Goal: Information Seeking & Learning: Learn about a topic

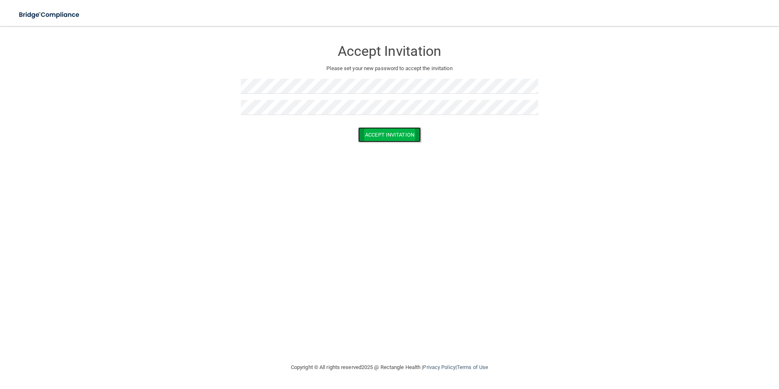
click at [374, 138] on button "Accept Invitation" at bounding box center [389, 134] width 63 height 15
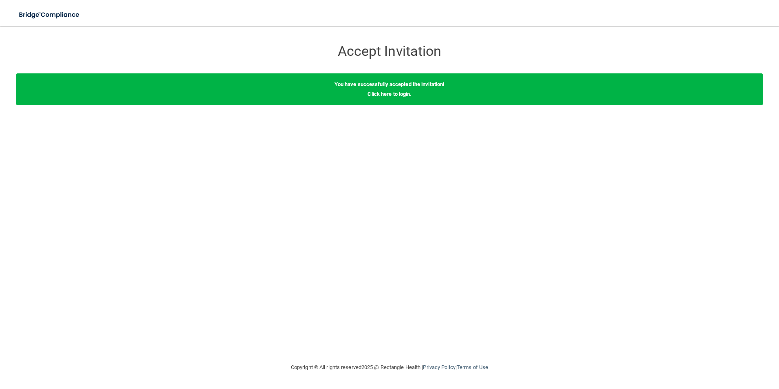
click at [434, 97] on div "You have successfully accepted the invitation! Click here to login ." at bounding box center [389, 89] width 747 height 32
click at [393, 91] on link "Click here to login" at bounding box center [389, 94] width 42 height 6
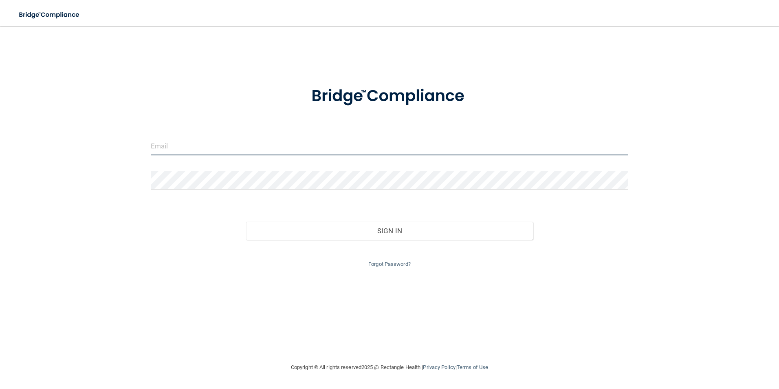
click at [185, 147] on input "email" at bounding box center [390, 146] width 478 height 18
click at [186, 149] on input "email" at bounding box center [390, 146] width 478 height 18
click at [190, 148] on input "email" at bounding box center [390, 146] width 478 height 18
click at [198, 220] on div "Sign In" at bounding box center [390, 222] width 490 height 34
click at [204, 146] on input "email" at bounding box center [390, 146] width 478 height 18
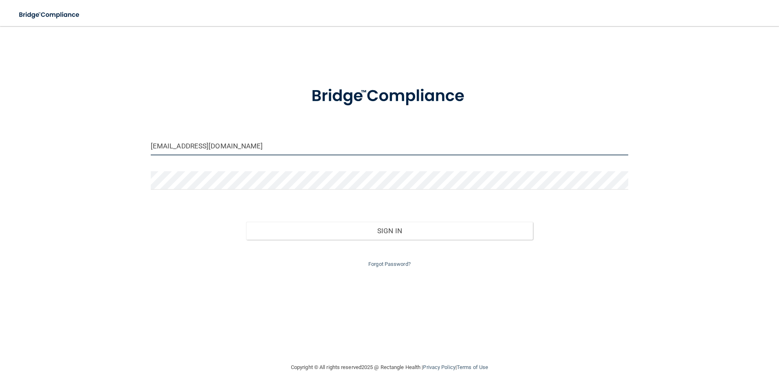
type input "elvias@anchezhenrydental.com"
click at [344, 261] on div "Forgot Password?" at bounding box center [390, 254] width 490 height 29
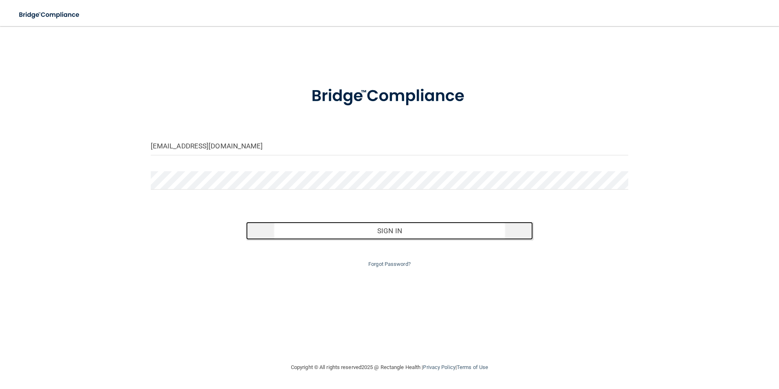
click at [377, 229] on button "Sign In" at bounding box center [389, 231] width 287 height 18
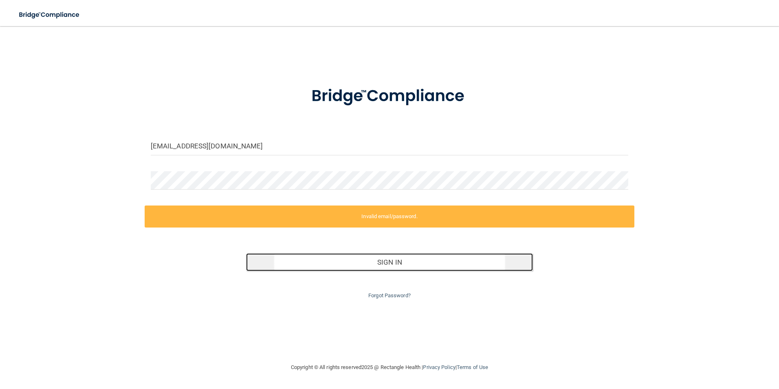
click at [399, 262] on button "Sign In" at bounding box center [389, 262] width 287 height 18
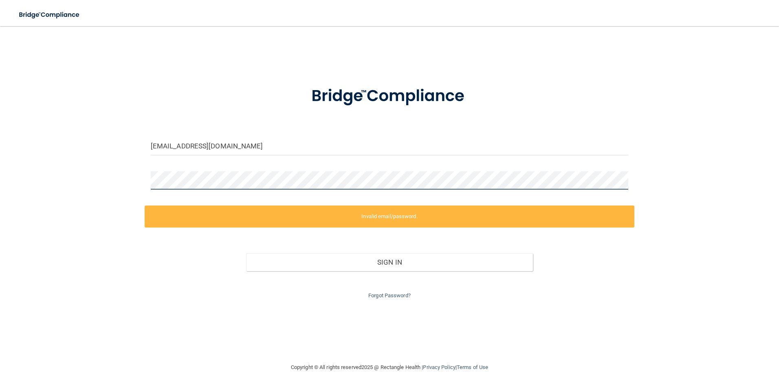
click at [128, 179] on div "elvias@anchezhenrydental.com Invalid email/password. You don't have permission …" at bounding box center [389, 194] width 747 height 320
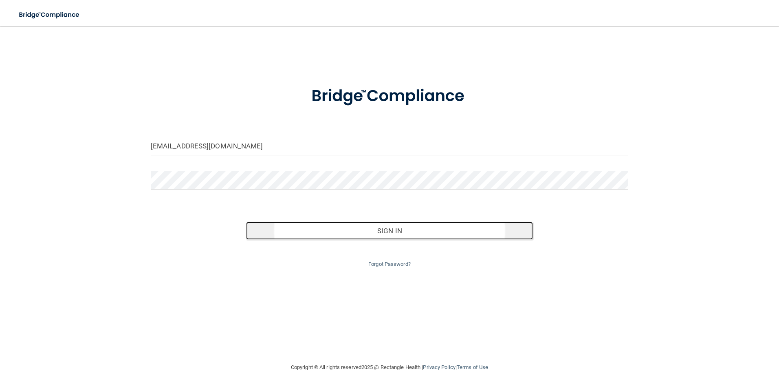
click at [407, 234] on button "Sign In" at bounding box center [389, 231] width 287 height 18
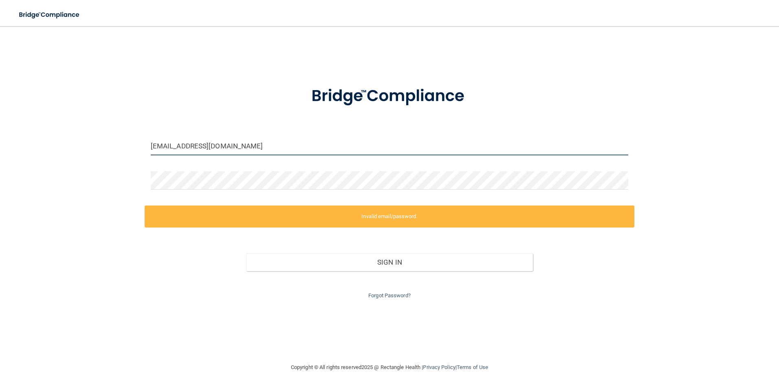
click at [271, 148] on input "elvias@anchezhenrydental.com" at bounding box center [390, 146] width 478 height 18
drag, startPoint x: 271, startPoint y: 148, endPoint x: 103, endPoint y: 147, distance: 168.3
click at [103, 147] on div "elvias@anchezhenrydental.com Invalid email/password. You don't have permission …" at bounding box center [389, 194] width 747 height 320
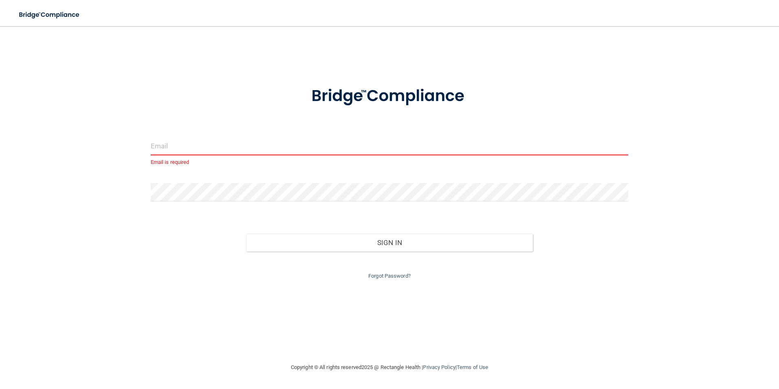
click at [202, 149] on input "email" at bounding box center [390, 146] width 478 height 18
type input "E"
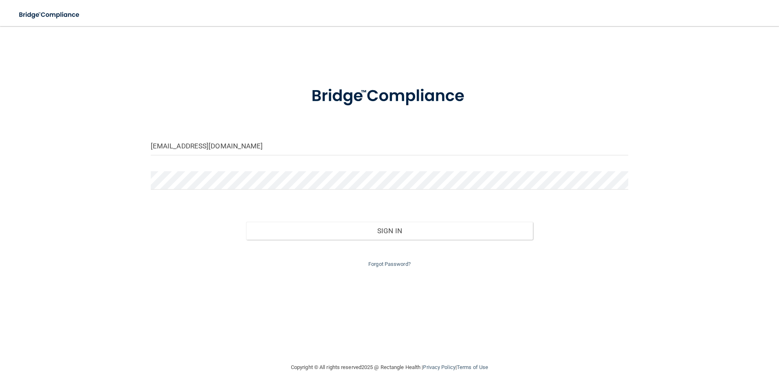
type input "[EMAIL_ADDRESS][DOMAIN_NAME]"
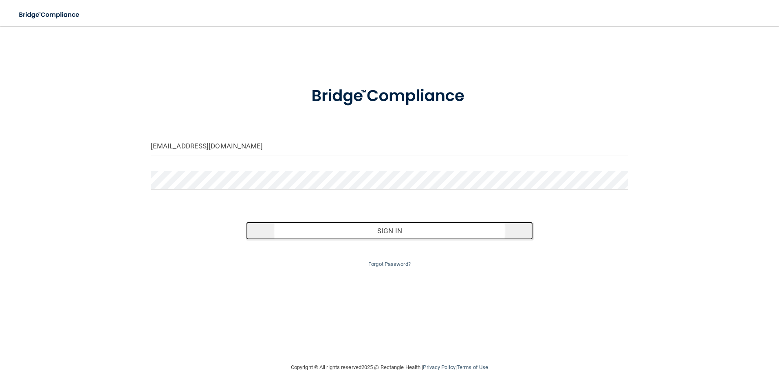
click at [407, 237] on button "Sign In" at bounding box center [389, 231] width 287 height 18
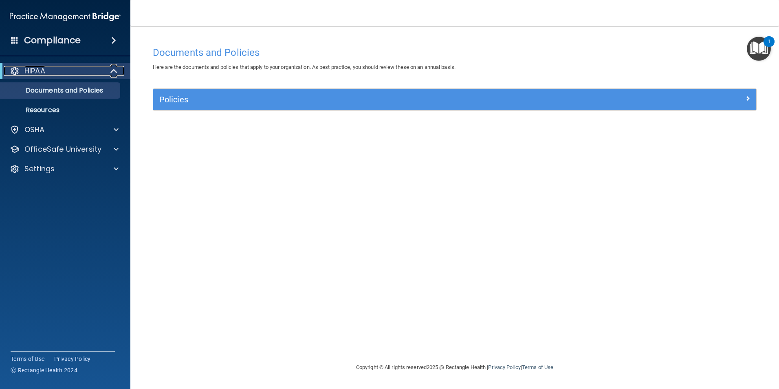
click at [115, 71] on span at bounding box center [114, 71] width 7 height 10
click at [115, 71] on span at bounding box center [115, 71] width 5 height 10
click at [117, 128] on span at bounding box center [116, 130] width 5 height 10
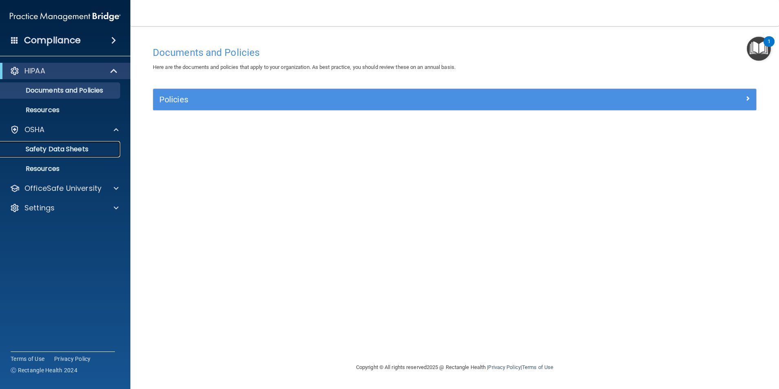
click at [89, 147] on p "Safety Data Sheets" at bounding box center [60, 149] width 111 height 8
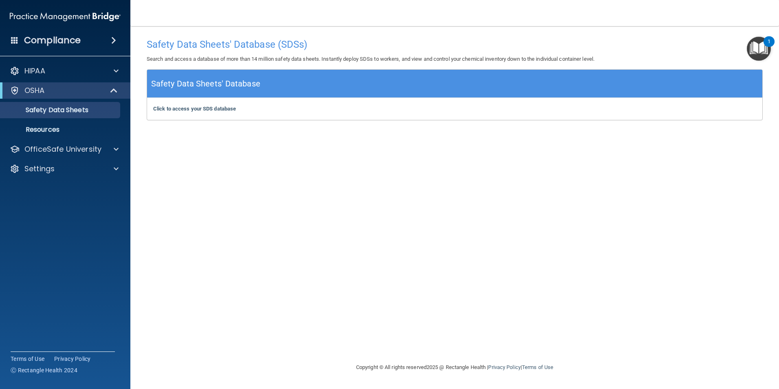
click at [259, 113] on div "Click to access your SDS database Click to access your SDS database" at bounding box center [454, 109] width 615 height 22
click at [176, 109] on b "Click to access your SDS database" at bounding box center [194, 109] width 83 height 6
click at [70, 128] on p "Resources" at bounding box center [60, 130] width 111 height 8
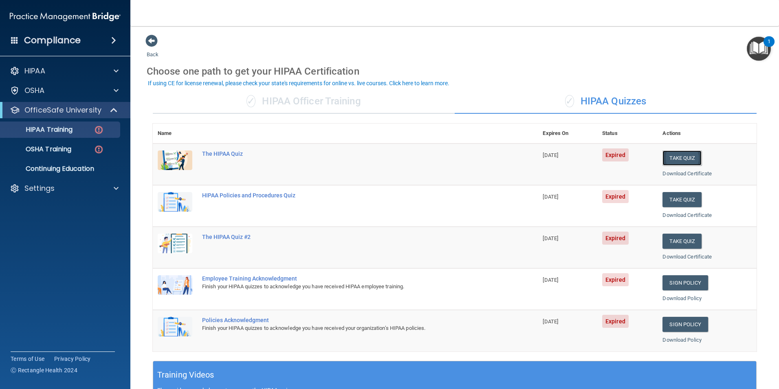
click at [690, 154] on button "Take Quiz" at bounding box center [682, 157] width 39 height 15
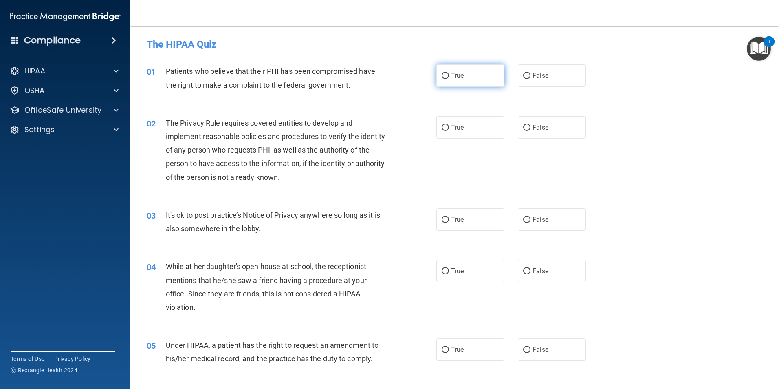
click at [442, 74] on input "True" at bounding box center [445, 76] width 7 height 6
radio input "true"
click at [442, 128] on input "True" at bounding box center [445, 128] width 7 height 6
radio input "true"
click at [523, 220] on input "False" at bounding box center [526, 220] width 7 height 6
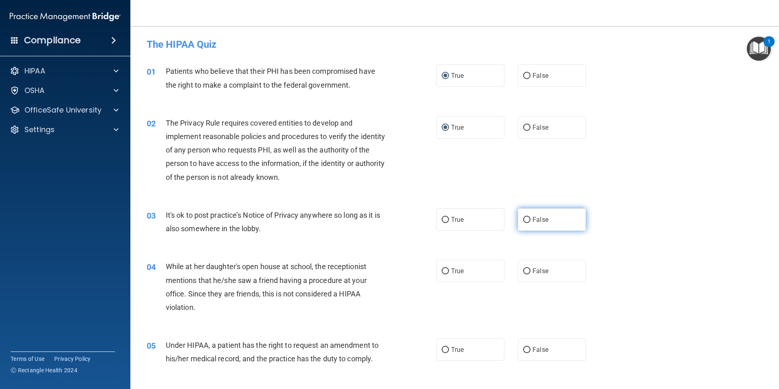
radio input "true"
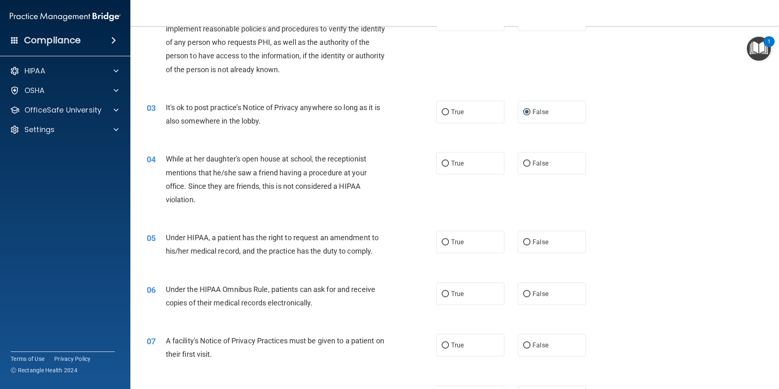
scroll to position [122, 0]
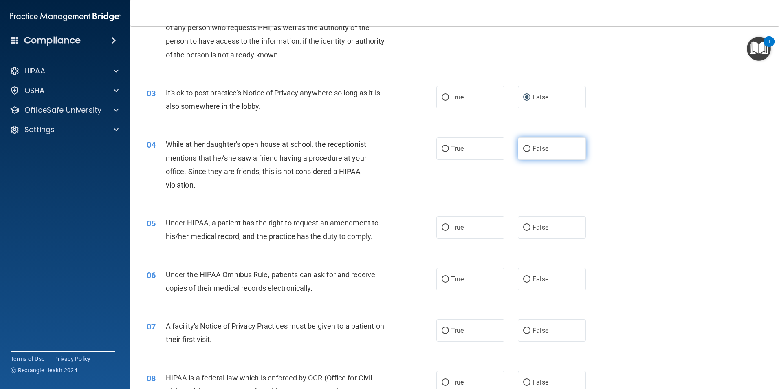
click at [523, 150] on input "False" at bounding box center [526, 149] width 7 height 6
radio input "true"
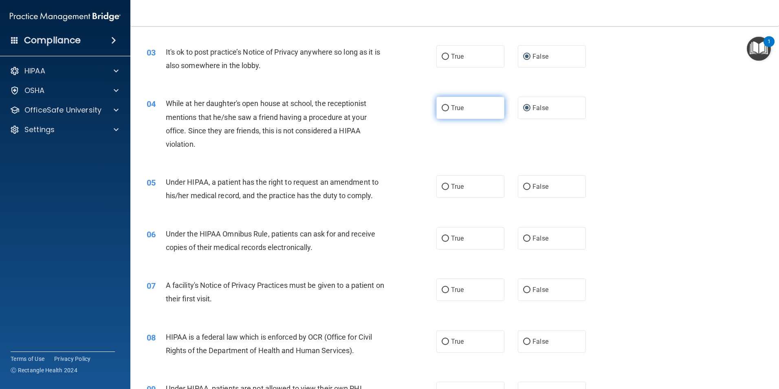
click at [444, 108] on input "True" at bounding box center [445, 108] width 7 height 6
radio input "true"
radio input "false"
click at [444, 186] on input "True" at bounding box center [445, 187] width 7 height 6
radio input "true"
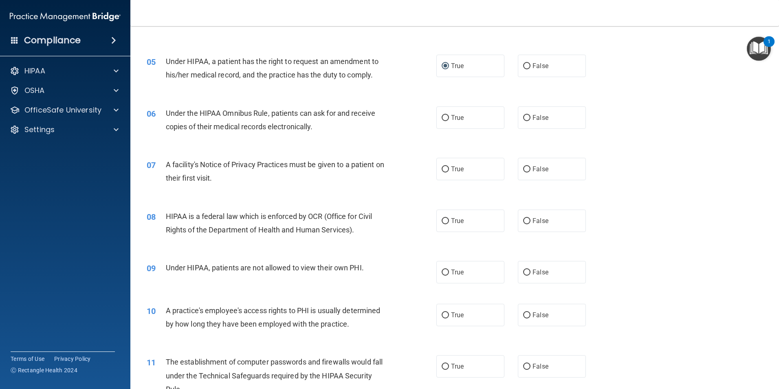
scroll to position [285, 0]
click at [442, 113] on input "True" at bounding box center [445, 116] width 7 height 6
radio input "true"
click at [444, 168] on input "True" at bounding box center [445, 168] width 7 height 6
radio input "true"
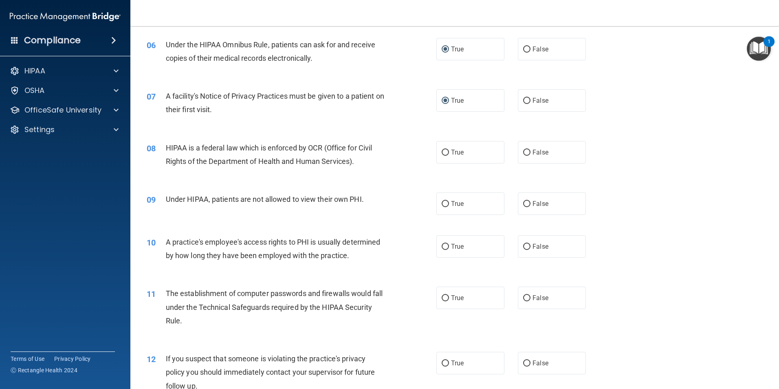
scroll to position [367, 0]
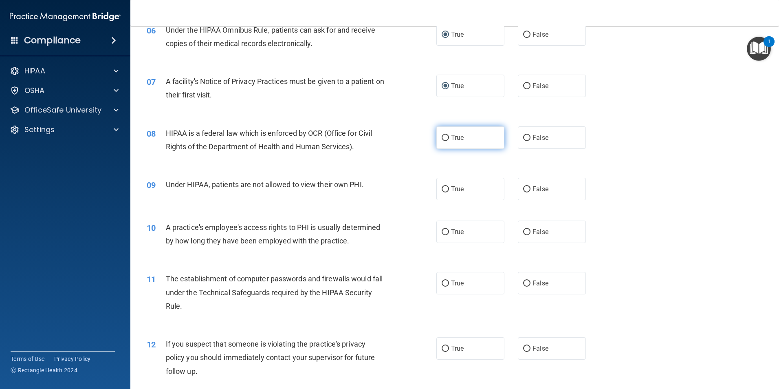
click at [444, 138] on input "True" at bounding box center [445, 138] width 7 height 6
radio input "true"
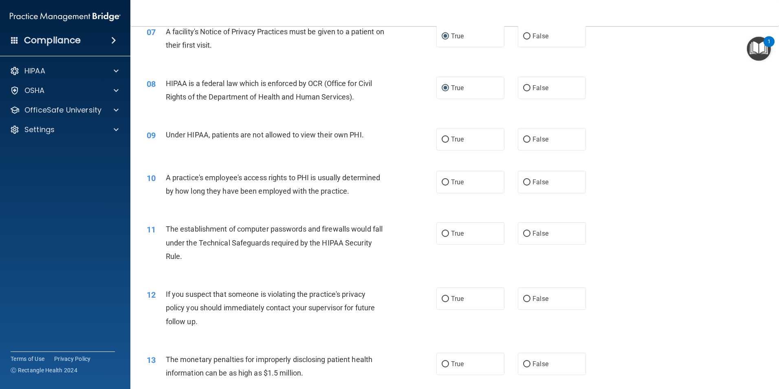
scroll to position [448, 0]
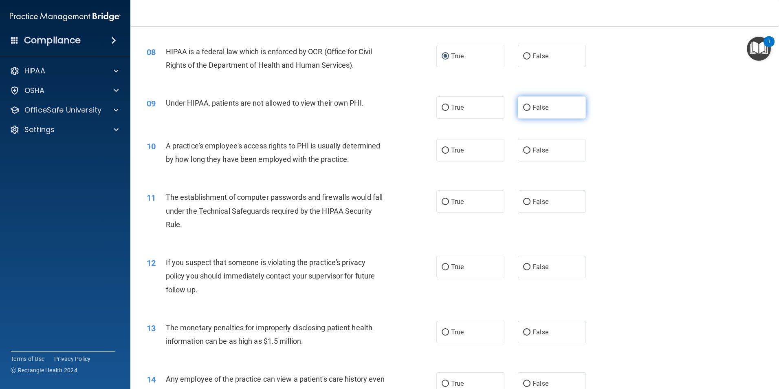
click at [523, 108] on input "False" at bounding box center [526, 108] width 7 height 6
radio input "true"
click at [523, 151] on input "False" at bounding box center [526, 151] width 7 height 6
radio input "true"
click at [443, 199] on input "True" at bounding box center [445, 202] width 7 height 6
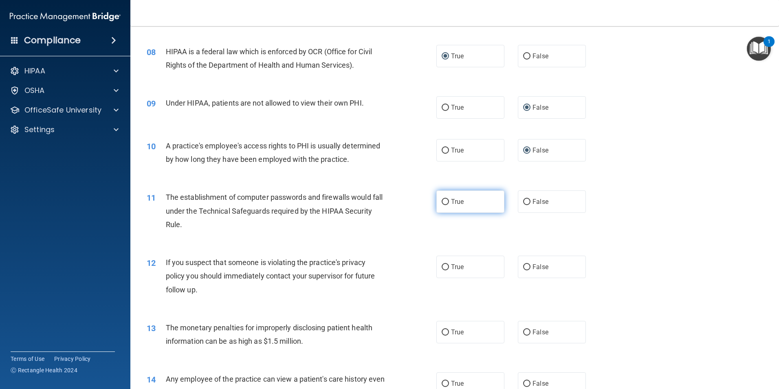
radio input "true"
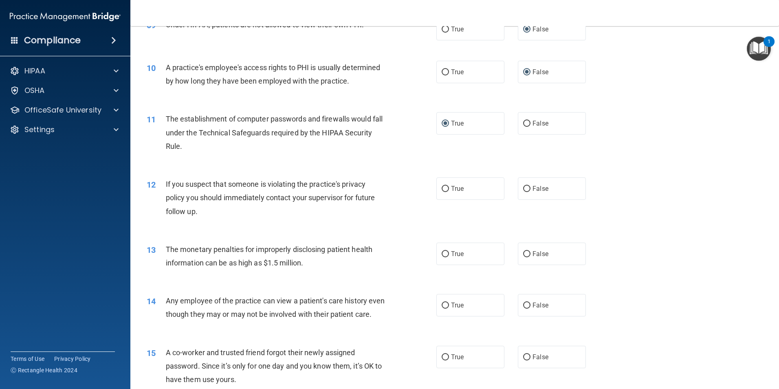
scroll to position [530, 0]
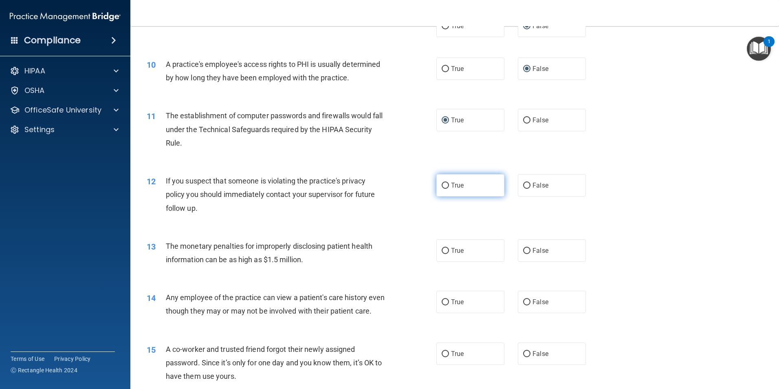
click at [447, 185] on label "True" at bounding box center [471, 185] width 68 height 22
click at [447, 185] on input "True" at bounding box center [445, 186] width 7 height 6
radio input "true"
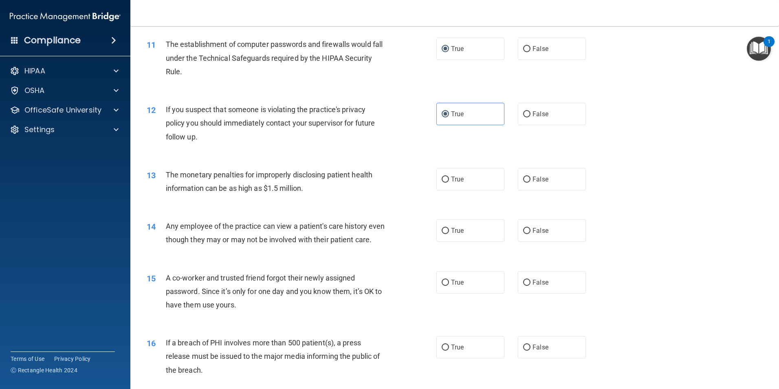
scroll to position [611, 0]
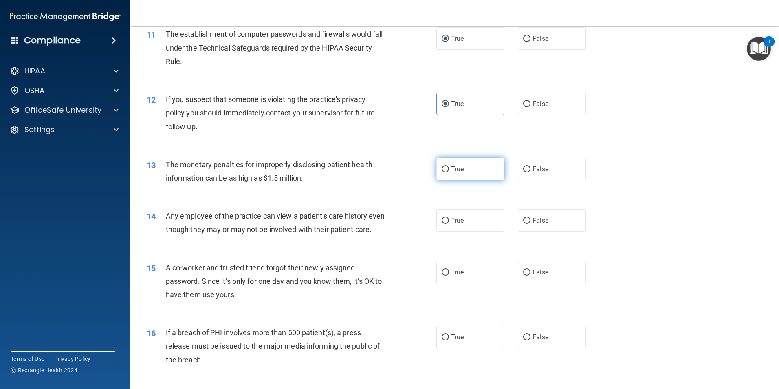
click at [445, 169] on input "True" at bounding box center [445, 169] width 7 height 6
radio input "true"
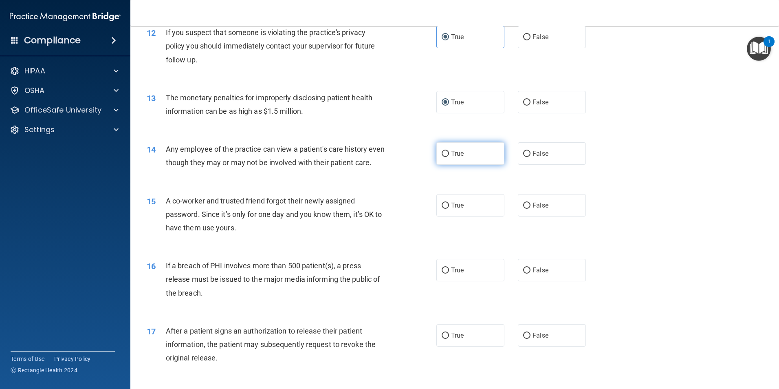
scroll to position [693, 0]
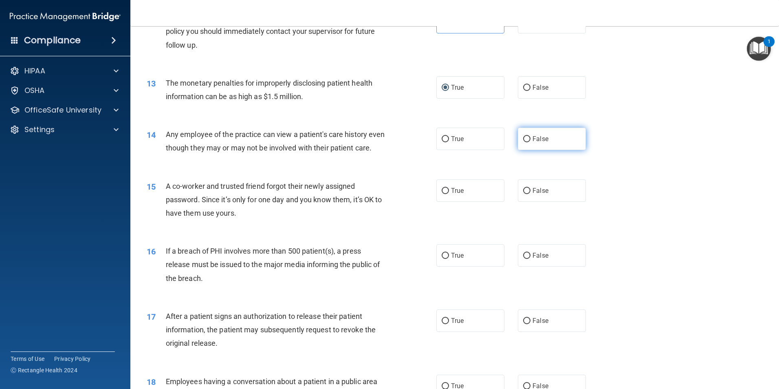
click at [524, 140] on input "False" at bounding box center [526, 139] width 7 height 6
radio input "true"
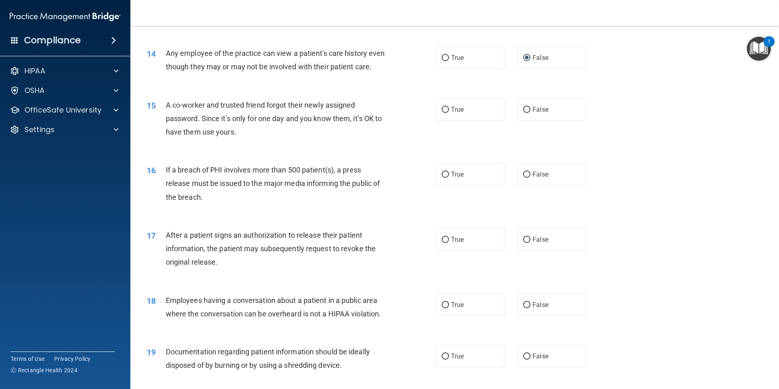
scroll to position [774, 0]
click at [523, 112] on input "False" at bounding box center [526, 109] width 7 height 6
radio input "true"
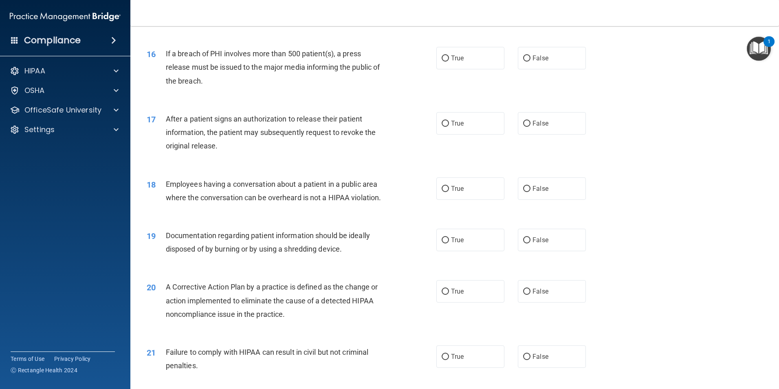
scroll to position [897, 0]
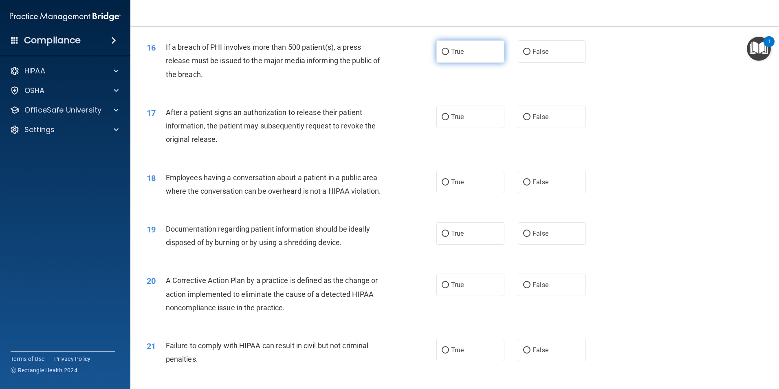
click at [443, 55] on input "True" at bounding box center [445, 52] width 7 height 6
radio input "true"
click at [443, 120] on input "True" at bounding box center [445, 117] width 7 height 6
radio input "true"
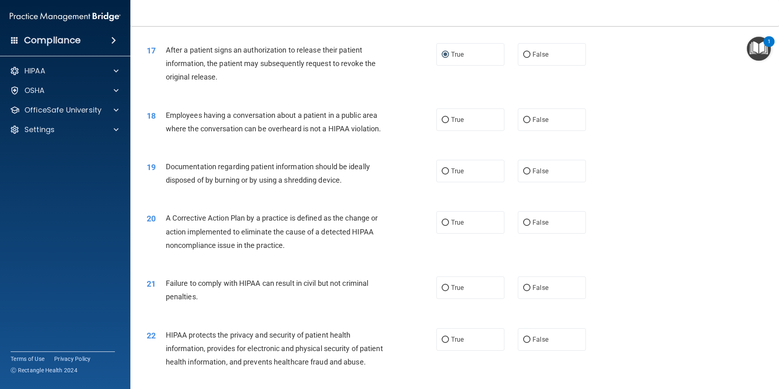
scroll to position [978, 0]
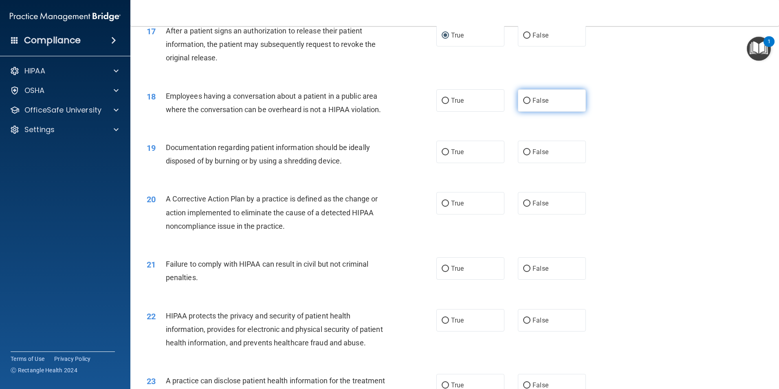
click at [523, 104] on input "False" at bounding box center [526, 101] width 7 height 6
radio input "true"
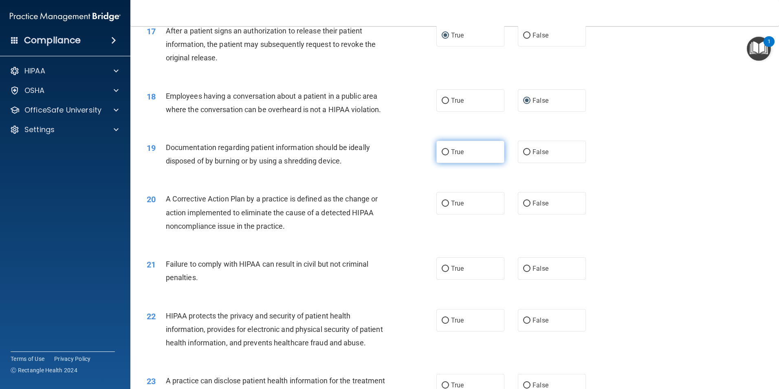
click at [445, 155] on input "True" at bounding box center [445, 152] width 7 height 6
radio input "true"
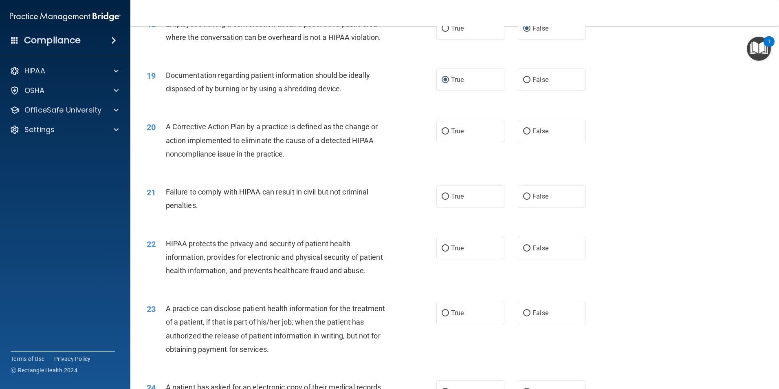
scroll to position [1060, 0]
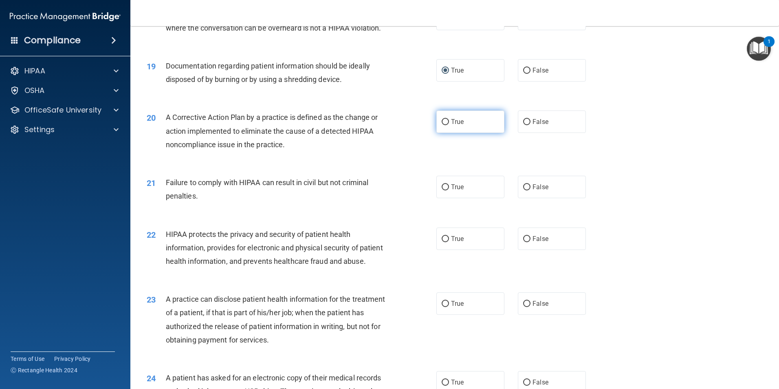
click at [445, 125] on input "True" at bounding box center [445, 122] width 7 height 6
radio input "true"
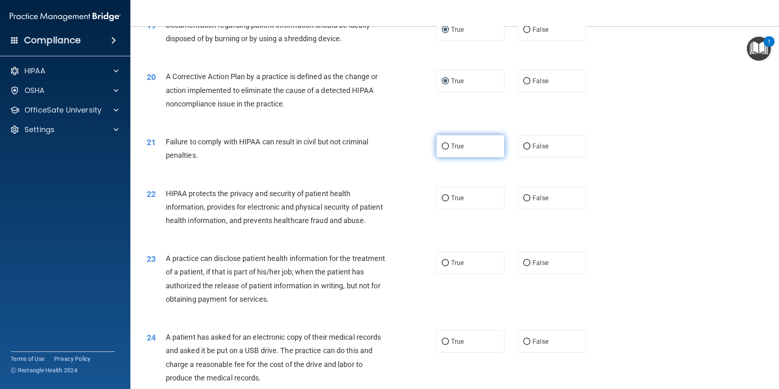
click at [445, 150] on input "True" at bounding box center [445, 146] width 7 height 6
radio input "true"
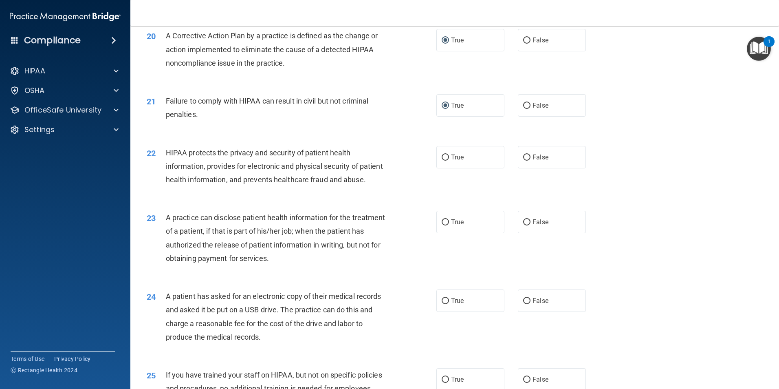
scroll to position [1182, 0]
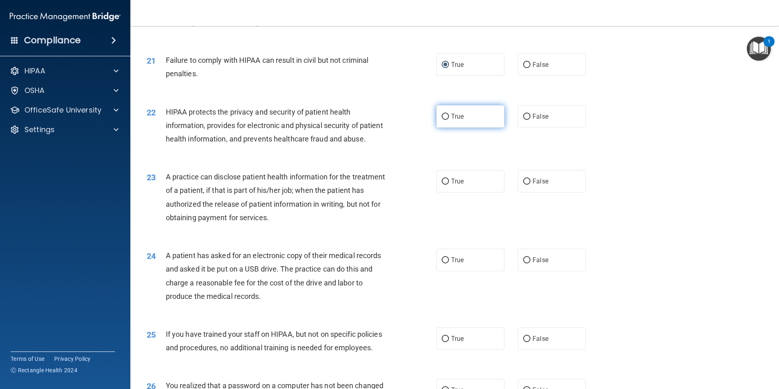
click at [443, 120] on input "True" at bounding box center [445, 117] width 7 height 6
radio input "true"
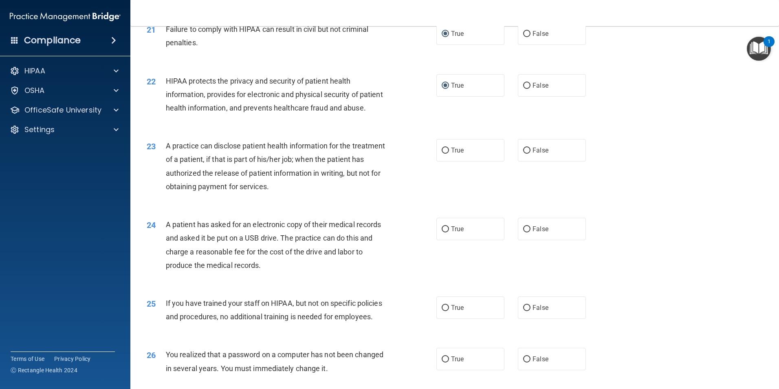
scroll to position [1264, 0]
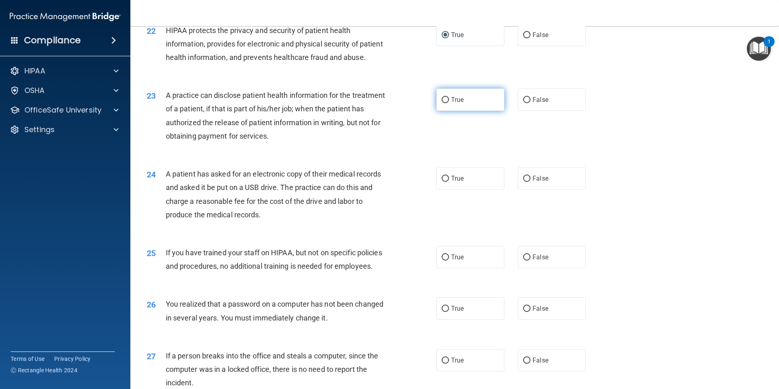
click at [442, 103] on input "True" at bounding box center [445, 100] width 7 height 6
radio input "true"
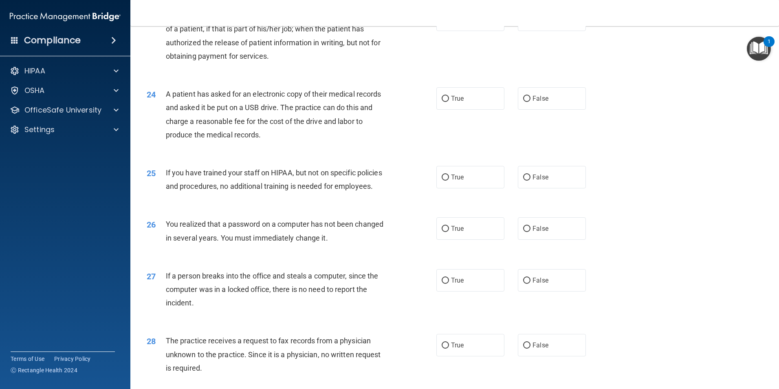
scroll to position [1345, 0]
click at [523, 100] on input "False" at bounding box center [526, 97] width 7 height 6
radio input "true"
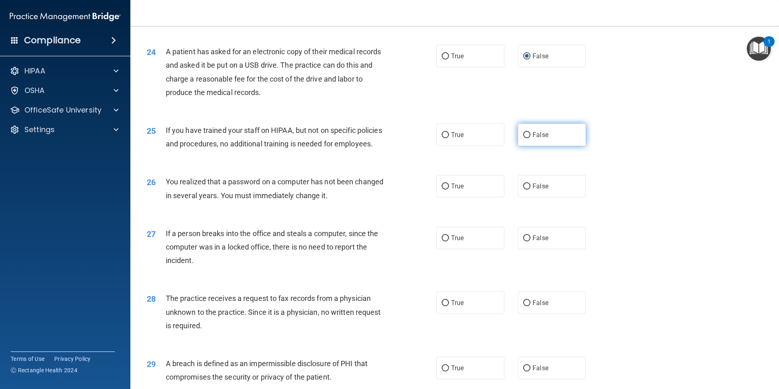
click at [523, 138] on input "False" at bounding box center [526, 135] width 7 height 6
radio input "true"
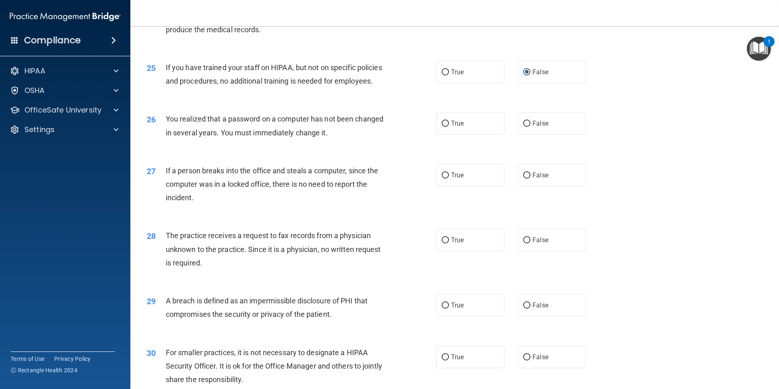
scroll to position [1467, 0]
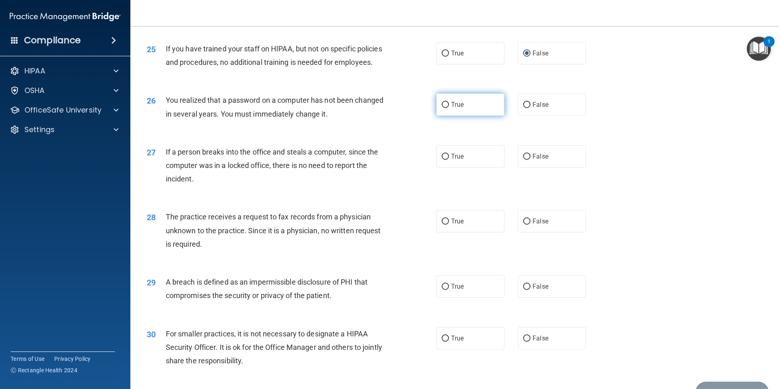
click at [446, 108] on input "True" at bounding box center [445, 105] width 7 height 6
radio input "true"
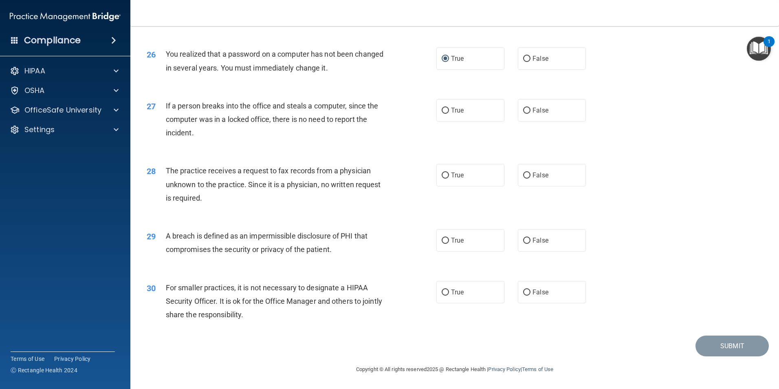
scroll to position [1549, 0]
click at [524, 114] on input "False" at bounding box center [526, 111] width 7 height 6
radio input "true"
click at [523, 175] on input "False" at bounding box center [526, 175] width 7 height 6
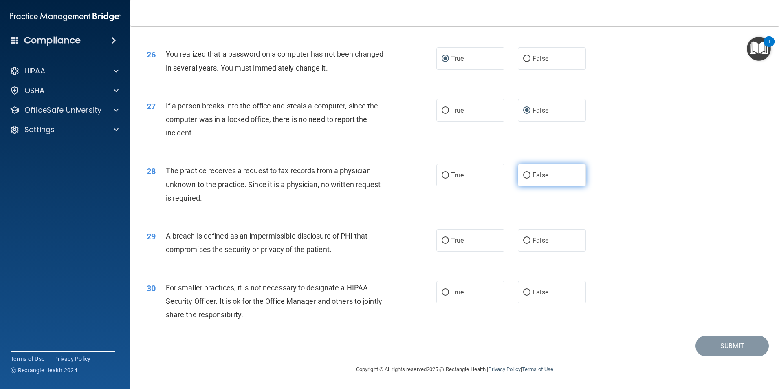
radio input "true"
click at [442, 240] on input "True" at bounding box center [445, 241] width 7 height 6
radio input "true"
click at [523, 293] on input "False" at bounding box center [526, 292] width 7 height 6
radio input "true"
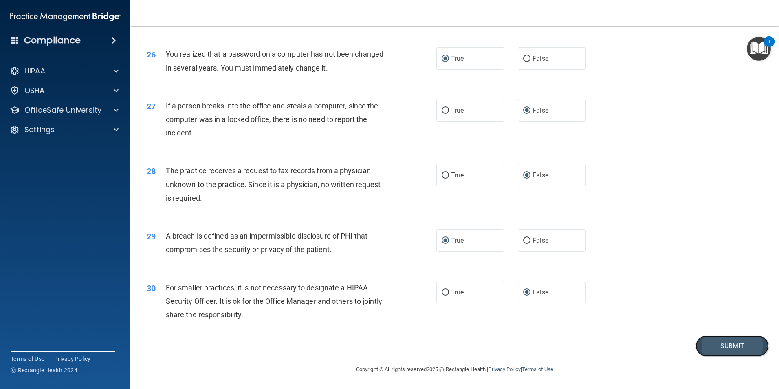
click at [710, 353] on button "Submit" at bounding box center [732, 345] width 73 height 21
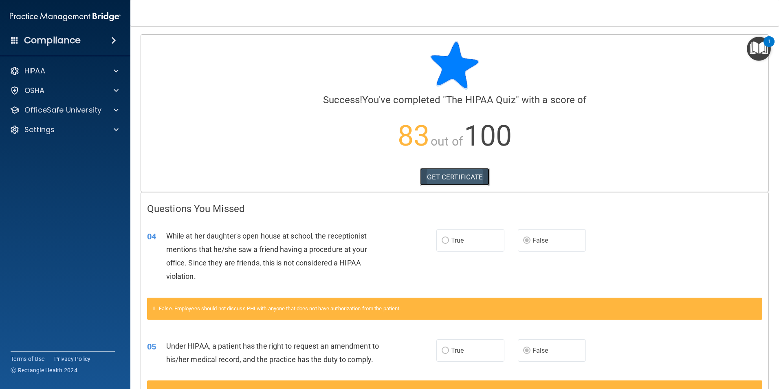
click at [455, 177] on link "GET CERTIFICATE" at bounding box center [455, 177] width 70 height 18
click at [117, 70] on span at bounding box center [116, 71] width 5 height 10
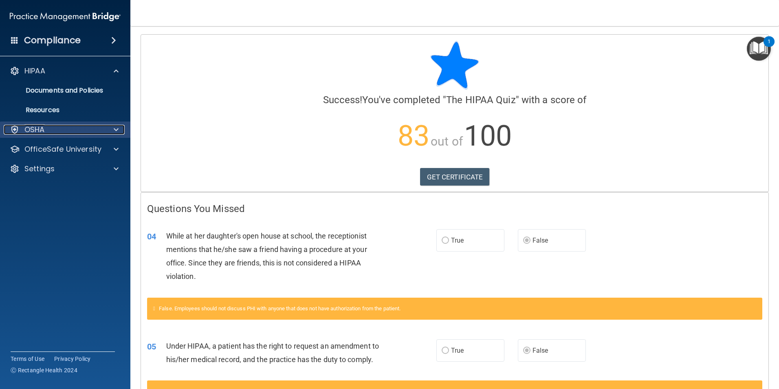
click at [117, 129] on span at bounding box center [116, 130] width 5 height 10
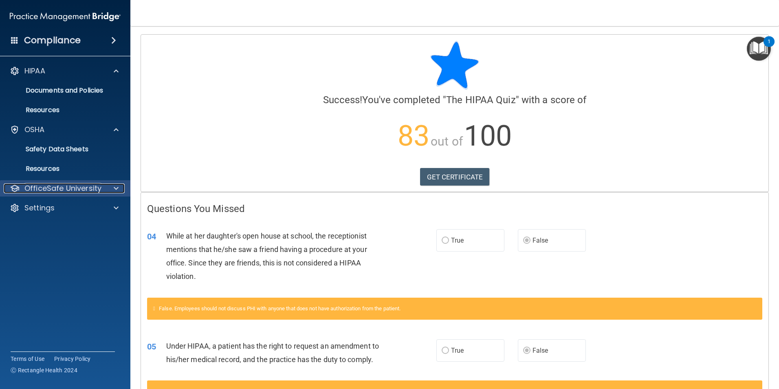
click at [115, 187] on span at bounding box center [116, 188] width 5 height 10
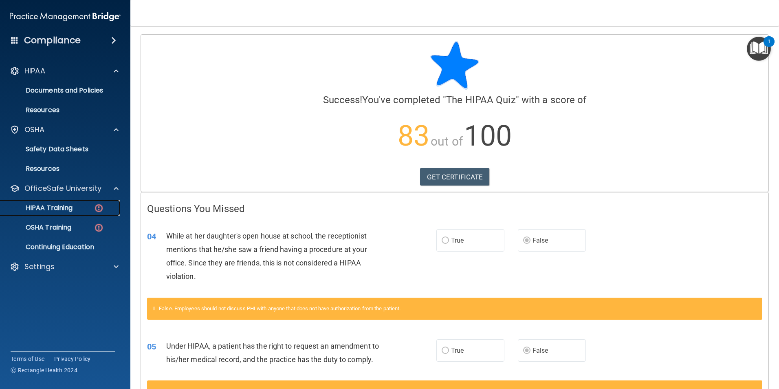
click at [98, 208] on img at bounding box center [99, 208] width 10 height 10
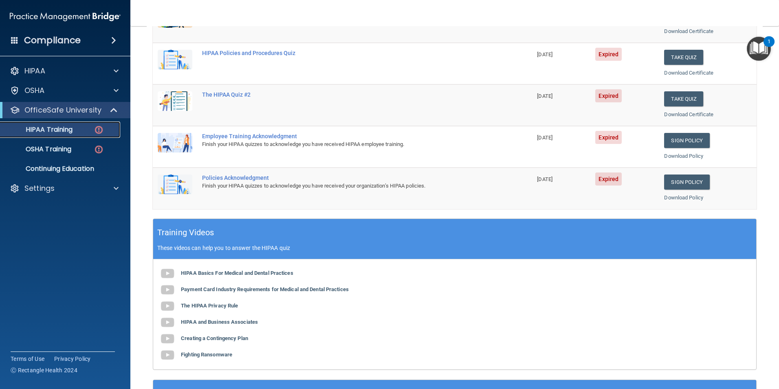
scroll to position [122, 0]
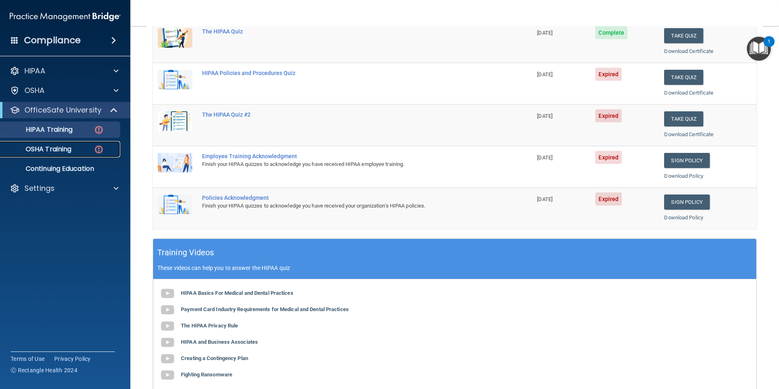
click at [57, 150] on p "OSHA Training" at bounding box center [38, 149] width 66 height 8
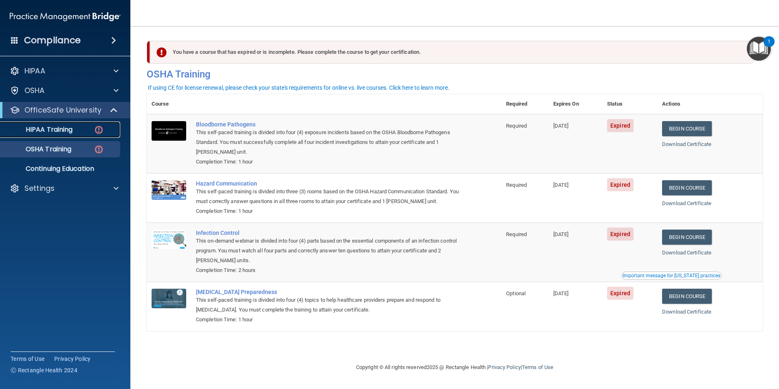
click at [58, 131] on p "HIPAA Training" at bounding box center [38, 130] width 67 height 8
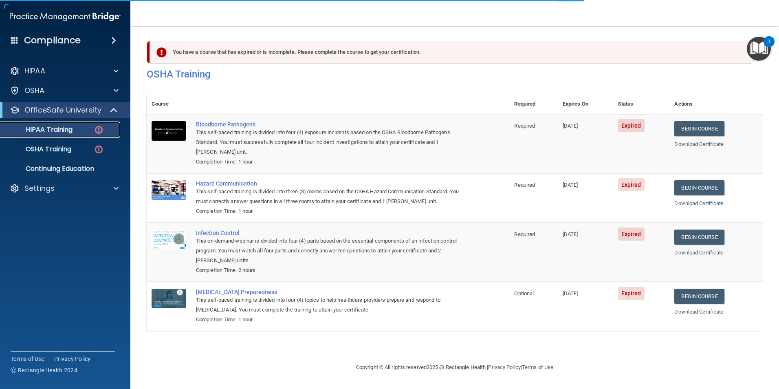
click at [58, 131] on p "HIPAA Training" at bounding box center [38, 130] width 67 height 8
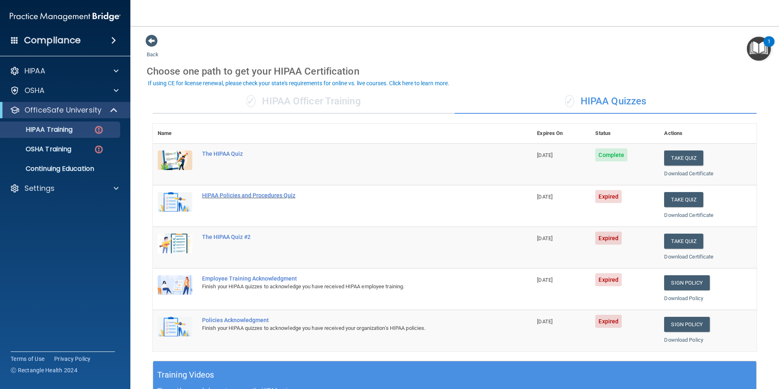
click at [267, 197] on div "HIPAA Policies and Procedures Quiz" at bounding box center [346, 195] width 289 height 7
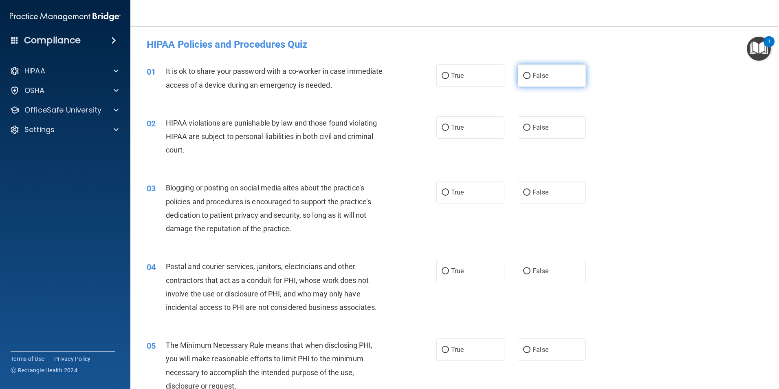
click at [523, 75] on input "False" at bounding box center [526, 76] width 7 height 6
radio input "true"
click at [444, 128] on input "True" at bounding box center [445, 128] width 7 height 6
radio input "true"
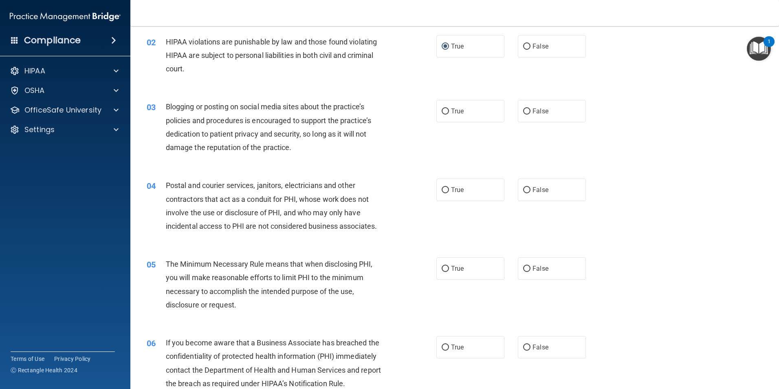
scroll to position [122, 0]
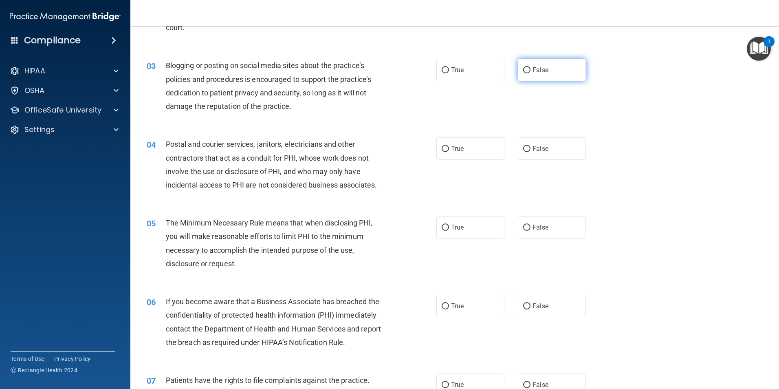
click at [526, 70] on input "False" at bounding box center [526, 70] width 7 height 6
radio input "true"
click at [443, 149] on input "True" at bounding box center [445, 149] width 7 height 6
radio input "true"
click at [442, 228] on input "True" at bounding box center [445, 228] width 7 height 6
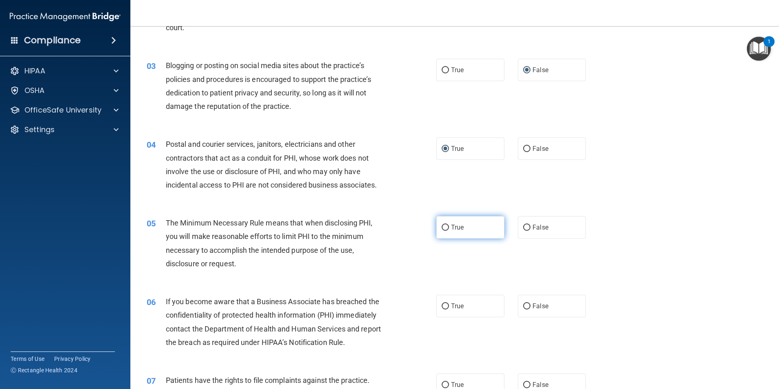
radio input "true"
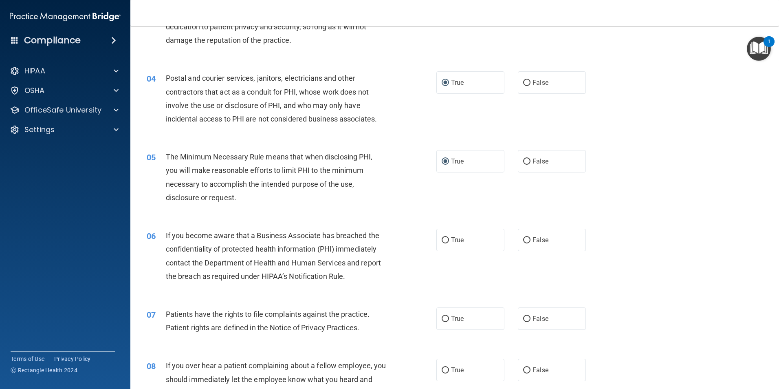
scroll to position [204, 0]
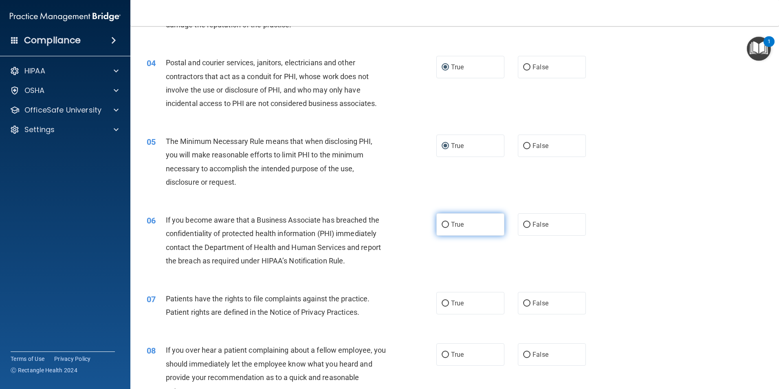
click at [442, 224] on input "True" at bounding box center [445, 225] width 7 height 6
radio input "true"
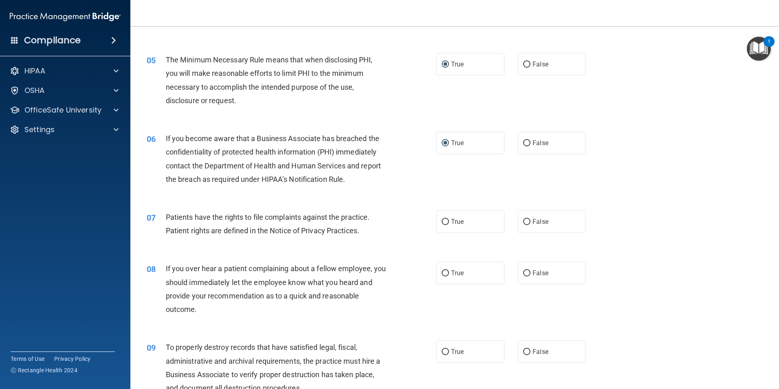
scroll to position [326, 0]
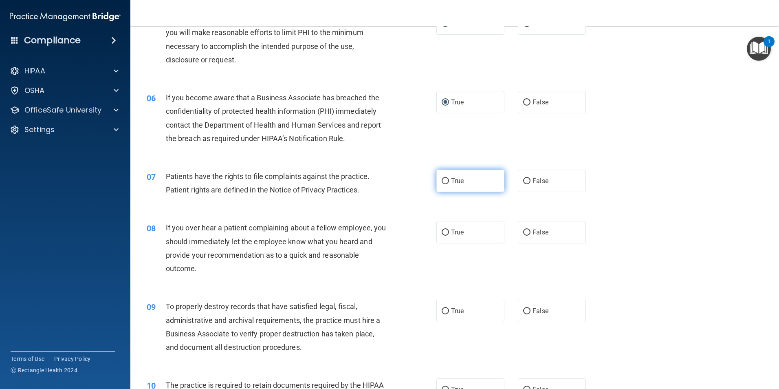
click at [442, 179] on input "True" at bounding box center [445, 181] width 7 height 6
radio input "true"
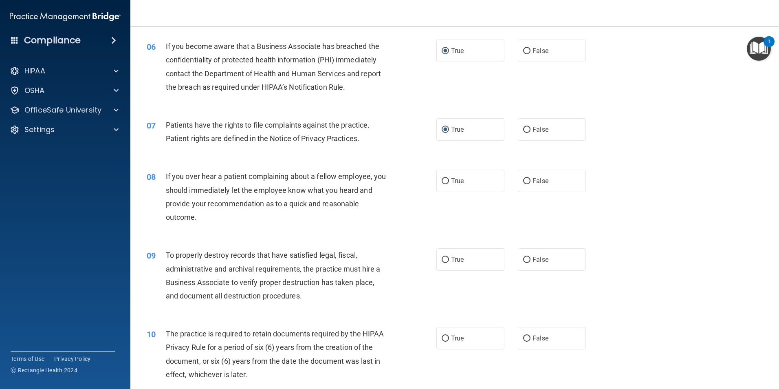
scroll to position [408, 0]
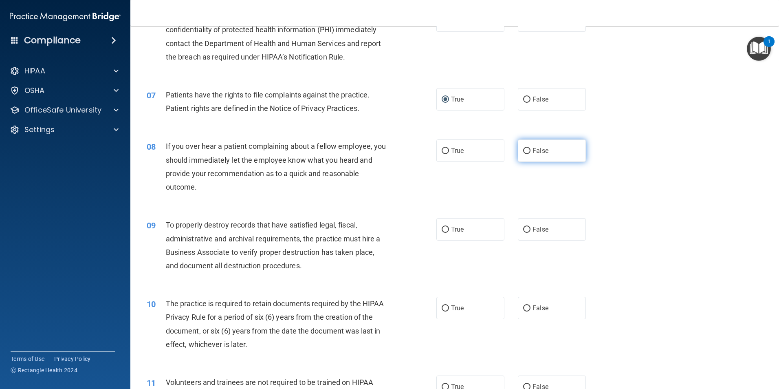
click at [524, 150] on input "False" at bounding box center [526, 151] width 7 height 6
radio input "true"
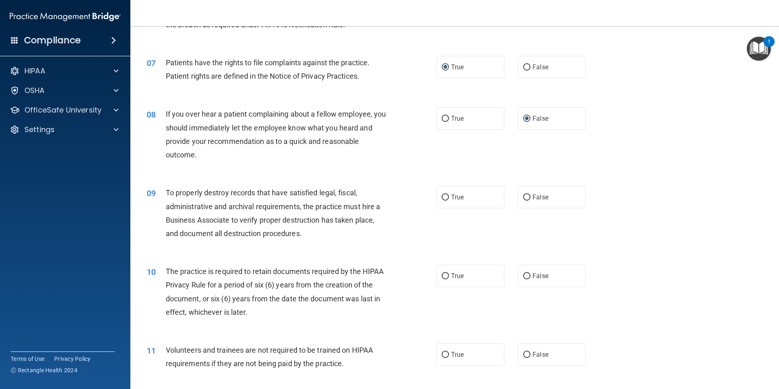
scroll to position [489, 0]
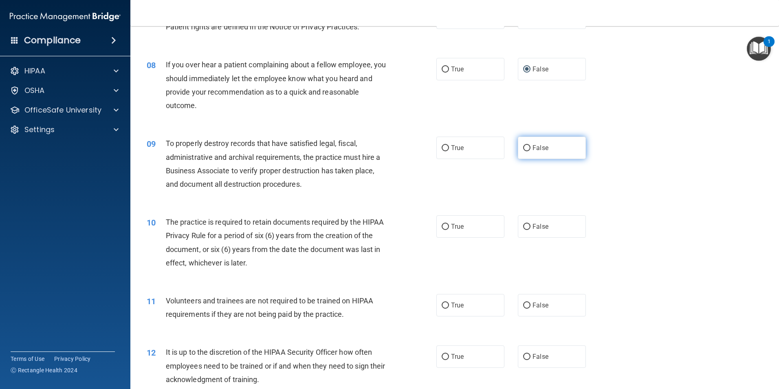
click at [525, 147] on input "False" at bounding box center [526, 148] width 7 height 6
radio input "true"
click at [442, 226] on input "True" at bounding box center [445, 227] width 7 height 6
radio input "true"
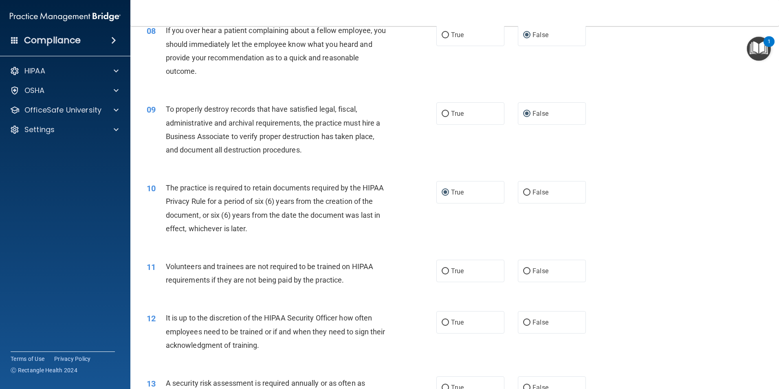
scroll to position [571, 0]
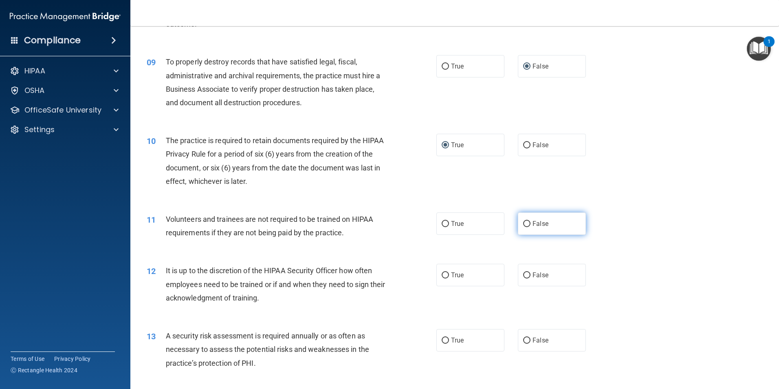
click at [525, 224] on input "False" at bounding box center [526, 224] width 7 height 6
radio input "true"
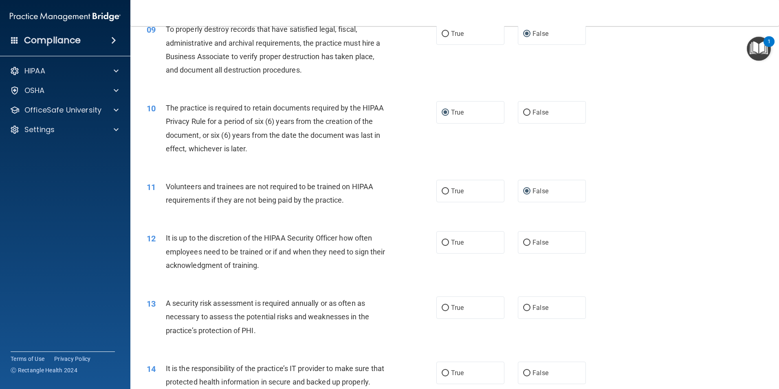
scroll to position [652, 0]
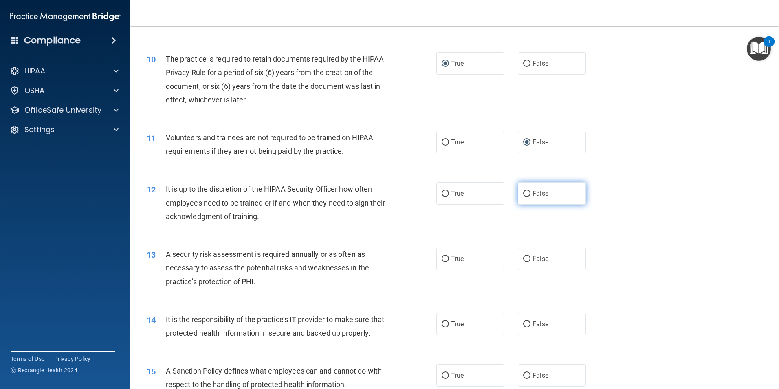
click at [524, 192] on input "False" at bounding box center [526, 194] width 7 height 6
radio input "true"
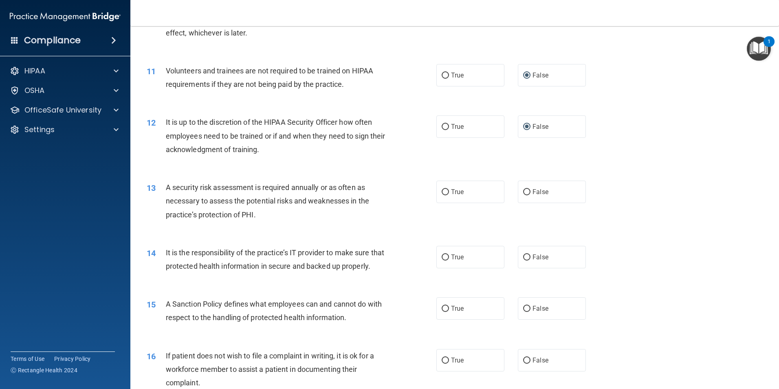
scroll to position [734, 0]
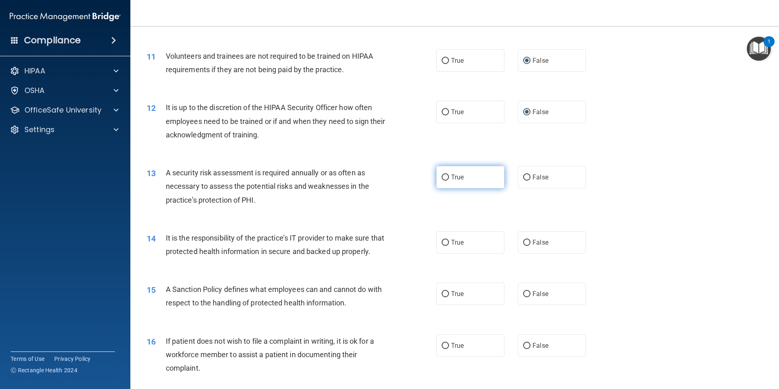
click at [442, 175] on input "True" at bounding box center [445, 177] width 7 height 6
radio input "true"
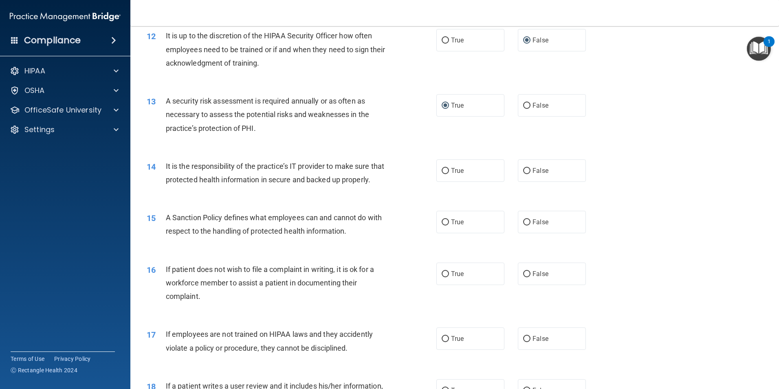
scroll to position [815, 0]
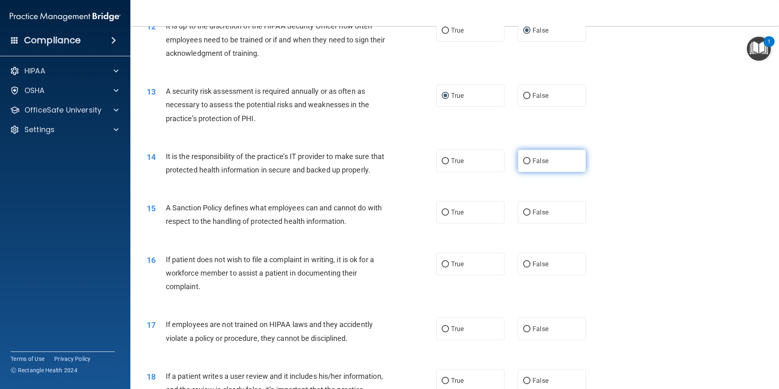
click at [524, 160] on input "False" at bounding box center [526, 161] width 7 height 6
radio input "true"
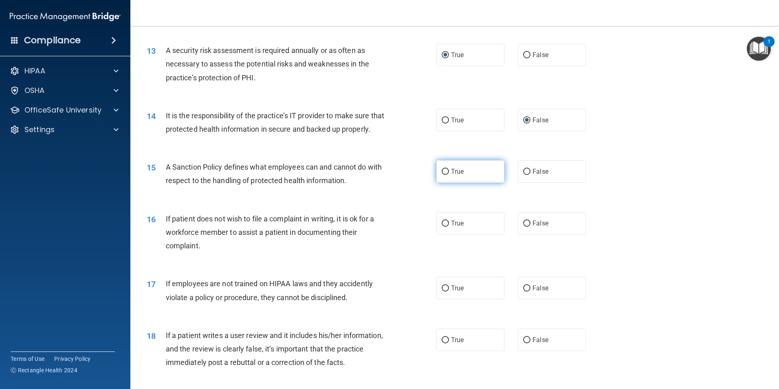
click at [443, 175] on input "True" at bounding box center [445, 172] width 7 height 6
radio input "true"
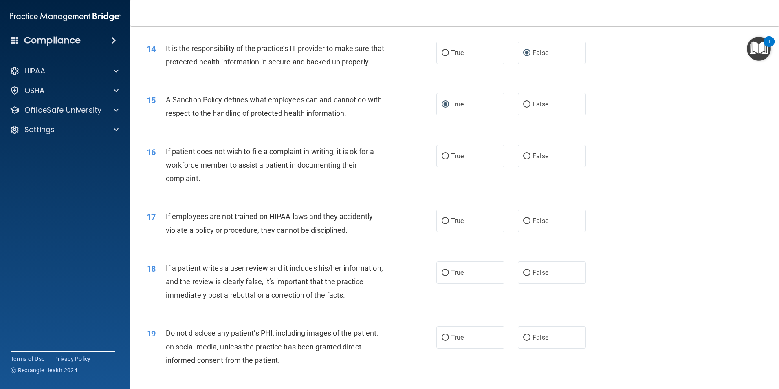
scroll to position [937, 0]
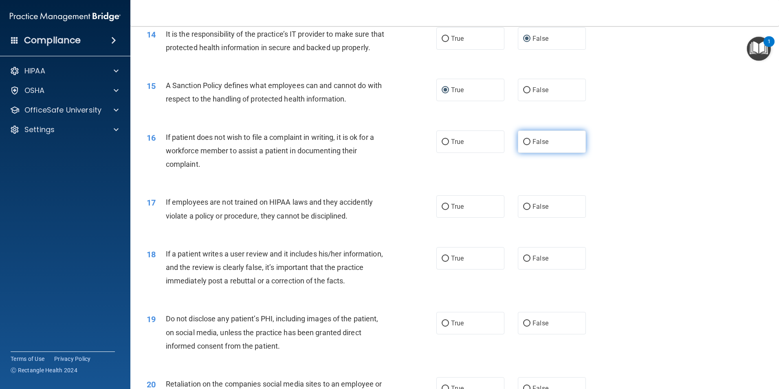
click at [523, 145] on input "False" at bounding box center [526, 142] width 7 height 6
radio input "true"
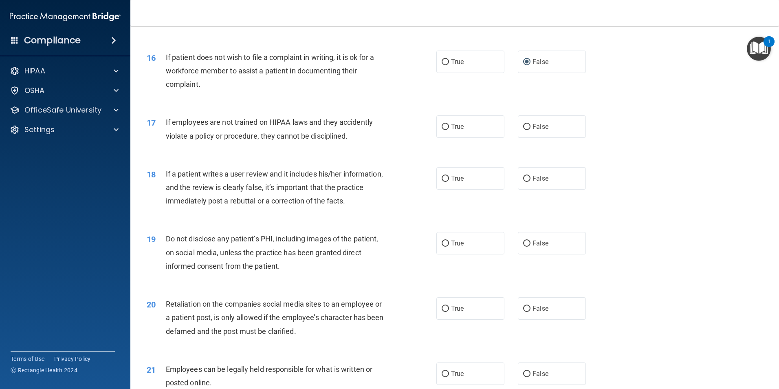
scroll to position [1019, 0]
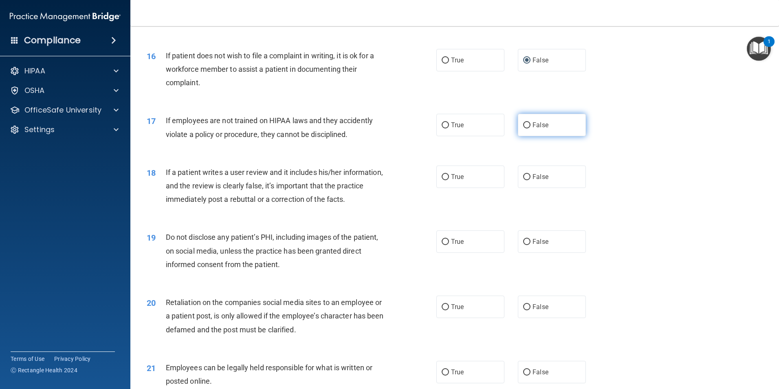
click at [523, 128] on input "False" at bounding box center [526, 125] width 7 height 6
radio input "true"
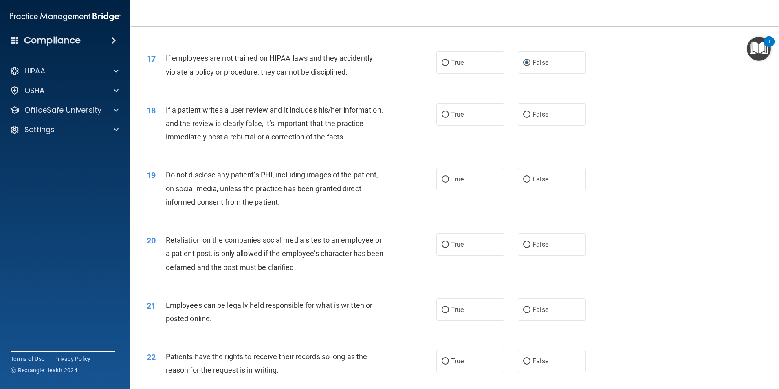
scroll to position [1100, 0]
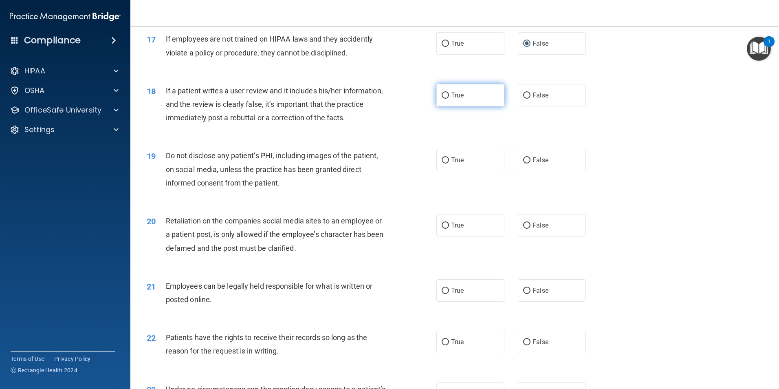
click at [442, 99] on input "True" at bounding box center [445, 96] width 7 height 6
radio input "true"
click at [443, 163] on input "True" at bounding box center [445, 160] width 7 height 6
radio input "true"
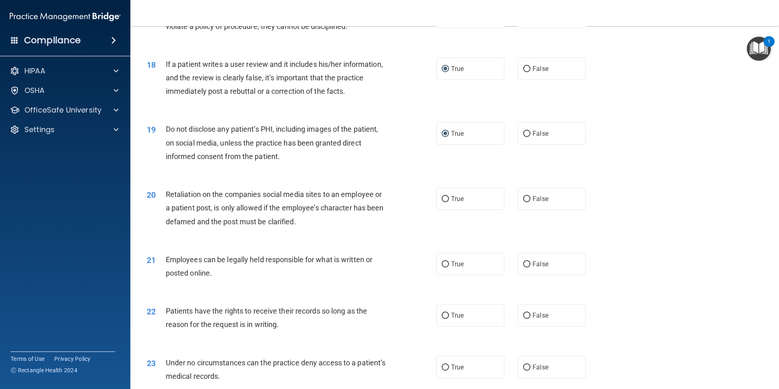
scroll to position [1141, 0]
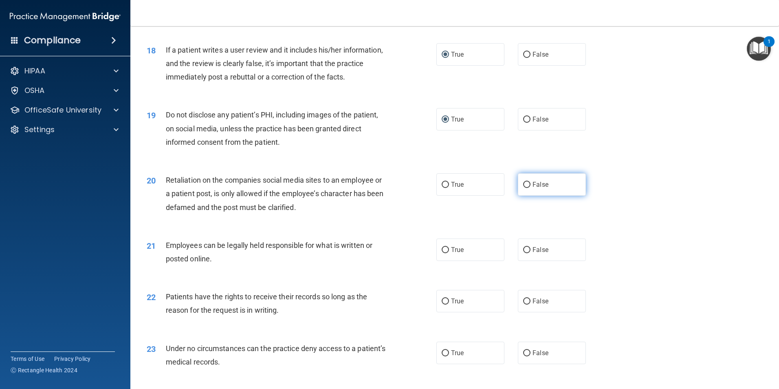
click at [523, 188] on input "False" at bounding box center [526, 185] width 7 height 6
radio input "true"
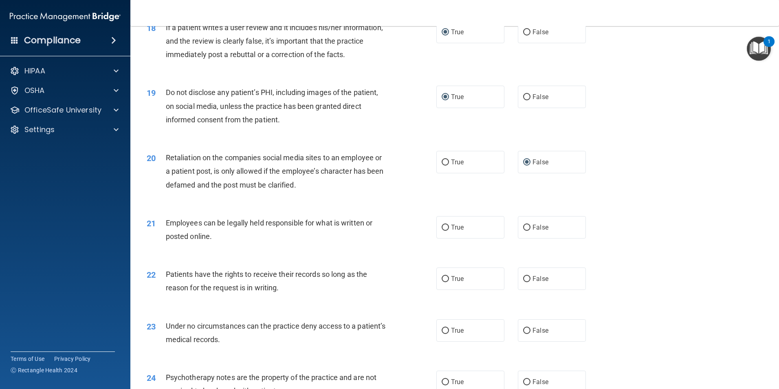
scroll to position [1182, 0]
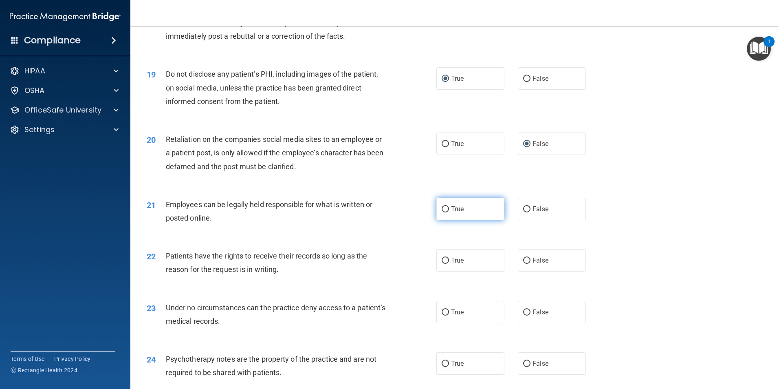
click at [442, 212] on input "True" at bounding box center [445, 209] width 7 height 6
radio input "true"
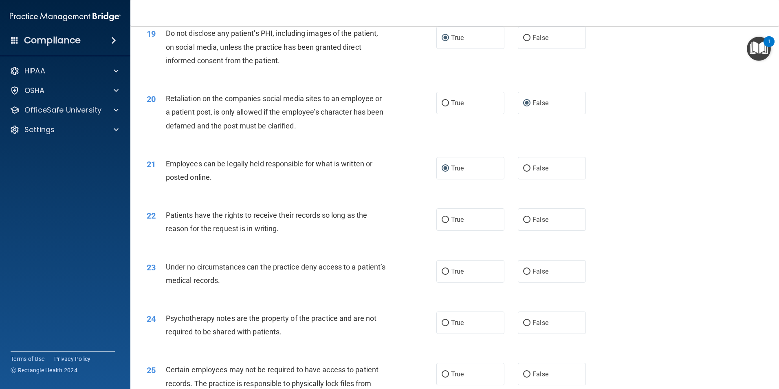
scroll to position [1264, 0]
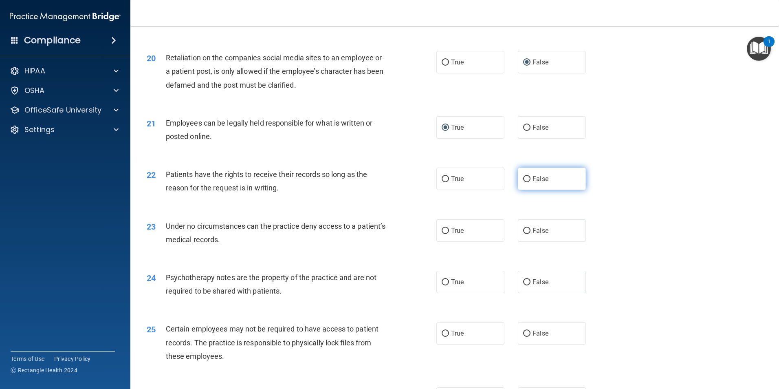
click at [523, 182] on input "False" at bounding box center [526, 179] width 7 height 6
radio input "true"
click at [524, 234] on input "False" at bounding box center [526, 231] width 7 height 6
radio input "true"
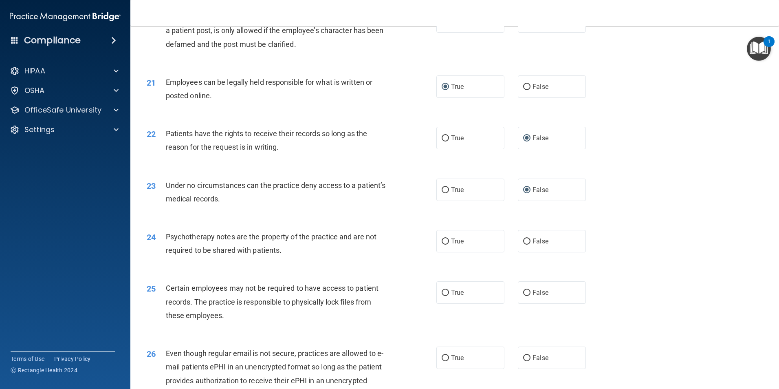
scroll to position [1345, 0]
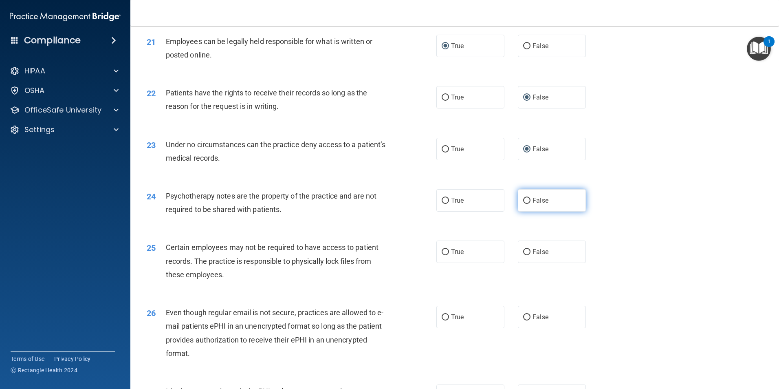
click at [524, 204] on input "False" at bounding box center [526, 201] width 7 height 6
radio input "true"
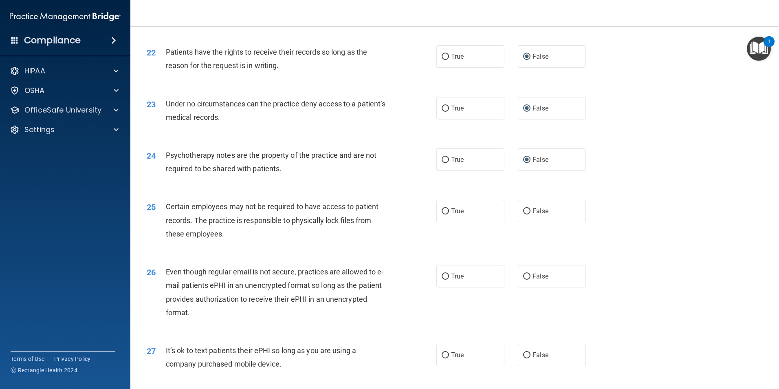
scroll to position [1427, 0]
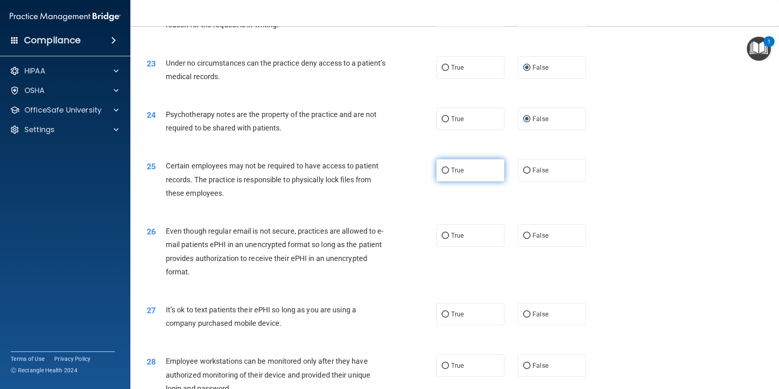
click at [443, 174] on input "True" at bounding box center [445, 171] width 7 height 6
radio input "true"
click at [443, 239] on input "True" at bounding box center [445, 236] width 7 height 6
radio input "true"
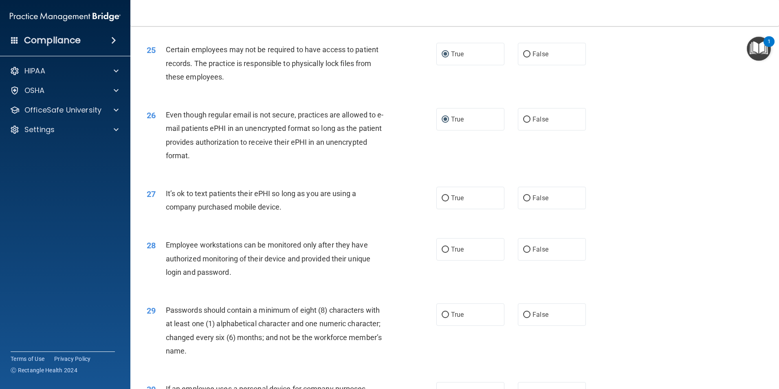
scroll to position [1549, 0]
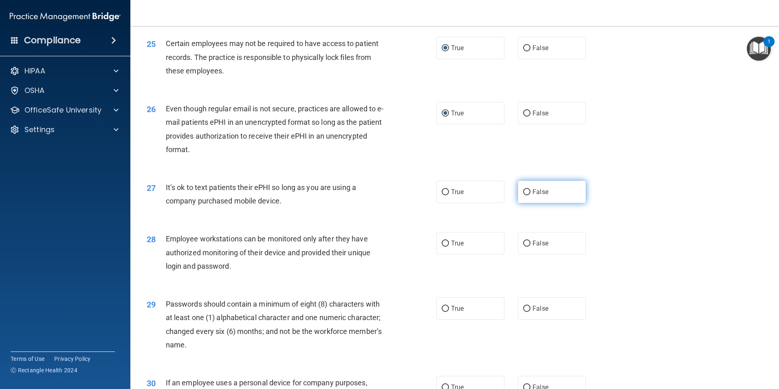
click at [524, 195] on input "False" at bounding box center [526, 192] width 7 height 6
radio input "true"
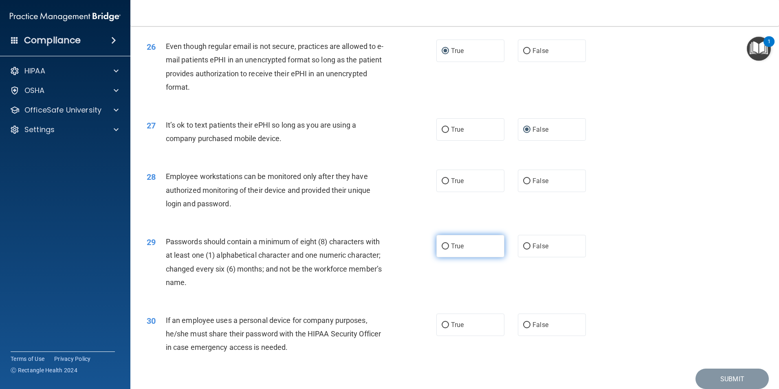
scroll to position [1630, 0]
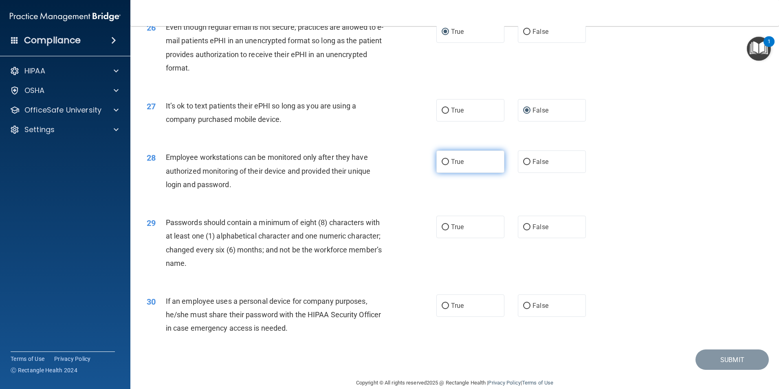
click at [442, 165] on input "True" at bounding box center [445, 162] width 7 height 6
radio input "true"
click at [445, 230] on input "True" at bounding box center [445, 227] width 7 height 6
radio input "true"
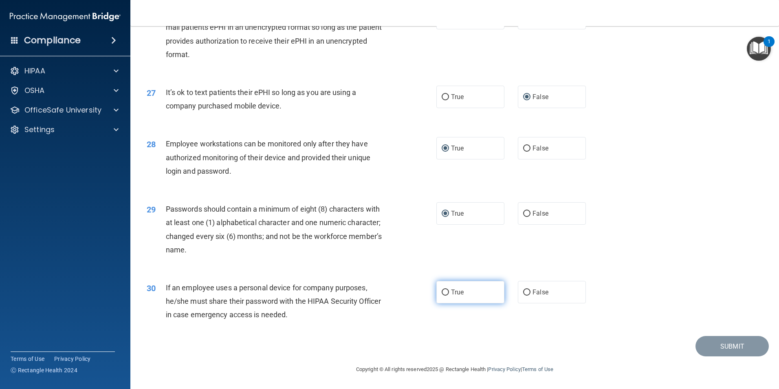
click at [442, 291] on input "True" at bounding box center [445, 292] width 7 height 6
radio input "true"
click at [706, 351] on button "Submit" at bounding box center [732, 346] width 73 height 21
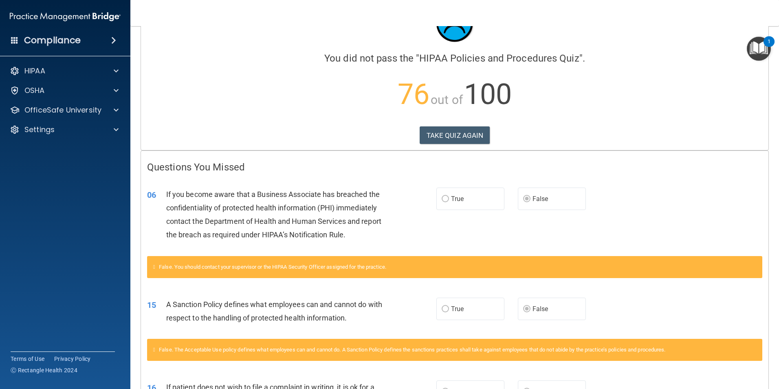
scroll to position [1, 0]
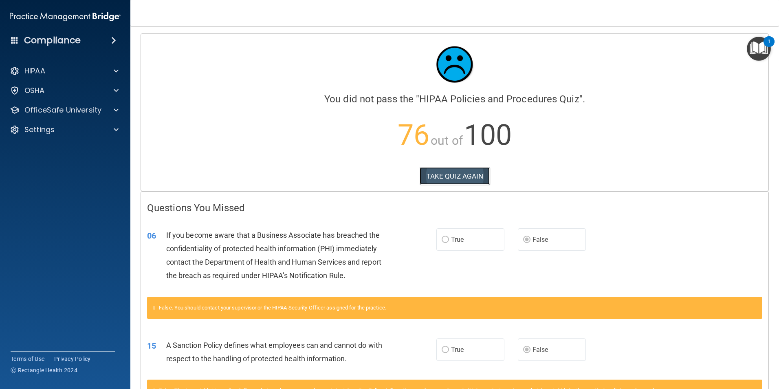
click at [454, 174] on button "TAKE QUIZ AGAIN" at bounding box center [455, 176] width 71 height 18
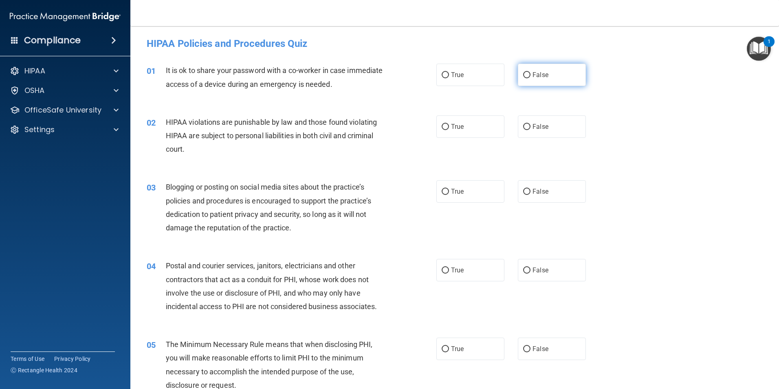
click at [524, 74] on input "False" at bounding box center [526, 75] width 7 height 6
radio input "true"
click at [443, 126] on input "True" at bounding box center [445, 127] width 7 height 6
radio input "true"
click at [523, 193] on input "False" at bounding box center [526, 192] width 7 height 6
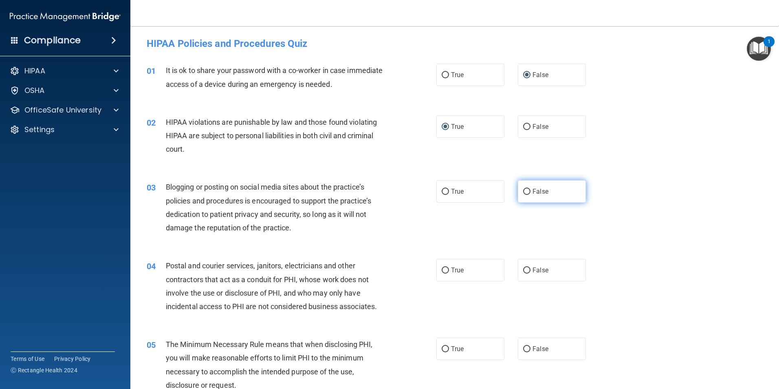
radio input "true"
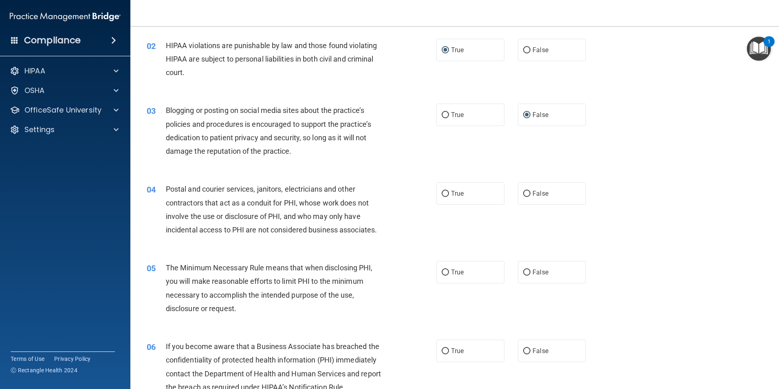
scroll to position [82, 0]
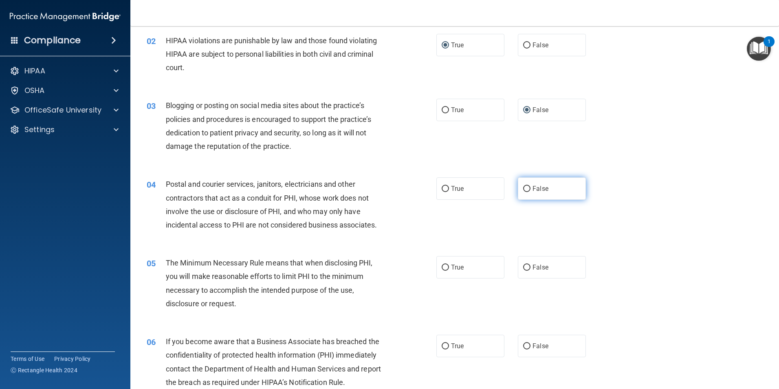
click at [523, 190] on input "False" at bounding box center [526, 189] width 7 height 6
radio input "true"
click at [443, 268] on input "True" at bounding box center [445, 268] width 7 height 6
radio input "true"
click at [525, 345] on input "False" at bounding box center [526, 346] width 7 height 6
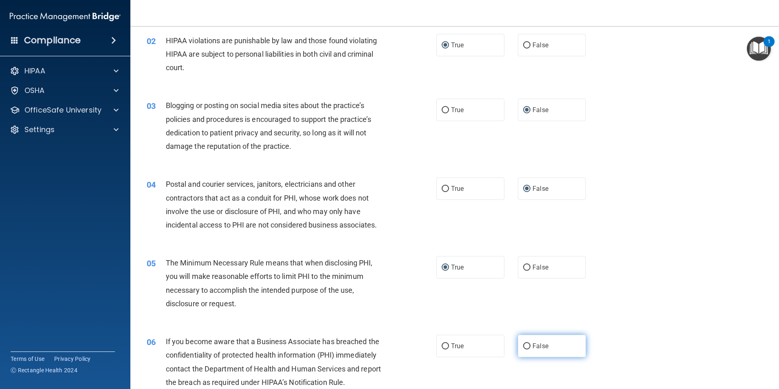
radio input "true"
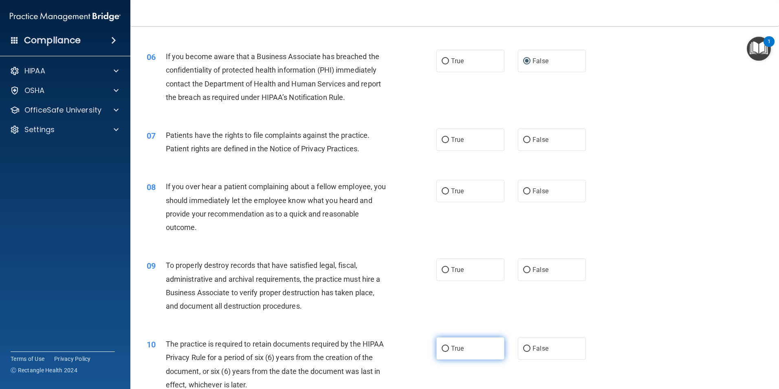
scroll to position [245, 0]
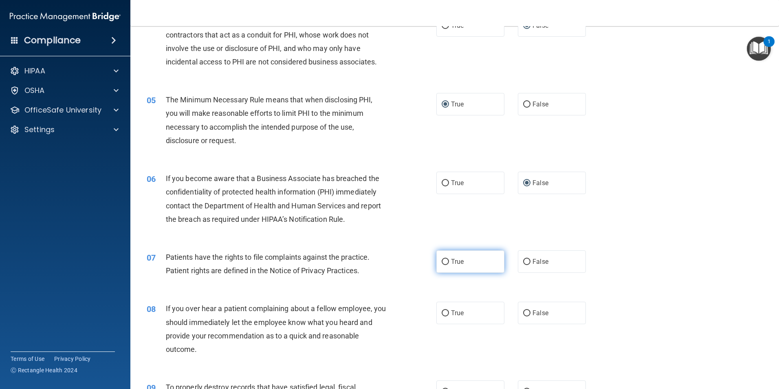
click at [442, 263] on input "True" at bounding box center [445, 262] width 7 height 6
radio input "true"
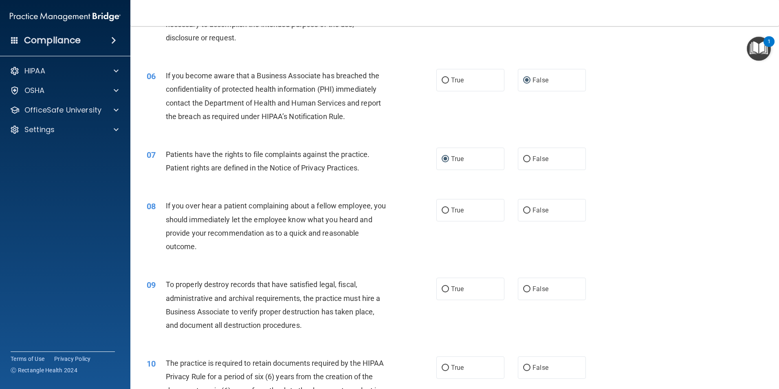
scroll to position [368, 0]
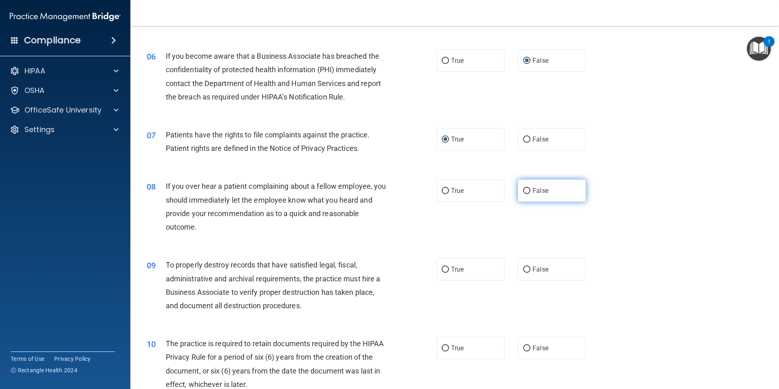
click at [523, 190] on input "False" at bounding box center [526, 191] width 7 height 6
radio input "true"
click at [525, 267] on input "False" at bounding box center [526, 270] width 7 height 6
radio input "true"
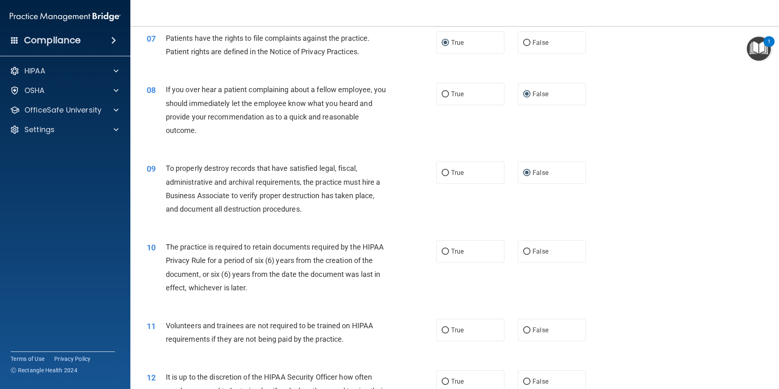
scroll to position [490, 0]
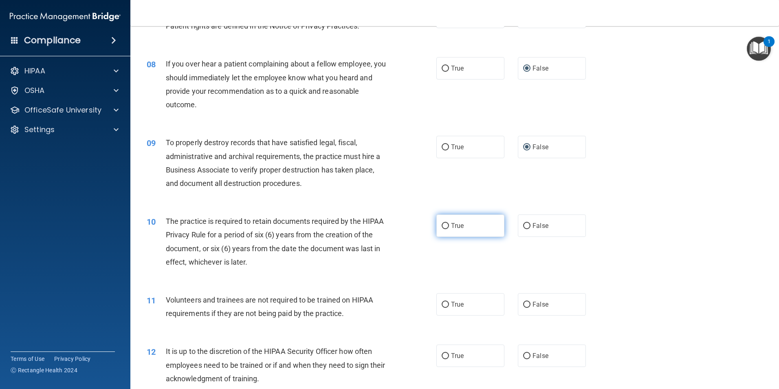
click at [443, 226] on input "True" at bounding box center [445, 226] width 7 height 6
radio input "true"
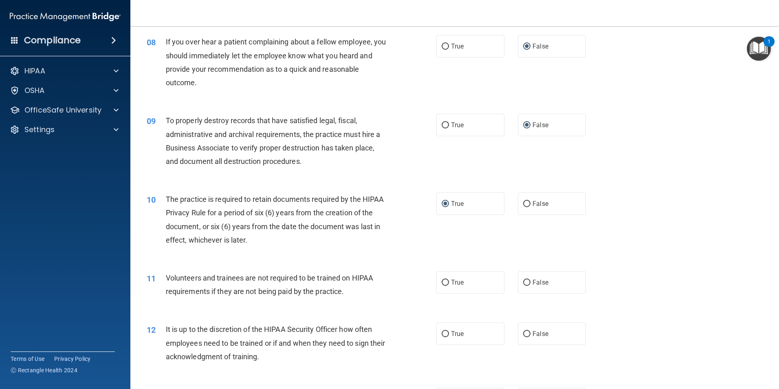
scroll to position [571, 0]
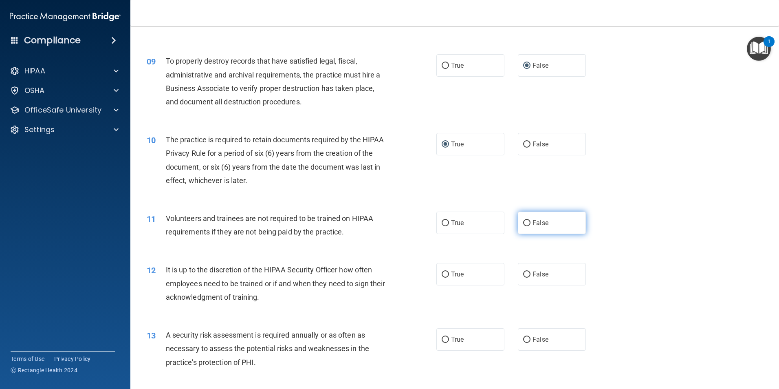
click at [523, 223] on input "False" at bounding box center [526, 223] width 7 height 6
radio input "true"
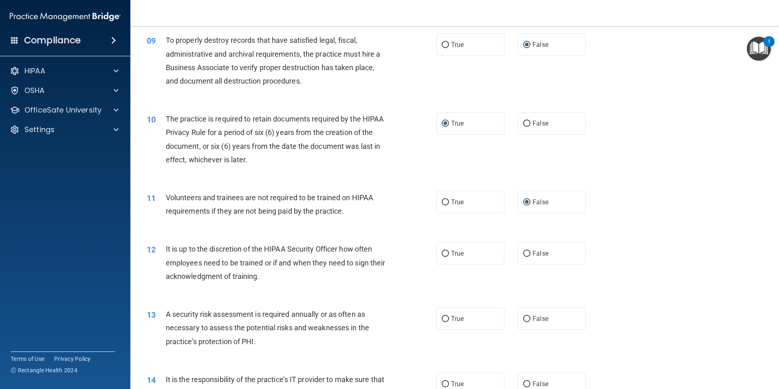
scroll to position [612, 0]
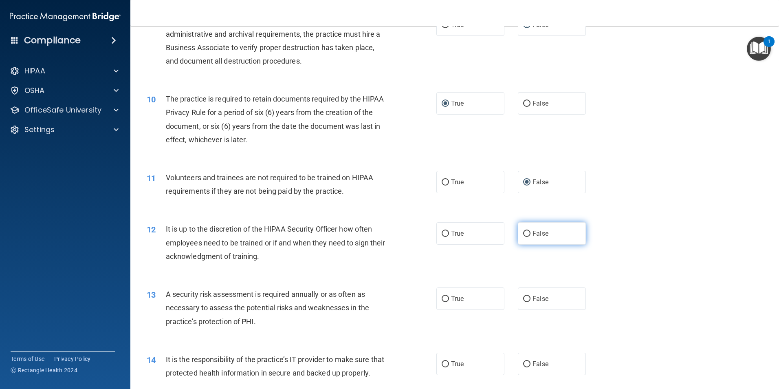
click at [523, 234] on input "False" at bounding box center [526, 234] width 7 height 6
radio input "true"
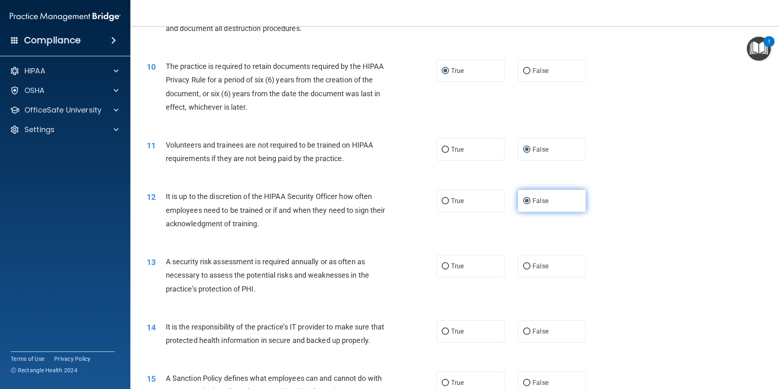
scroll to position [694, 0]
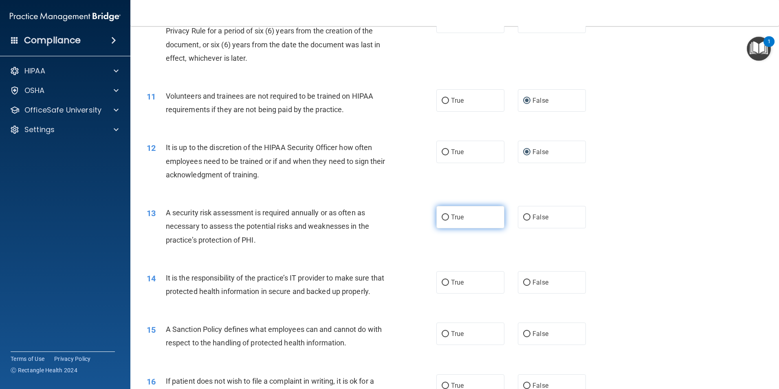
click at [442, 218] on input "True" at bounding box center [445, 217] width 7 height 6
radio input "true"
click at [523, 282] on input "False" at bounding box center [526, 283] width 7 height 6
radio input "true"
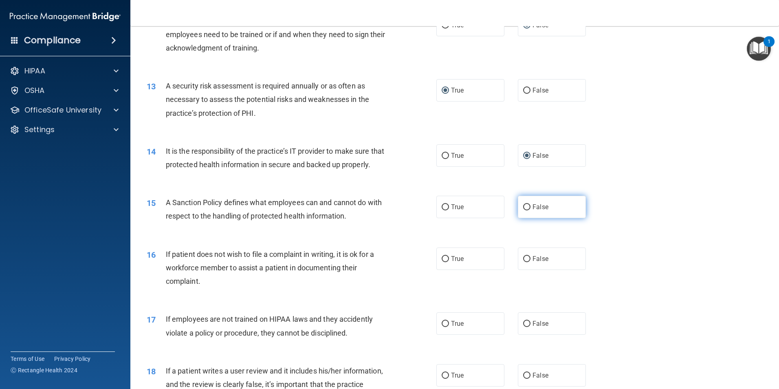
scroll to position [857, 0]
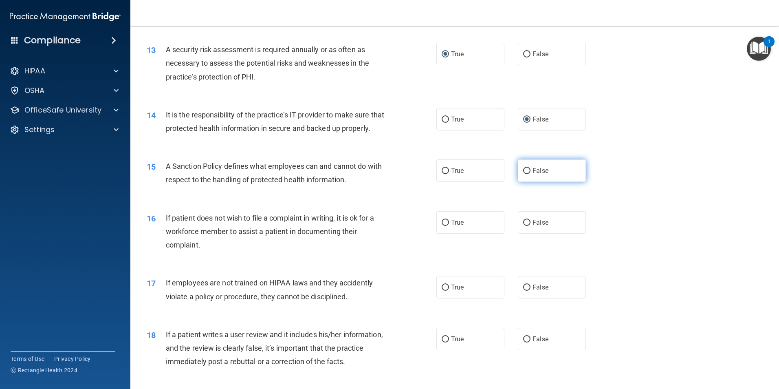
click at [523, 174] on input "False" at bounding box center [526, 171] width 7 height 6
radio input "true"
click at [442, 226] on input "True" at bounding box center [445, 223] width 7 height 6
radio input "true"
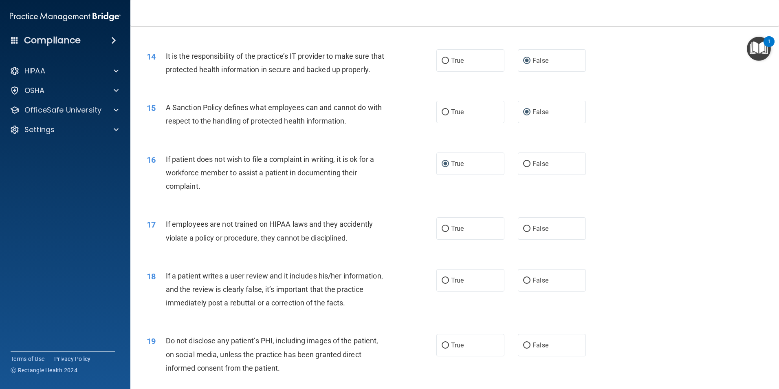
scroll to position [938, 0]
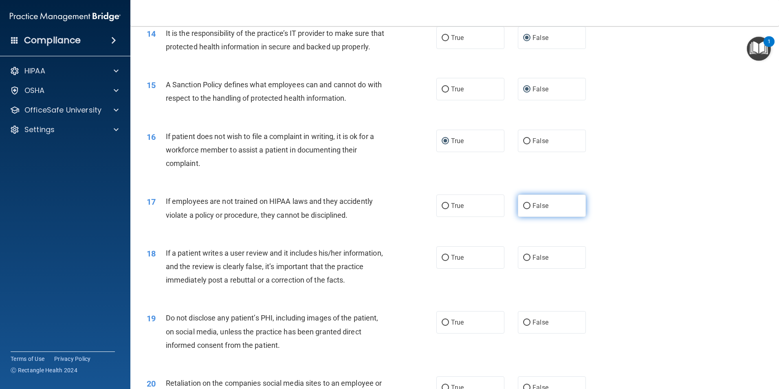
click at [523, 209] on input "False" at bounding box center [526, 206] width 7 height 6
radio input "true"
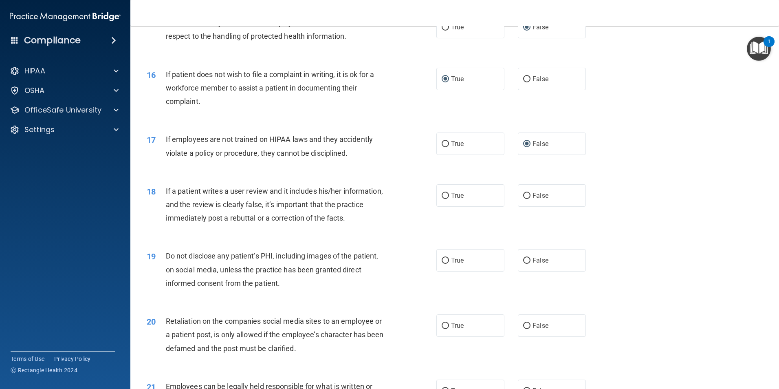
scroll to position [1020, 0]
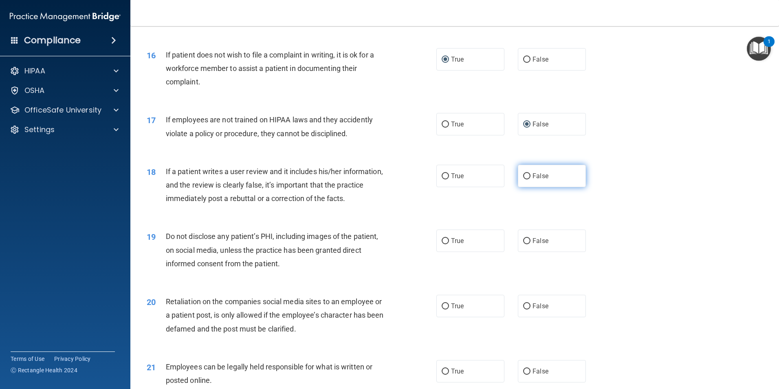
click at [523, 179] on input "False" at bounding box center [526, 176] width 7 height 6
radio input "true"
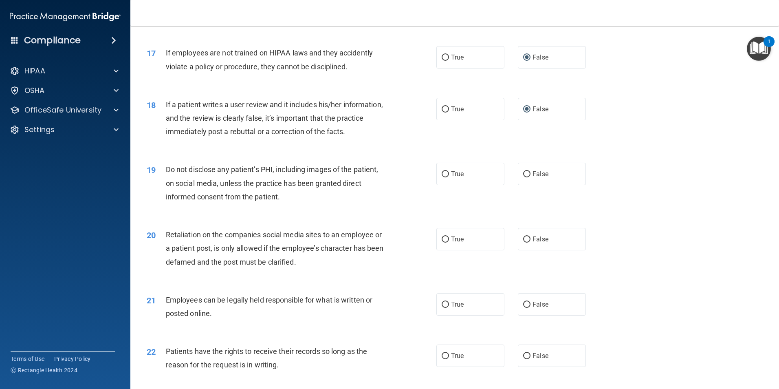
scroll to position [1101, 0]
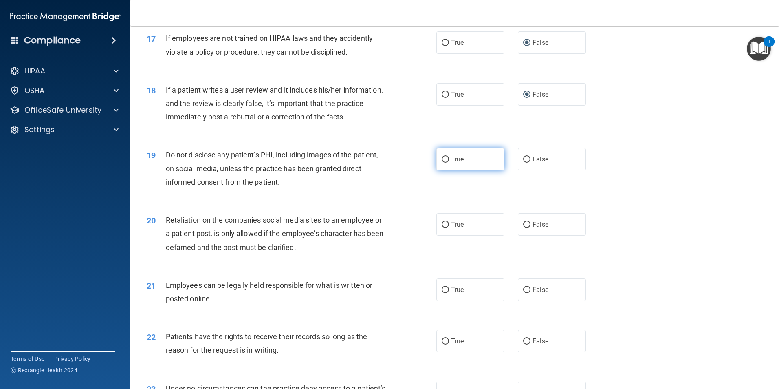
click at [444, 163] on input "True" at bounding box center [445, 160] width 7 height 6
radio input "true"
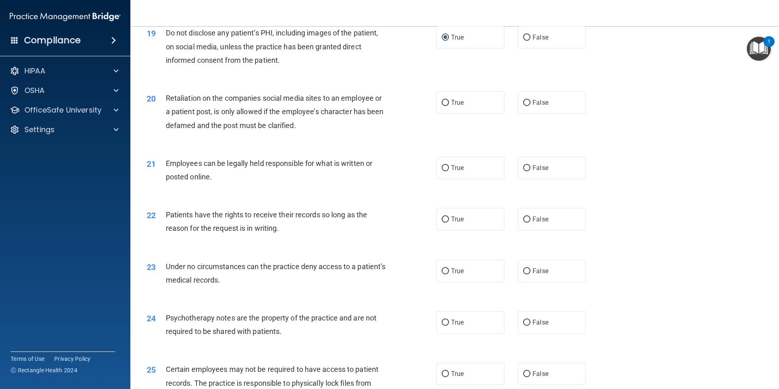
scroll to position [1224, 0]
click at [443, 171] on input "True" at bounding box center [445, 168] width 7 height 6
radio input "true"
click at [444, 106] on input "True" at bounding box center [445, 102] width 7 height 6
radio input "true"
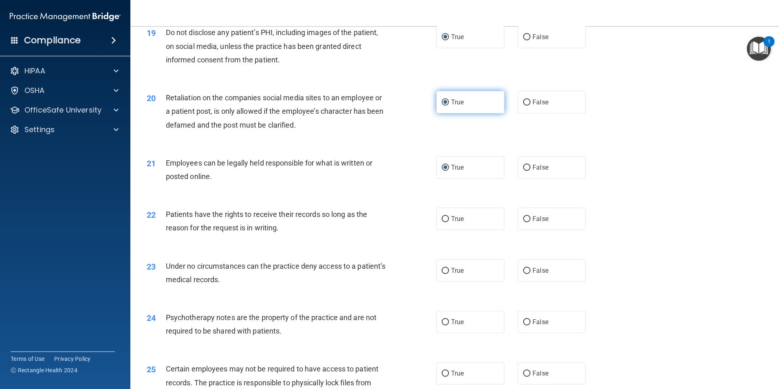
click at [444, 106] on input "True" at bounding box center [445, 102] width 7 height 6
click at [523, 106] on input "False" at bounding box center [526, 102] width 7 height 6
radio input "true"
radio input "false"
click at [445, 222] on input "True" at bounding box center [445, 219] width 7 height 6
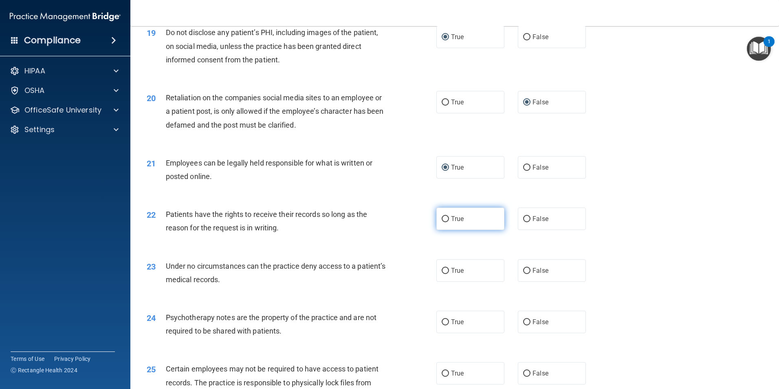
radio input "true"
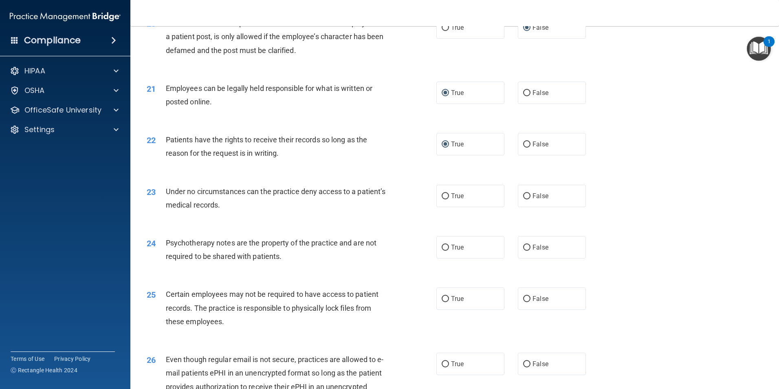
scroll to position [1305, 0]
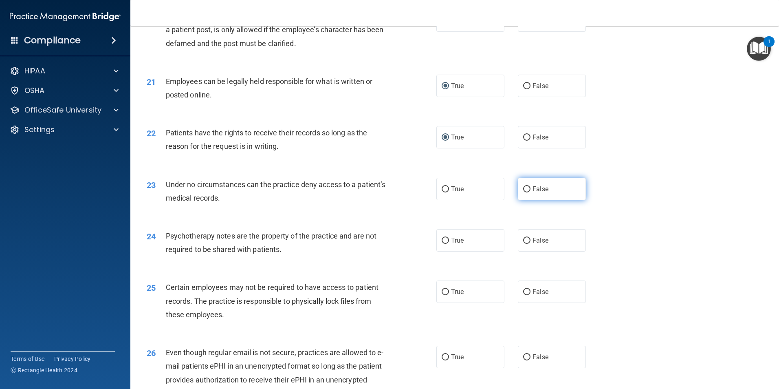
click at [523, 192] on input "False" at bounding box center [526, 189] width 7 height 6
radio input "true"
click at [523, 244] on input "False" at bounding box center [526, 241] width 7 height 6
radio input "true"
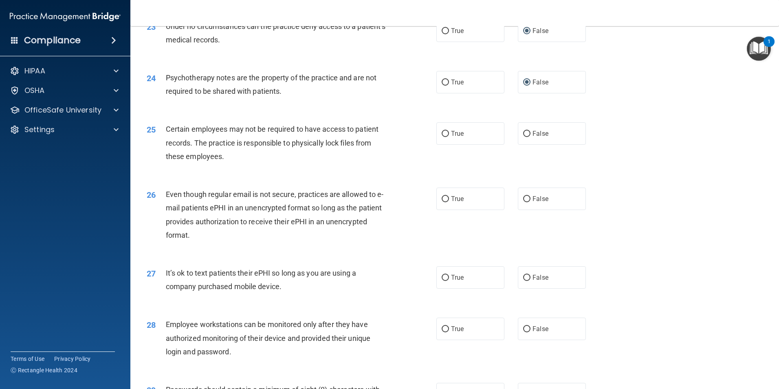
scroll to position [1468, 0]
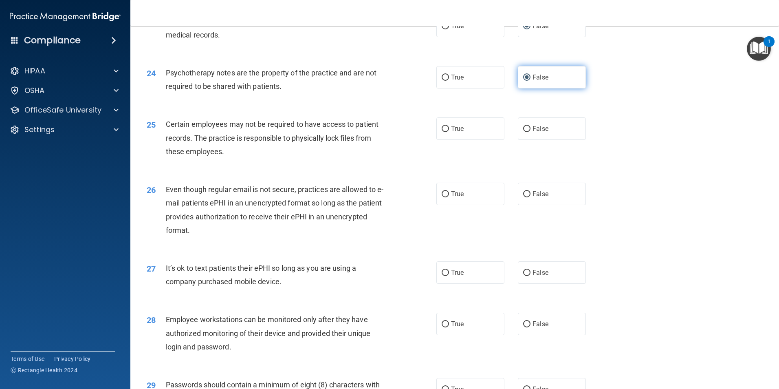
click at [524, 81] on input "False" at bounding box center [526, 78] width 7 height 6
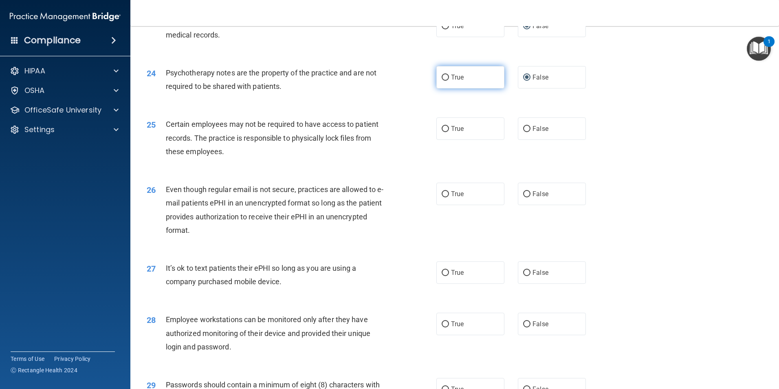
click at [443, 81] on input "True" at bounding box center [445, 78] width 7 height 6
radio input "true"
radio input "false"
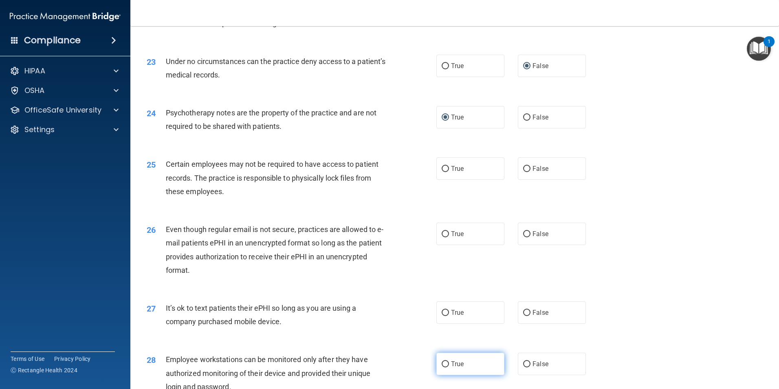
scroll to position [1427, 0]
click at [442, 173] on input "True" at bounding box center [445, 170] width 7 height 6
radio input "true"
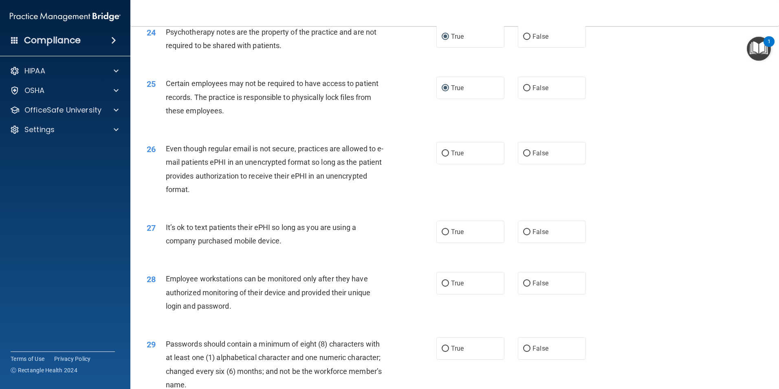
scroll to position [1550, 0]
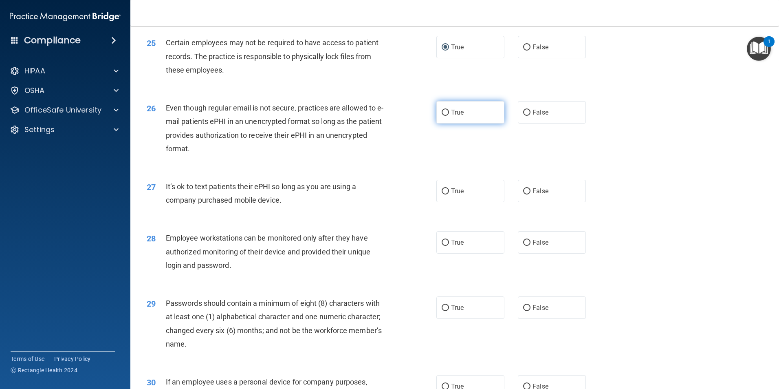
click at [443, 116] on input "True" at bounding box center [445, 113] width 7 height 6
radio input "true"
click at [523, 194] on input "False" at bounding box center [526, 191] width 7 height 6
radio input "true"
click at [525, 246] on input "False" at bounding box center [526, 243] width 7 height 6
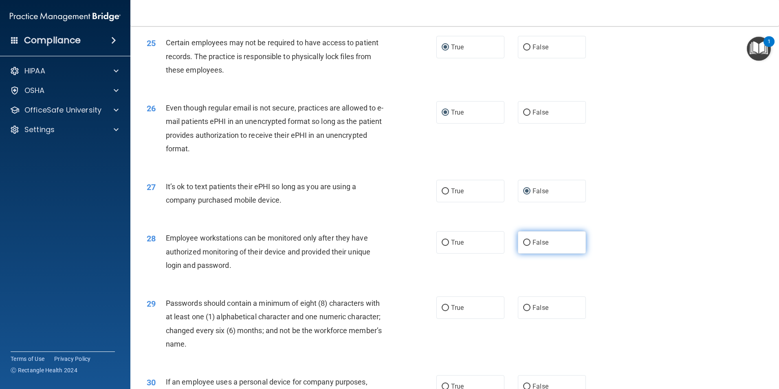
radio input "true"
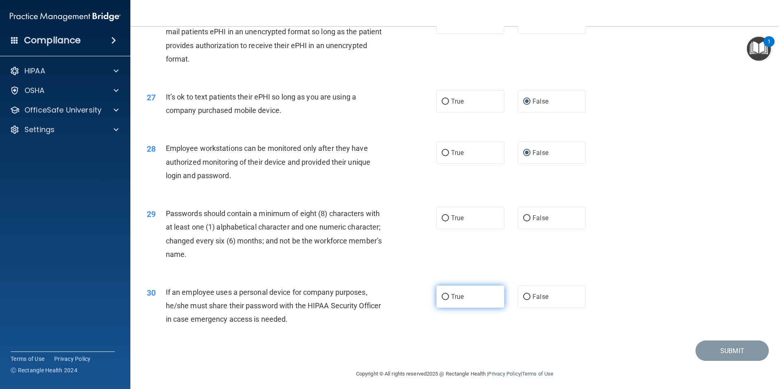
scroll to position [1657, 0]
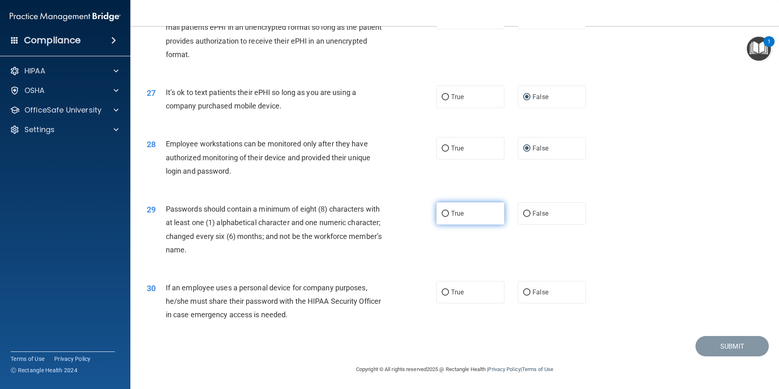
click at [442, 216] on input "True" at bounding box center [445, 214] width 7 height 6
radio input "true"
click at [525, 291] on input "False" at bounding box center [526, 292] width 7 height 6
radio input "true"
click at [720, 342] on button "Submit" at bounding box center [732, 346] width 73 height 21
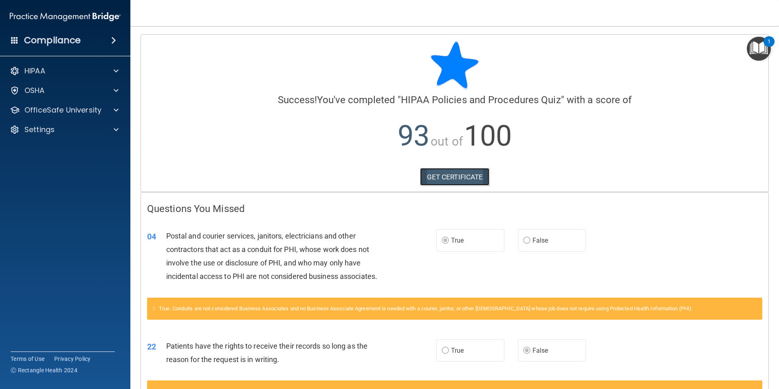
click at [440, 179] on link "GET CERTIFICATE" at bounding box center [455, 177] width 70 height 18
click at [115, 71] on span at bounding box center [116, 71] width 5 height 10
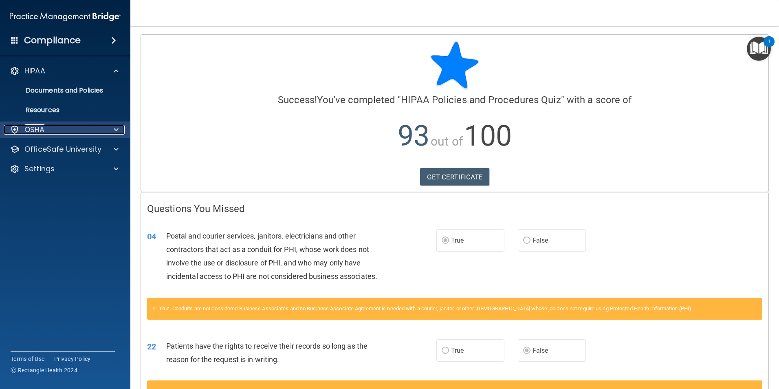
click at [114, 129] on span at bounding box center [116, 130] width 5 height 10
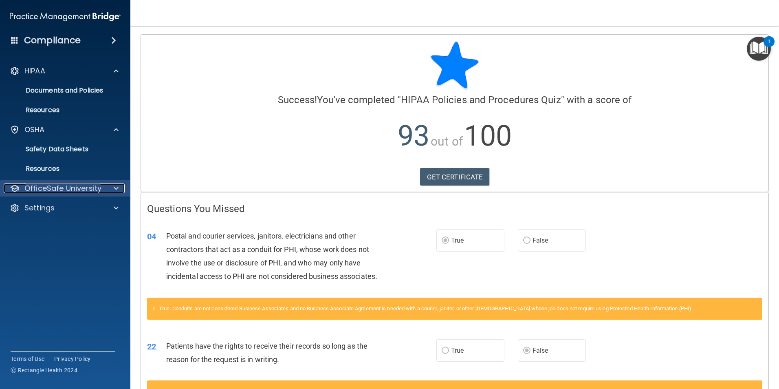
click at [116, 187] on span at bounding box center [116, 188] width 5 height 10
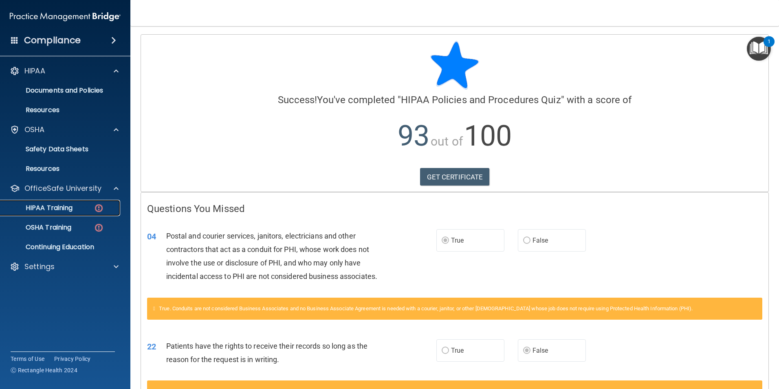
click at [69, 208] on p "HIPAA Training" at bounding box center [38, 208] width 67 height 8
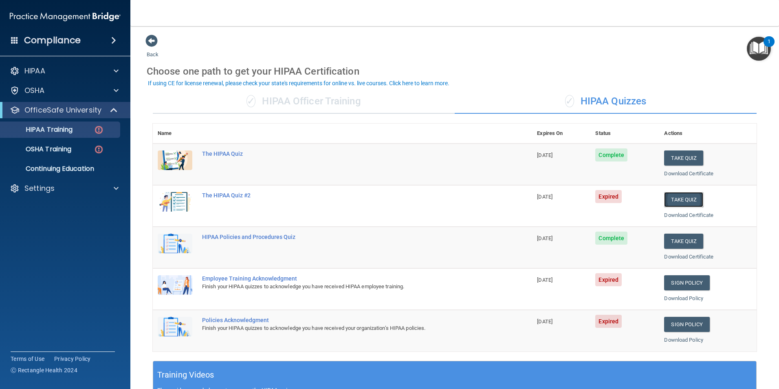
click at [672, 197] on button "Take Quiz" at bounding box center [683, 199] width 39 height 15
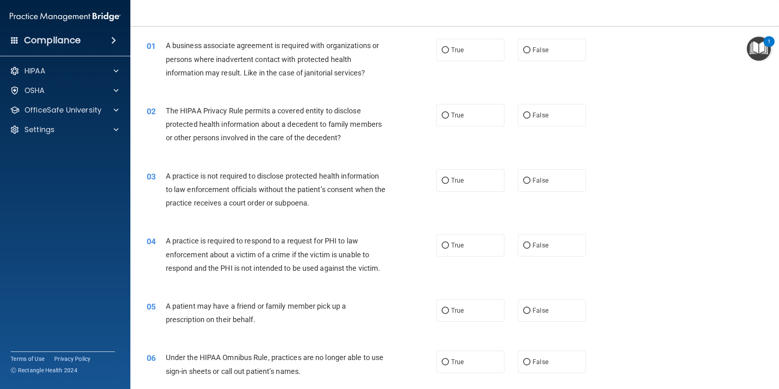
scroll to position [0, 0]
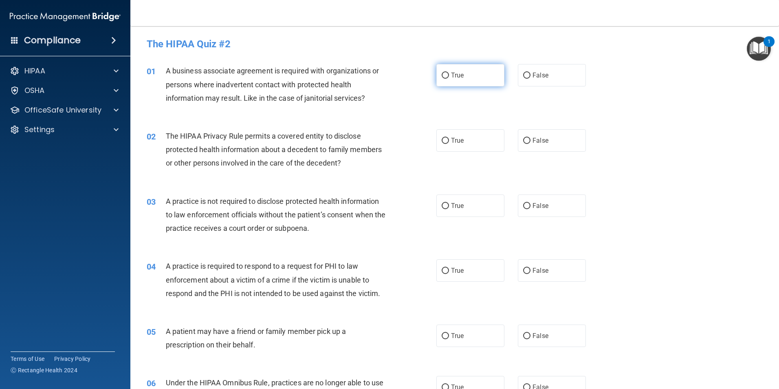
click at [443, 76] on input "True" at bounding box center [445, 76] width 7 height 6
radio input "true"
click at [442, 138] on input "True" at bounding box center [445, 141] width 7 height 6
radio input "true"
click at [523, 205] on input "False" at bounding box center [526, 206] width 7 height 6
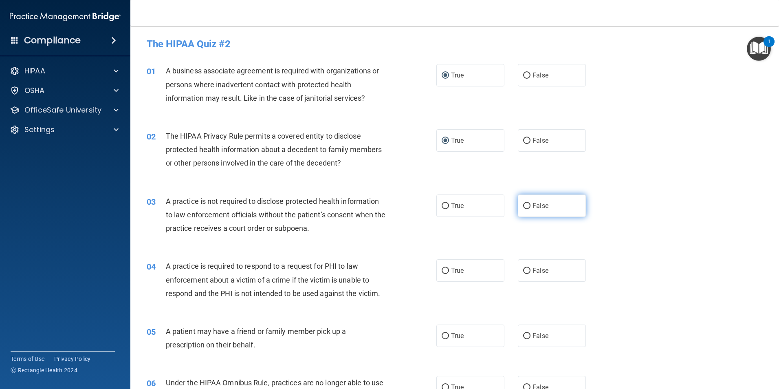
radio input "true"
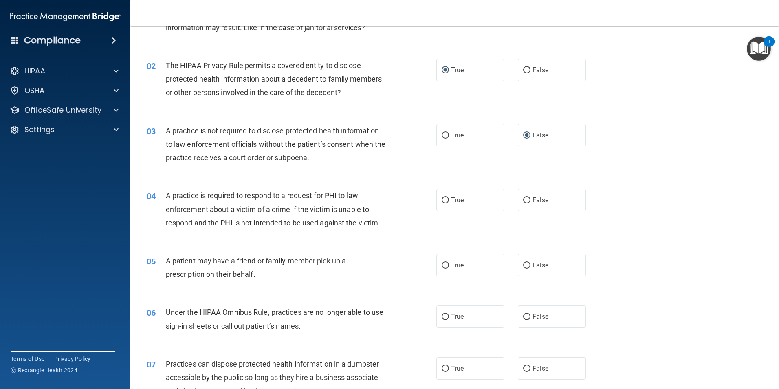
scroll to position [82, 0]
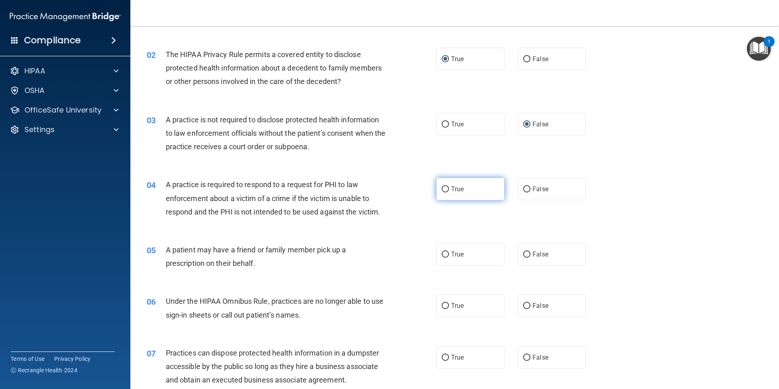
click at [442, 188] on input "True" at bounding box center [445, 189] width 7 height 6
radio input "true"
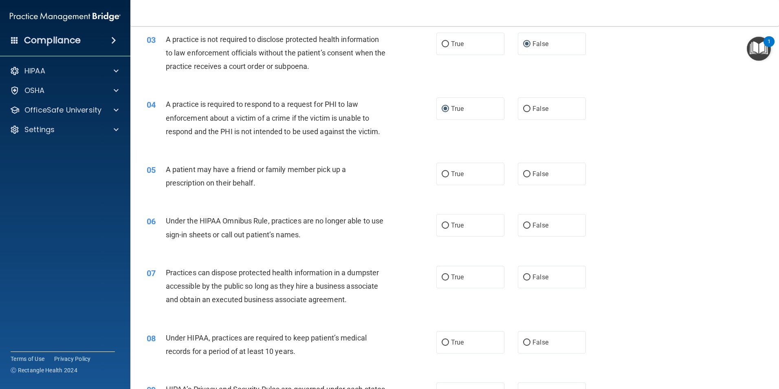
scroll to position [163, 0]
click at [442, 172] on input "True" at bounding box center [445, 173] width 7 height 6
radio input "true"
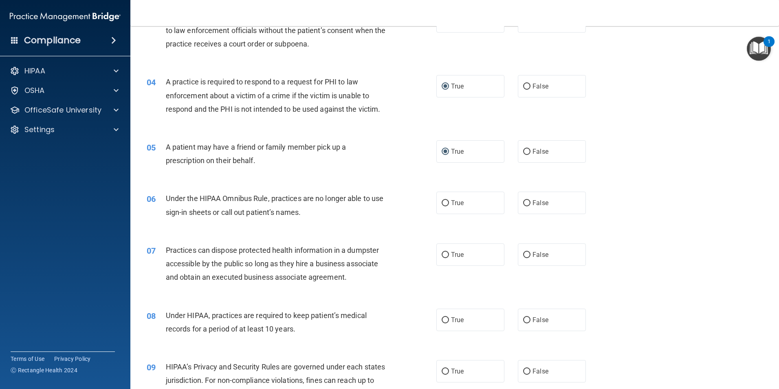
scroll to position [204, 0]
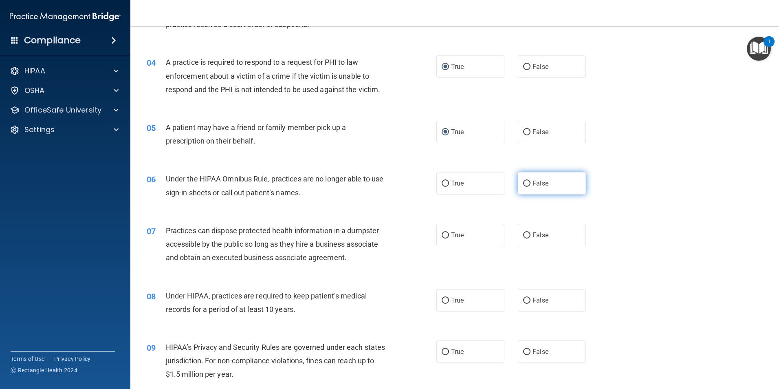
click at [526, 184] on input "False" at bounding box center [526, 184] width 7 height 6
radio input "true"
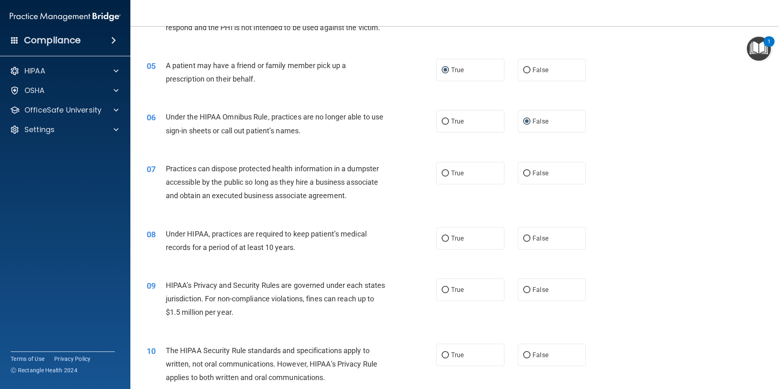
scroll to position [286, 0]
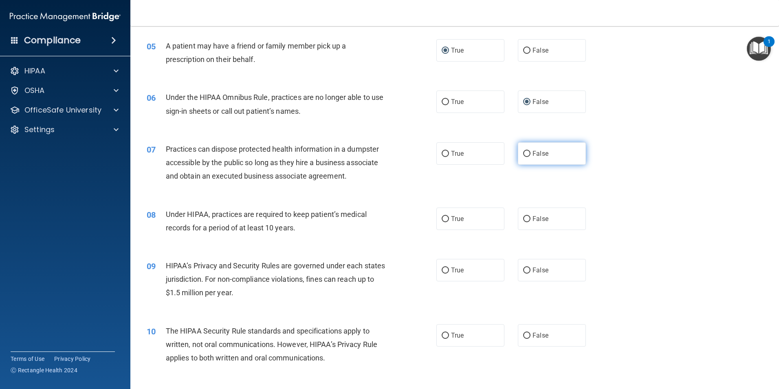
click at [523, 153] on input "False" at bounding box center [526, 154] width 7 height 6
radio input "true"
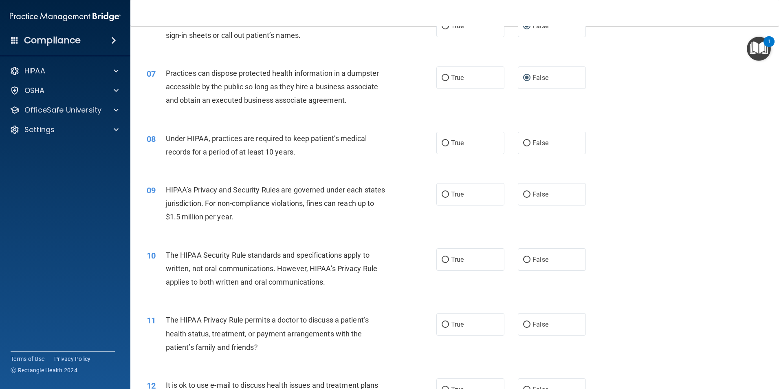
scroll to position [367, 0]
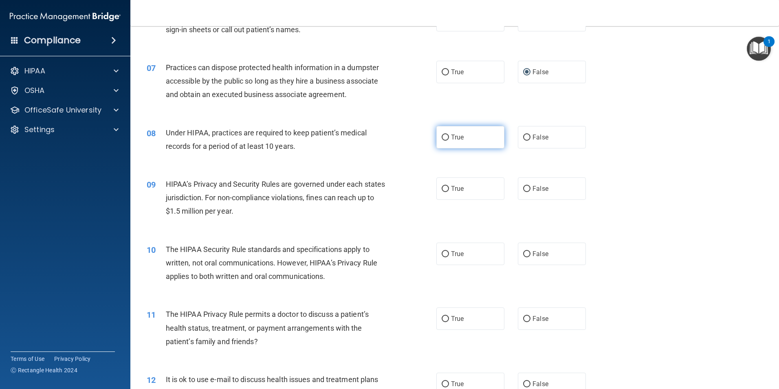
click at [442, 138] on input "True" at bounding box center [445, 138] width 7 height 6
radio input "true"
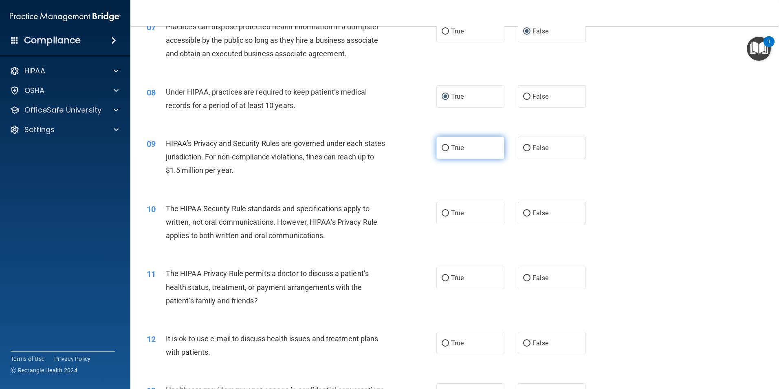
click at [445, 149] on input "True" at bounding box center [445, 148] width 7 height 6
radio input "true"
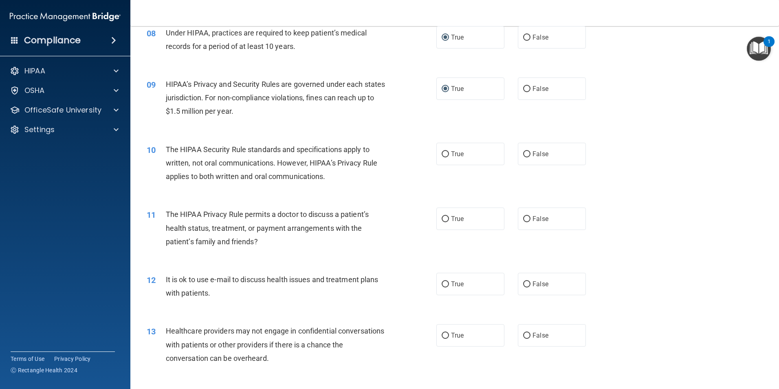
scroll to position [490, 0]
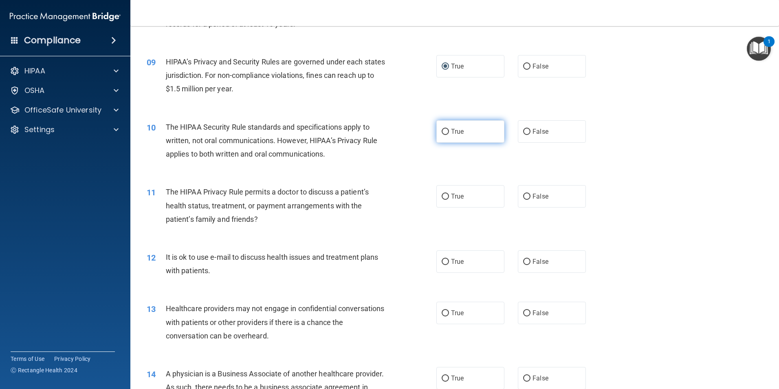
click at [443, 132] on input "True" at bounding box center [445, 132] width 7 height 6
radio input "true"
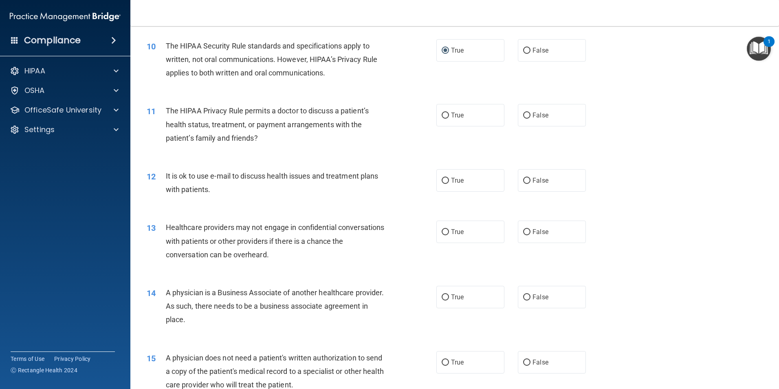
scroll to position [571, 0]
click at [444, 118] on input "True" at bounding box center [445, 115] width 7 height 6
radio input "true"
click at [442, 180] on input "True" at bounding box center [445, 180] width 7 height 6
radio input "true"
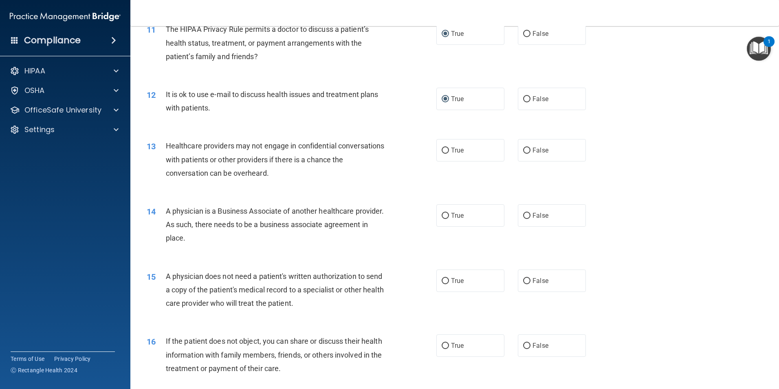
scroll to position [653, 0]
click at [442, 150] on input "True" at bounding box center [445, 150] width 7 height 6
radio input "true"
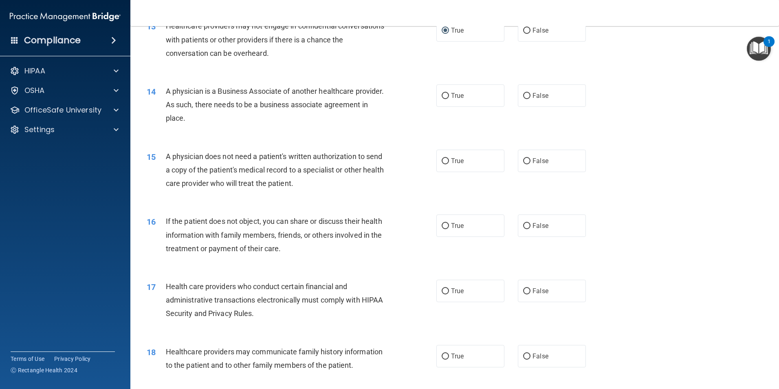
scroll to position [775, 0]
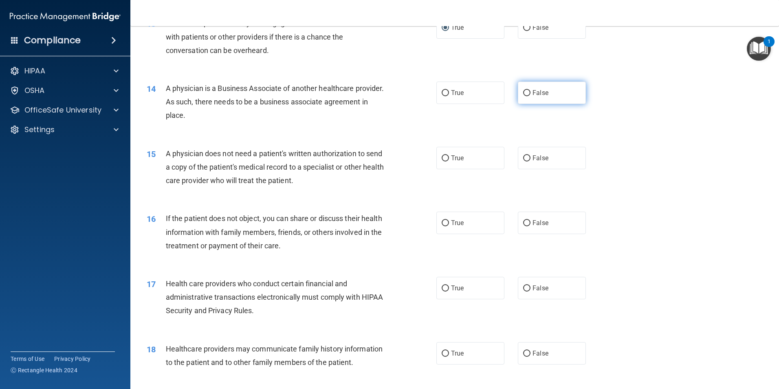
click at [523, 92] on input "False" at bounding box center [526, 93] width 7 height 6
radio input "true"
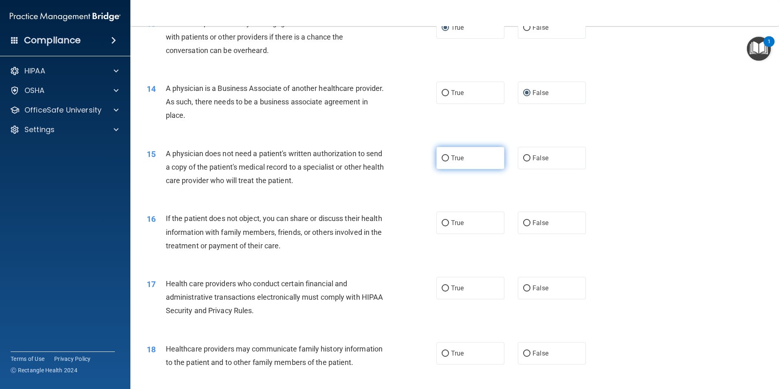
click at [442, 155] on input "True" at bounding box center [445, 158] width 7 height 6
radio input "true"
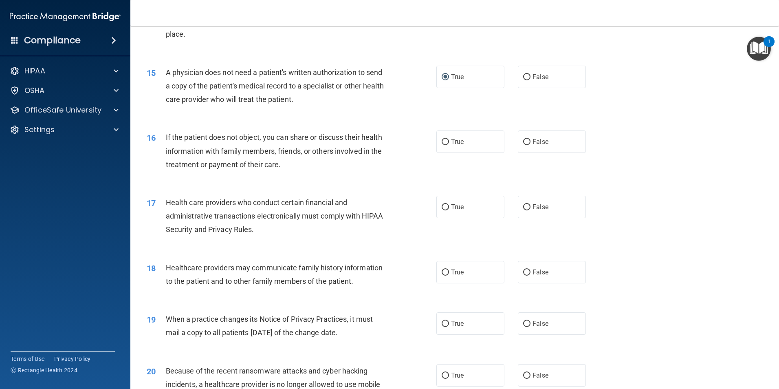
scroll to position [856, 0]
click at [443, 140] on input "True" at bounding box center [445, 142] width 7 height 6
radio input "true"
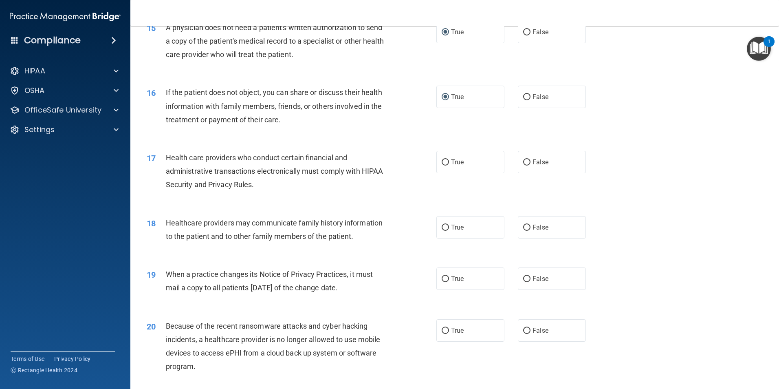
scroll to position [938, 0]
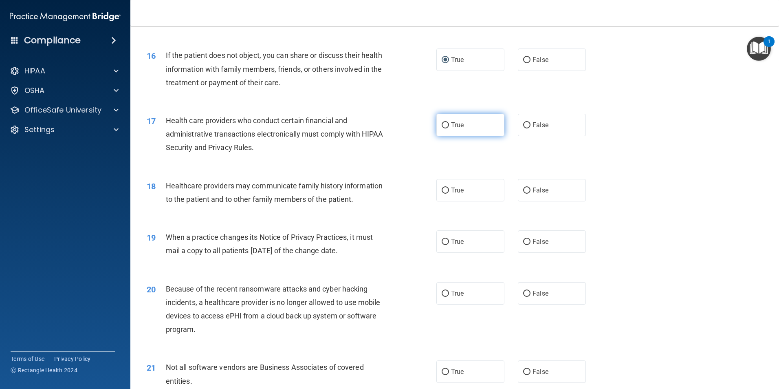
click at [444, 123] on input "True" at bounding box center [445, 125] width 7 height 6
radio input "true"
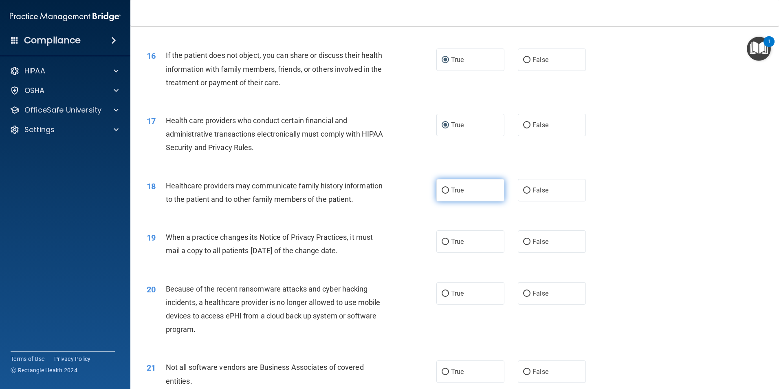
click at [445, 190] on input "True" at bounding box center [445, 190] width 7 height 6
radio input "true"
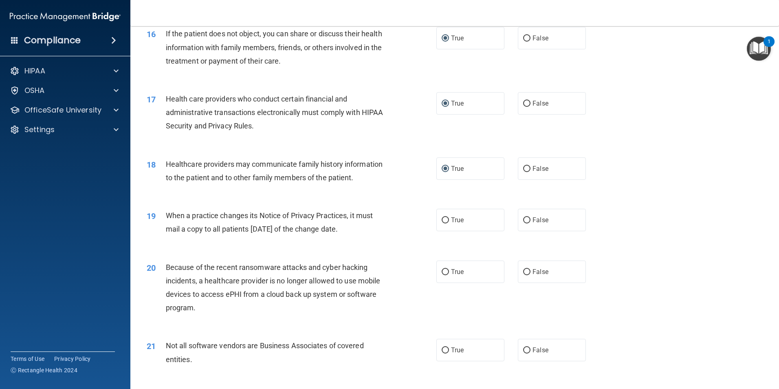
scroll to position [979, 0]
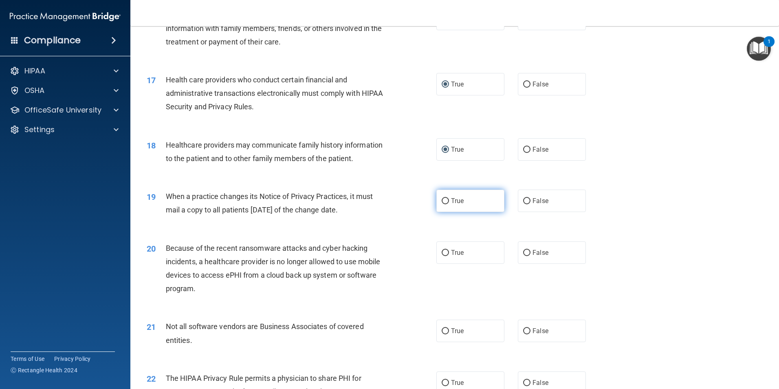
click at [443, 200] on input "True" at bounding box center [445, 201] width 7 height 6
radio input "true"
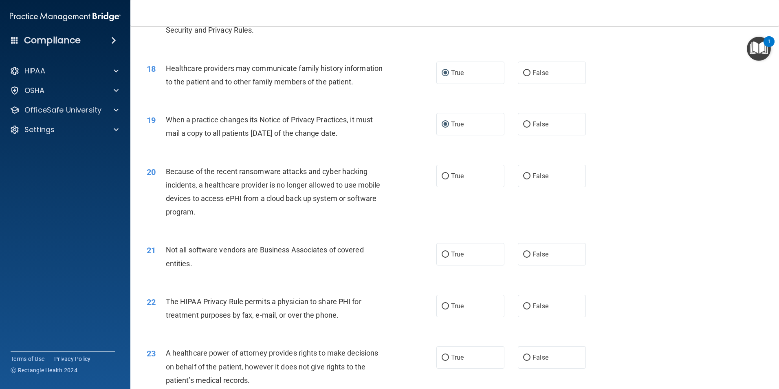
scroll to position [1060, 0]
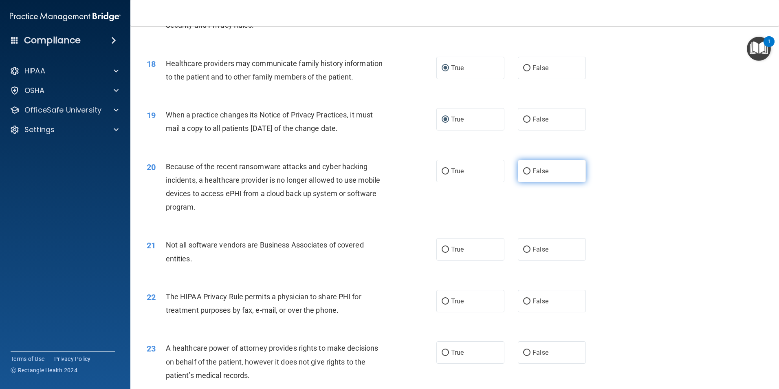
click at [525, 170] on input "False" at bounding box center [526, 171] width 7 height 6
radio input "true"
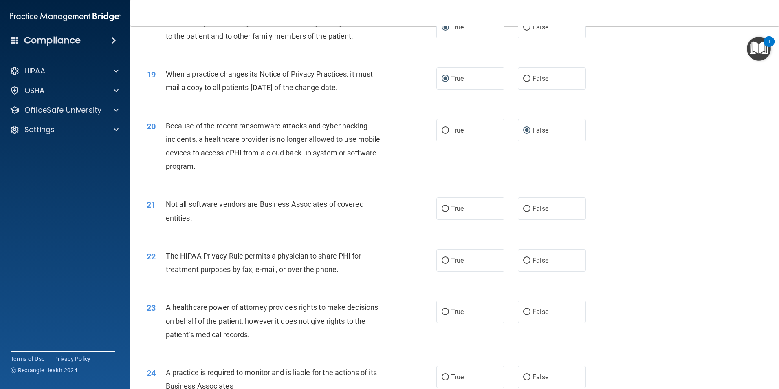
scroll to position [1142, 0]
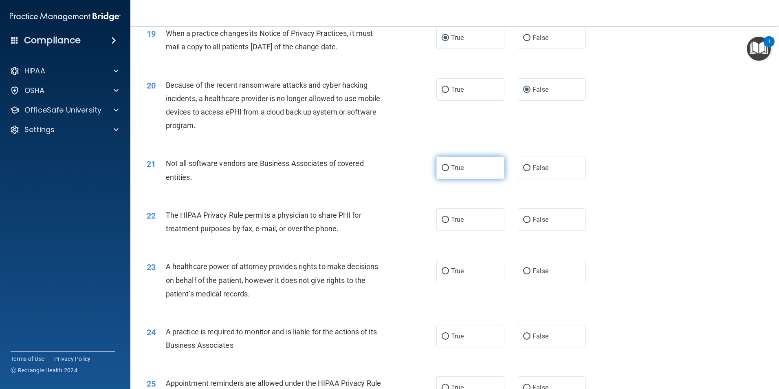
click at [442, 165] on input "True" at bounding box center [445, 168] width 7 height 6
radio input "true"
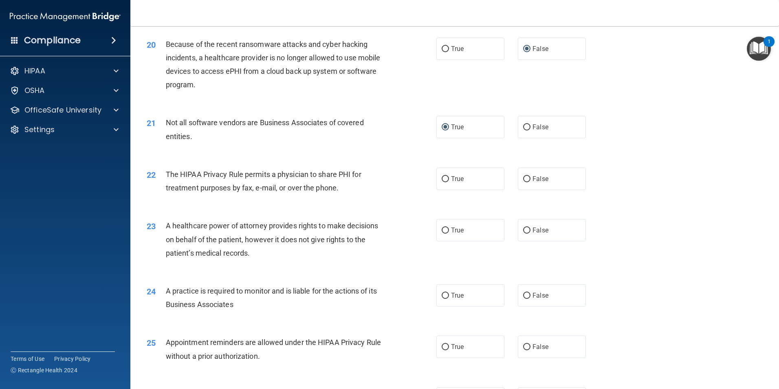
scroll to position [1223, 0]
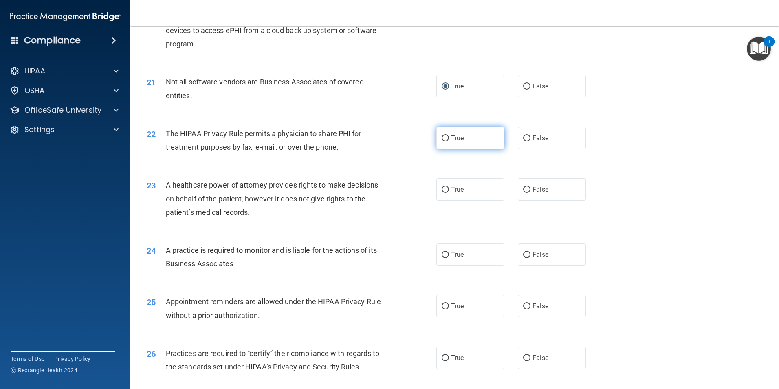
click at [442, 136] on input "True" at bounding box center [445, 138] width 7 height 6
radio input "true"
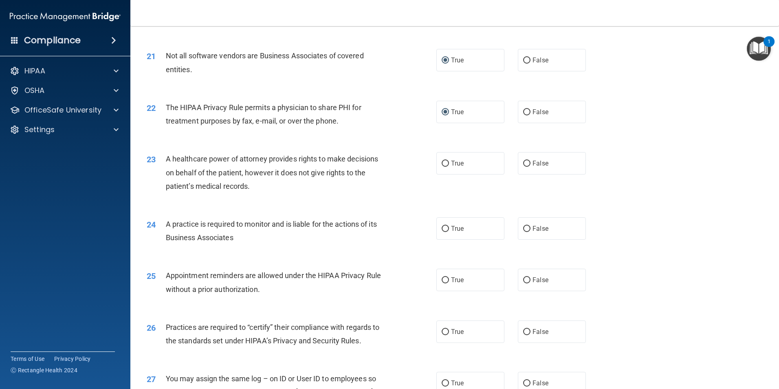
scroll to position [1264, 0]
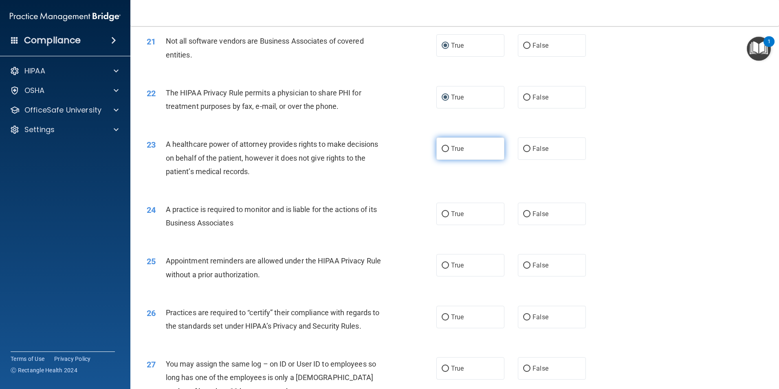
click at [443, 148] on input "True" at bounding box center [445, 149] width 7 height 6
radio input "true"
click at [444, 149] on input "True" at bounding box center [445, 149] width 7 height 6
click at [442, 214] on input "True" at bounding box center [445, 214] width 7 height 6
radio input "true"
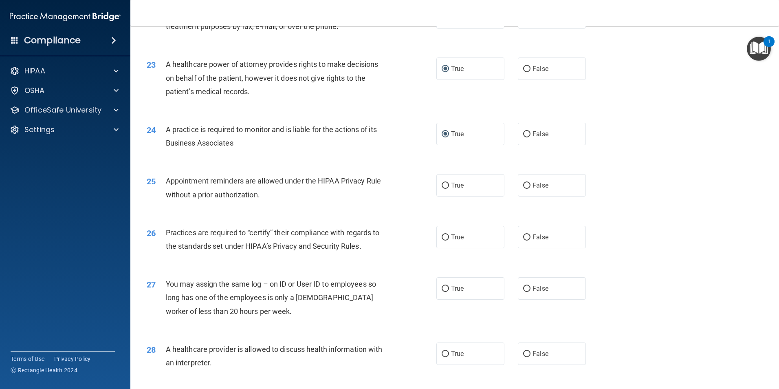
scroll to position [1345, 0]
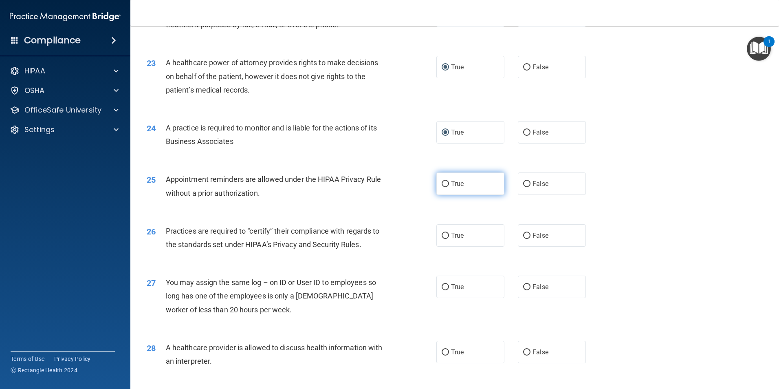
click at [445, 182] on input "True" at bounding box center [445, 184] width 7 height 6
radio input "true"
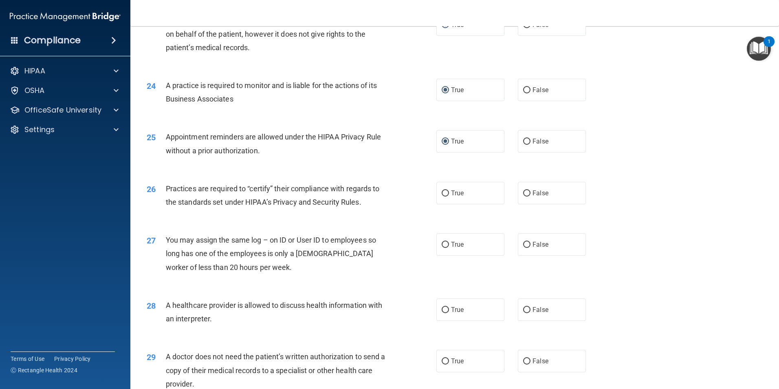
scroll to position [1427, 0]
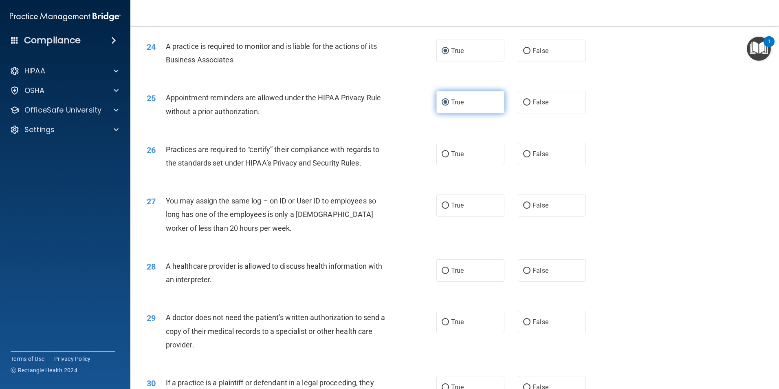
click at [442, 104] on input "True" at bounding box center [445, 102] width 7 height 6
click at [524, 103] on input "False" at bounding box center [526, 102] width 7 height 6
radio input "true"
radio input "false"
click at [442, 153] on input "True" at bounding box center [445, 154] width 7 height 6
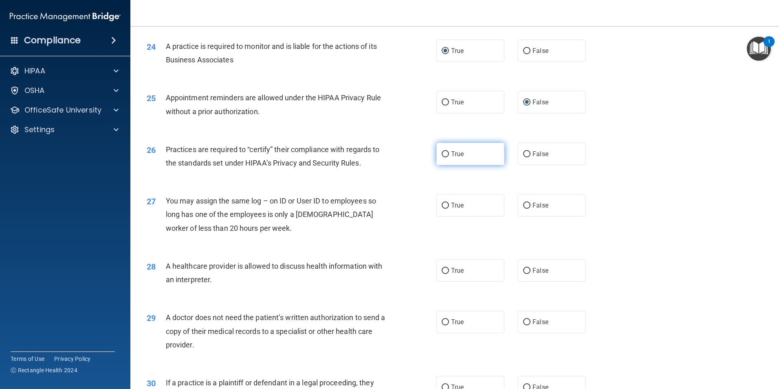
radio input "true"
click at [524, 205] on input "False" at bounding box center [526, 206] width 7 height 6
radio input "true"
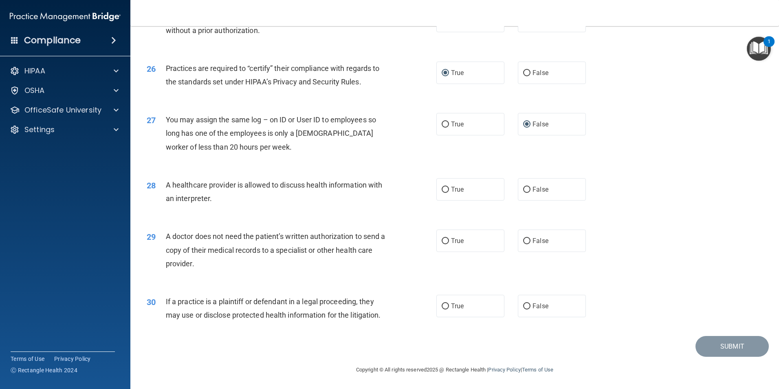
scroll to position [1508, 0]
click at [444, 187] on input "True" at bounding box center [445, 189] width 7 height 6
radio input "true"
click at [443, 240] on input "True" at bounding box center [445, 241] width 7 height 6
radio input "true"
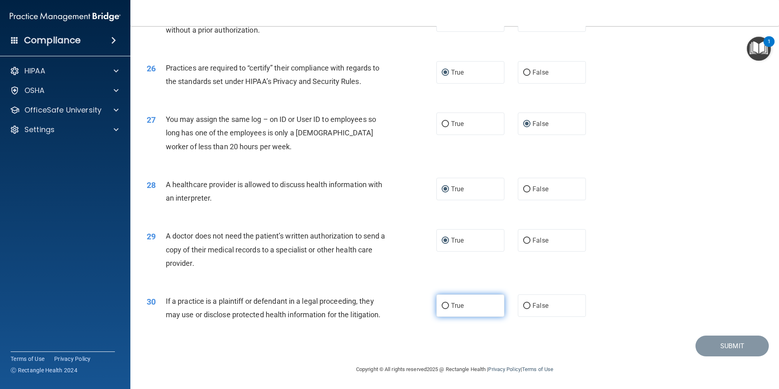
click at [444, 306] on input "True" at bounding box center [445, 306] width 7 height 6
radio input "true"
click at [726, 347] on button "Submit" at bounding box center [732, 345] width 73 height 21
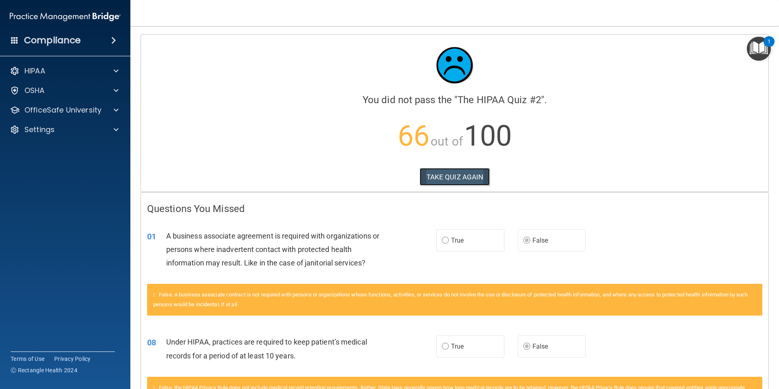
click at [458, 175] on button "TAKE QUIZ AGAIN" at bounding box center [455, 177] width 71 height 18
click at [445, 176] on button "TAKE QUIZ AGAIN" at bounding box center [455, 177] width 71 height 18
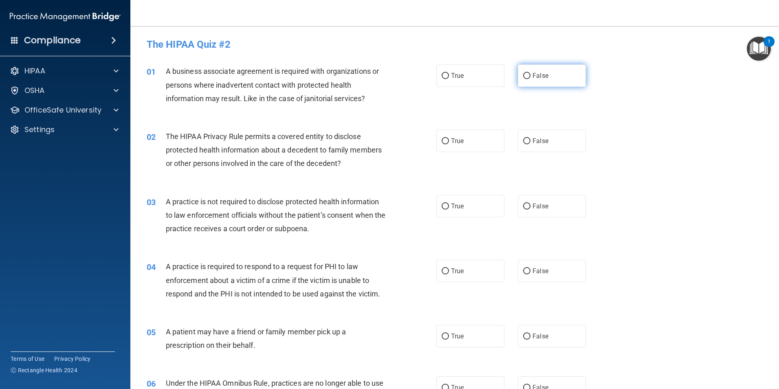
click at [524, 75] on input "False" at bounding box center [526, 76] width 7 height 6
radio input "true"
drag, startPoint x: 444, startPoint y: 140, endPoint x: 458, endPoint y: 146, distance: 15.0
click at [445, 141] on input "True" at bounding box center [445, 141] width 7 height 6
radio input "true"
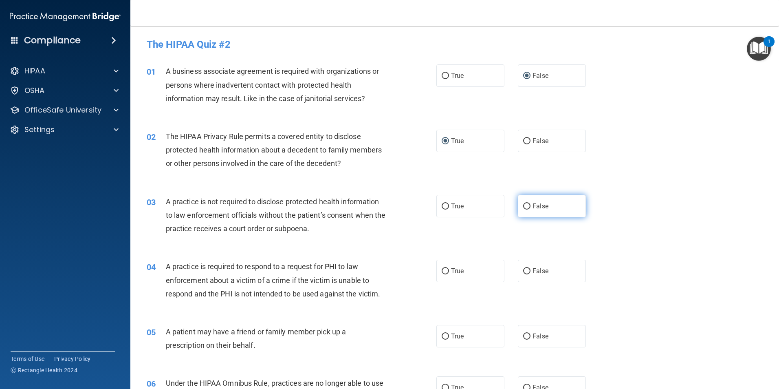
click at [525, 205] on input "False" at bounding box center [526, 206] width 7 height 6
radio input "true"
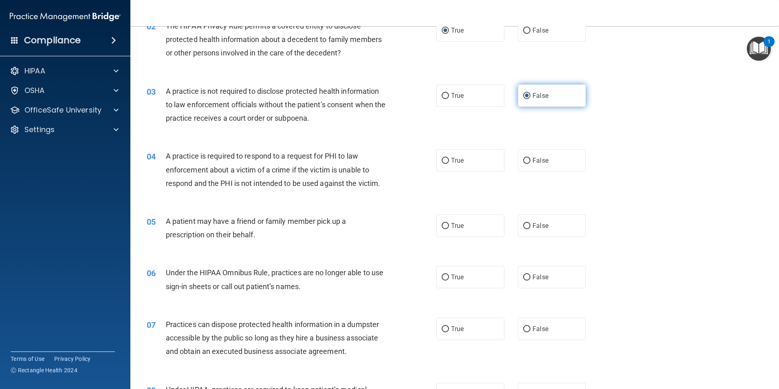
scroll to position [122, 0]
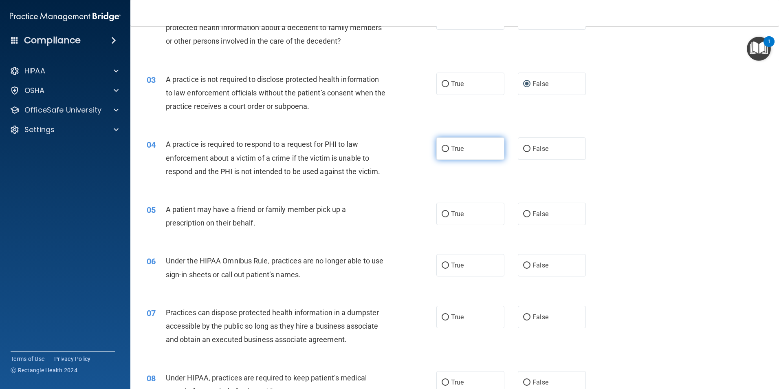
click at [444, 147] on input "True" at bounding box center [445, 149] width 7 height 6
radio input "true"
click at [444, 218] on label "True" at bounding box center [471, 214] width 68 height 22
click at [444, 217] on input "True" at bounding box center [445, 214] width 7 height 6
radio input "true"
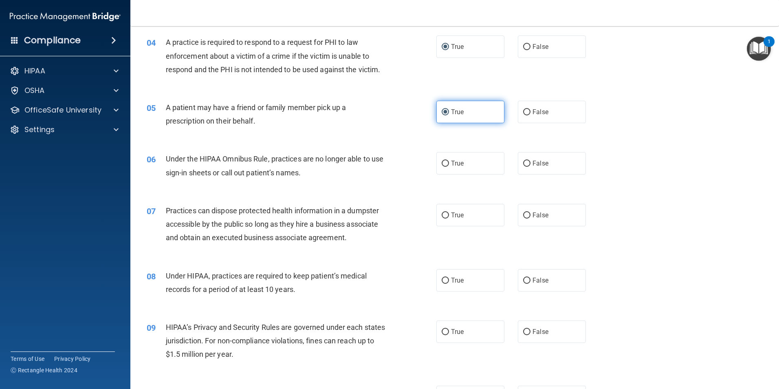
scroll to position [245, 0]
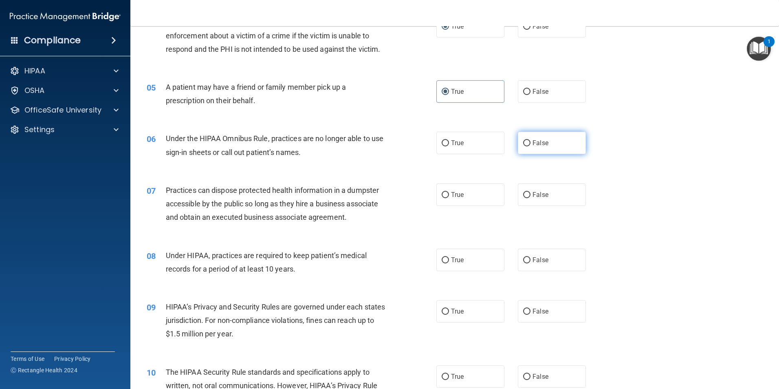
click at [524, 144] on input "False" at bounding box center [526, 143] width 7 height 6
radio input "true"
click at [523, 196] on input "False" at bounding box center [526, 195] width 7 height 6
radio input "true"
click at [442, 259] on input "True" at bounding box center [445, 260] width 7 height 6
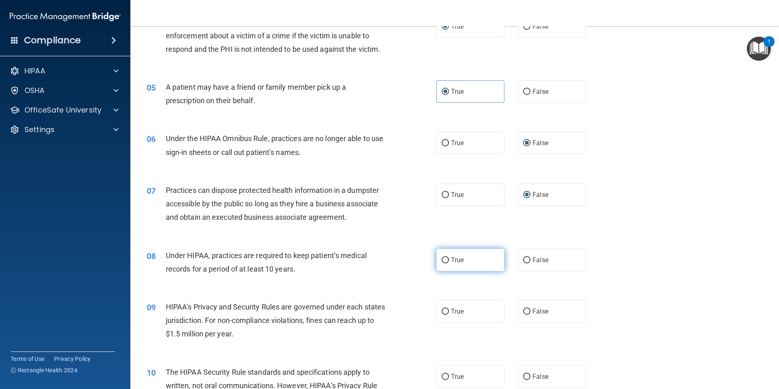
radio input "true"
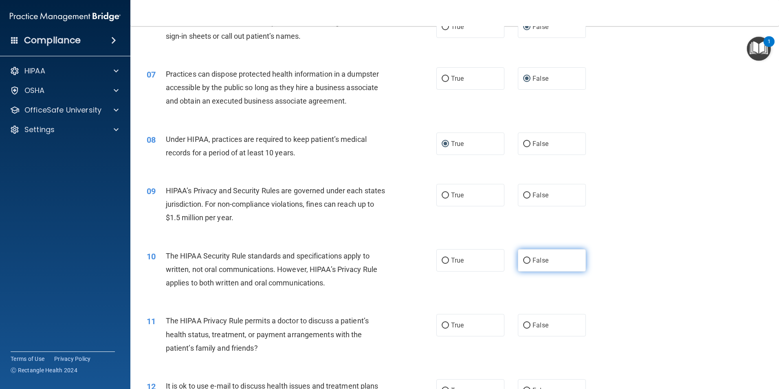
scroll to position [367, 0]
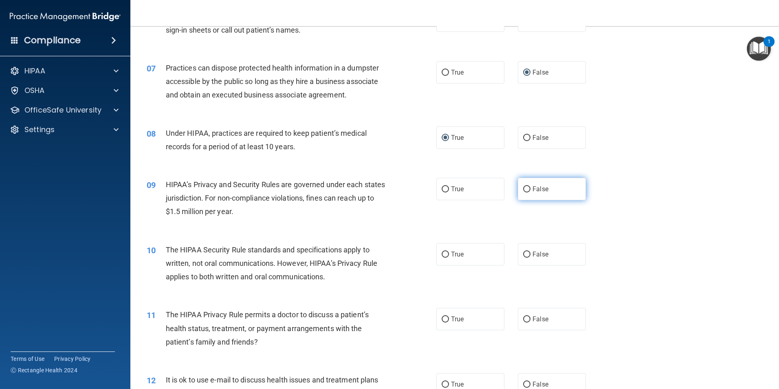
click at [523, 187] on input "False" at bounding box center [526, 189] width 7 height 6
radio input "true"
click at [442, 253] on input "True" at bounding box center [445, 254] width 7 height 6
radio input "true"
click at [442, 318] on input "True" at bounding box center [445, 319] width 7 height 6
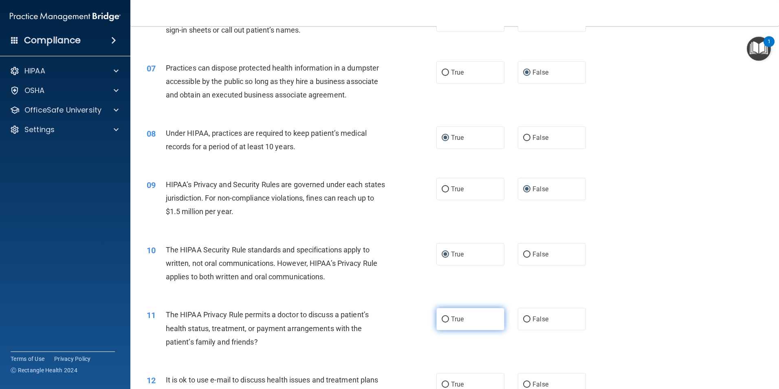
radio input "true"
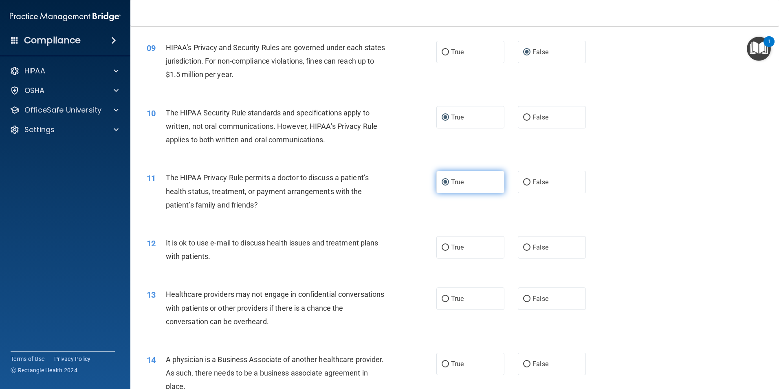
scroll to position [530, 0]
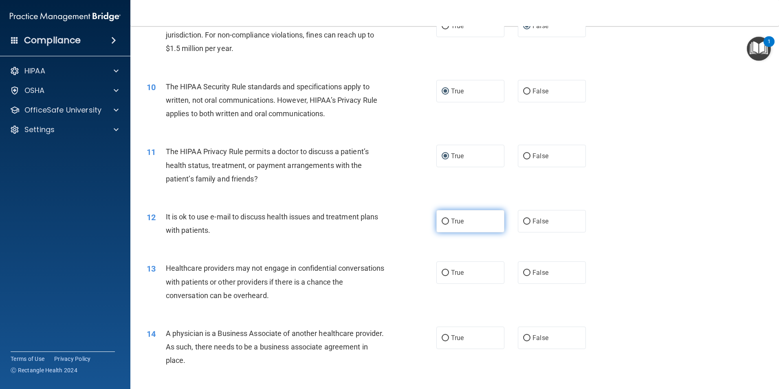
click at [442, 222] on input "True" at bounding box center [445, 221] width 7 height 6
radio input "true"
click at [443, 274] on input "True" at bounding box center [445, 273] width 7 height 6
radio input "true"
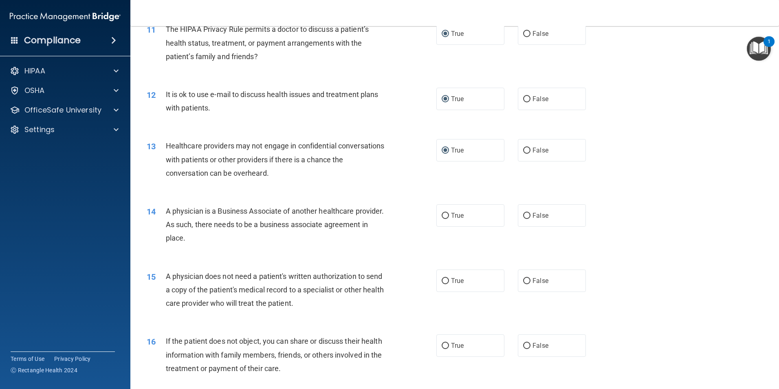
scroll to position [693, 0]
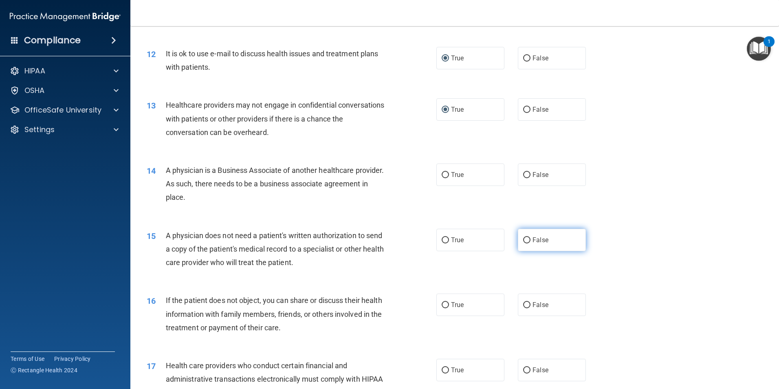
click at [523, 239] on input "False" at bounding box center [526, 240] width 7 height 6
radio input "true"
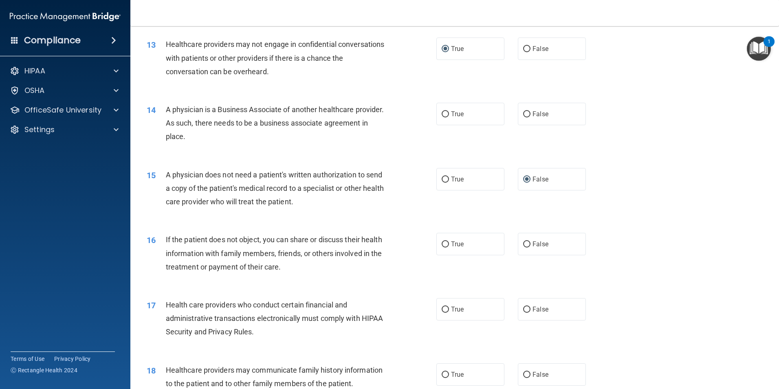
scroll to position [774, 0]
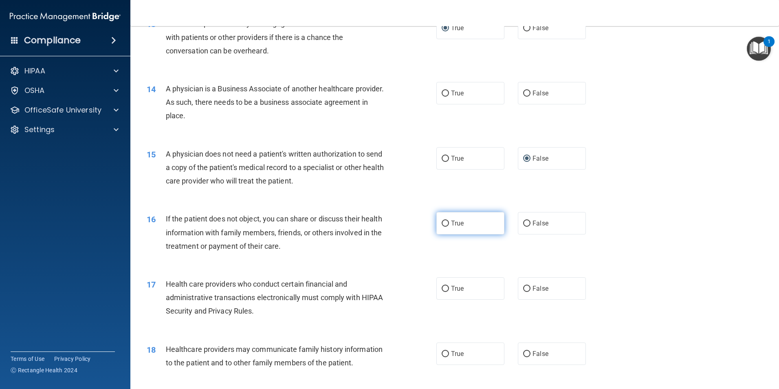
click at [444, 225] on input "True" at bounding box center [445, 224] width 7 height 6
radio input "true"
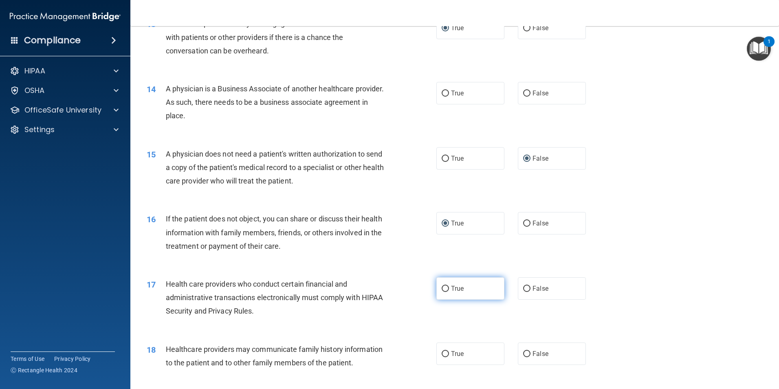
click at [446, 291] on label "True" at bounding box center [471, 288] width 68 height 22
click at [446, 291] on input "True" at bounding box center [445, 289] width 7 height 6
radio input "true"
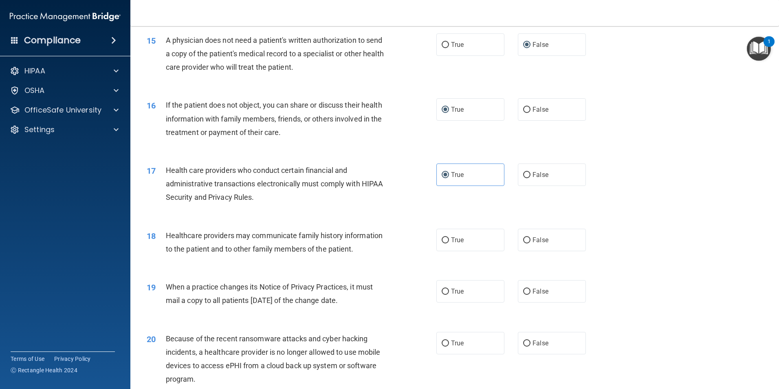
scroll to position [937, 0]
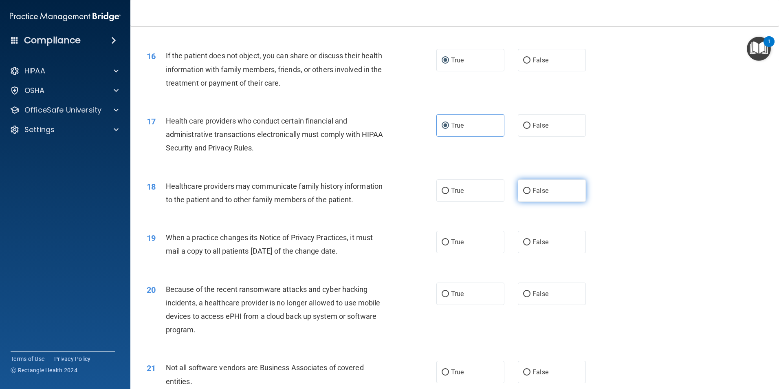
click at [527, 191] on label "False" at bounding box center [552, 190] width 68 height 22
click at [527, 191] on input "False" at bounding box center [526, 191] width 7 height 6
radio input "true"
click at [523, 239] on input "False" at bounding box center [526, 242] width 7 height 6
radio input "true"
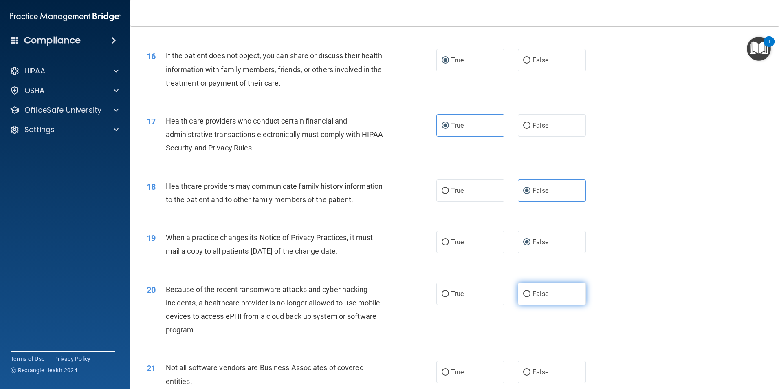
click at [525, 292] on input "False" at bounding box center [526, 294] width 7 height 6
radio input "true"
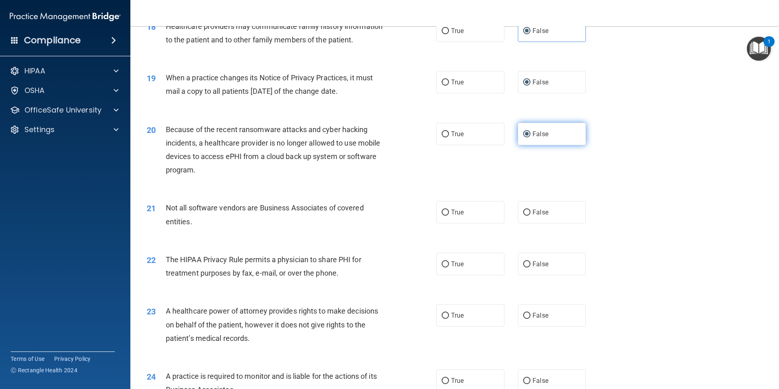
scroll to position [1100, 0]
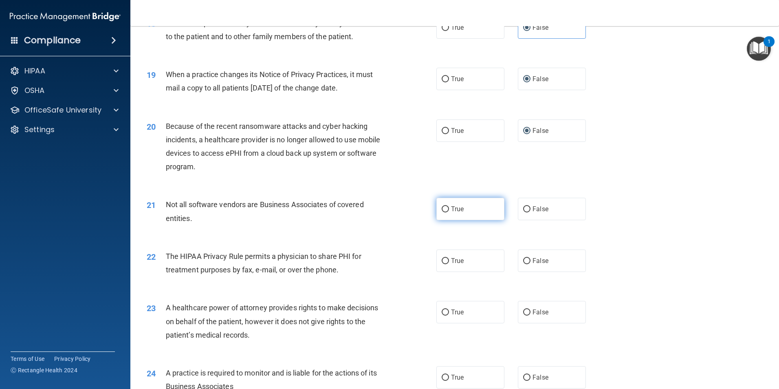
click at [442, 207] on input "True" at bounding box center [445, 209] width 7 height 6
radio input "true"
click at [442, 260] on input "True" at bounding box center [445, 261] width 7 height 6
radio input "true"
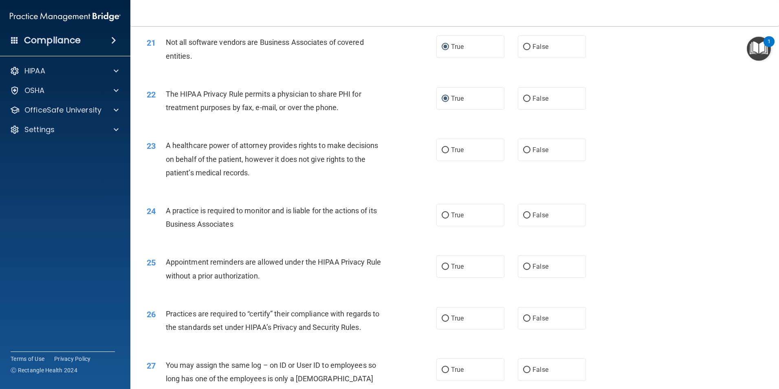
scroll to position [1264, 0]
click at [523, 151] on input "False" at bounding box center [526, 149] width 7 height 6
radio input "true"
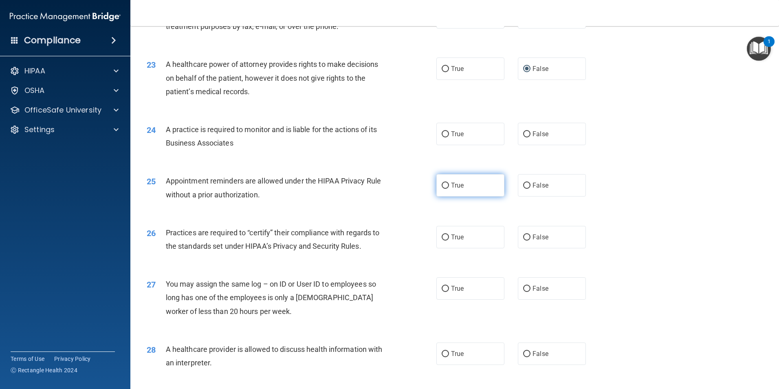
scroll to position [1345, 0]
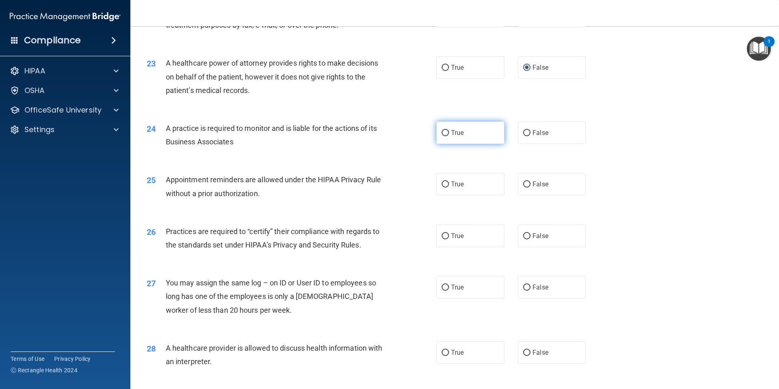
click at [442, 134] on input "True" at bounding box center [445, 133] width 7 height 6
radio input "true"
click at [443, 183] on input "True" at bounding box center [445, 184] width 7 height 6
radio input "true"
click at [523, 233] on input "False" at bounding box center [526, 236] width 7 height 6
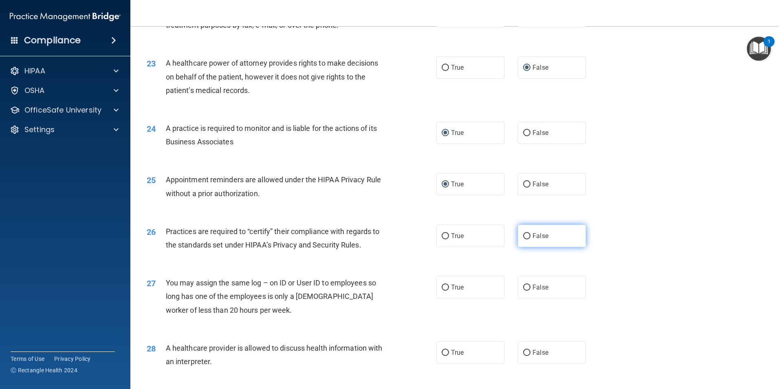
radio input "true"
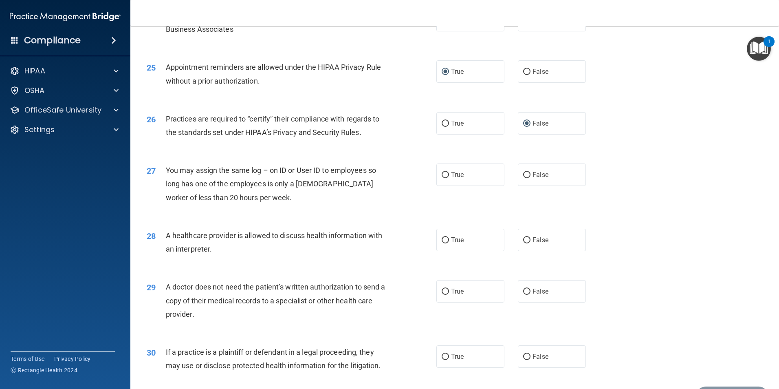
scroll to position [1467, 0]
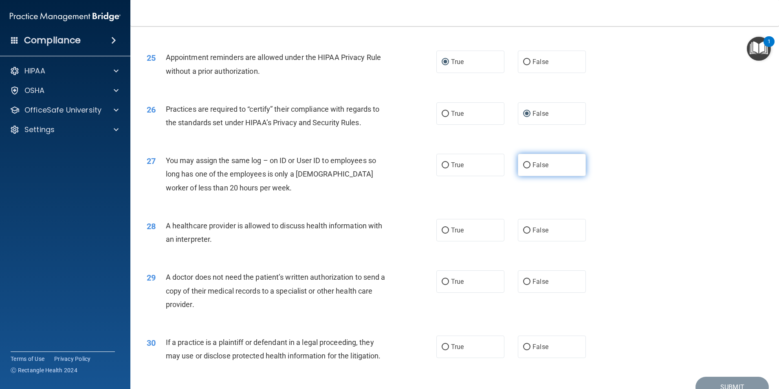
click at [523, 167] on input "False" at bounding box center [526, 165] width 7 height 6
radio input "true"
click at [442, 231] on input "True" at bounding box center [445, 230] width 7 height 6
radio input "true"
click at [443, 282] on input "True" at bounding box center [445, 282] width 7 height 6
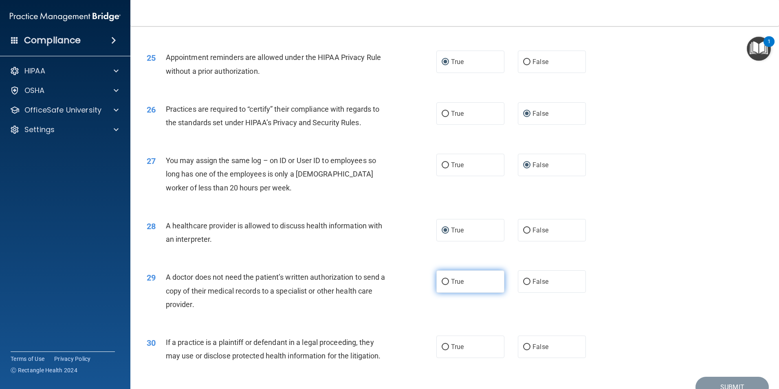
radio input "true"
click at [442, 346] on input "True" at bounding box center [445, 347] width 7 height 6
radio input "true"
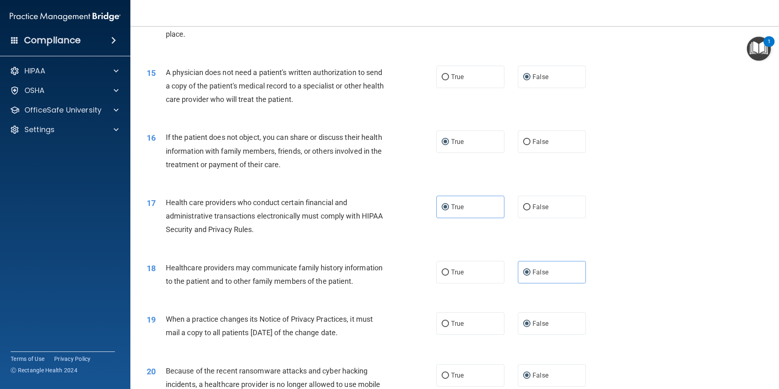
scroll to position [856, 0]
click at [633, 278] on div "18 Healthcare providers may communicate family history information to the patie…" at bounding box center [455, 275] width 628 height 51
click at [444, 271] on input "True" at bounding box center [445, 272] width 7 height 6
radio input "true"
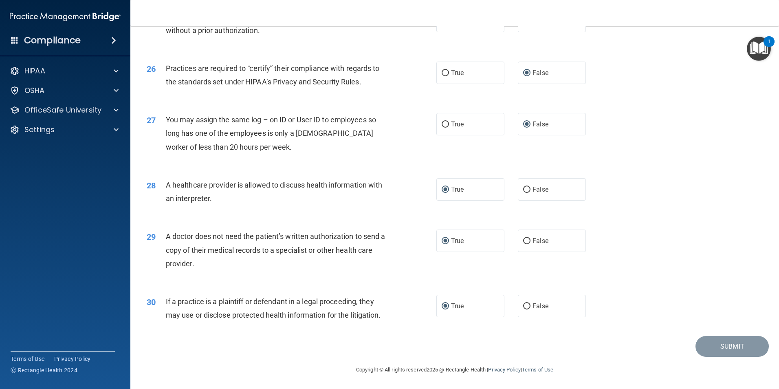
scroll to position [1508, 0]
drag, startPoint x: 723, startPoint y: 346, endPoint x: 690, endPoint y: 357, distance: 34.0
click at [690, 357] on footer "Copyright © All rights reserved 2025 @ Rectangle Health | Privacy Policy | Term…" at bounding box center [455, 368] width 616 height 24
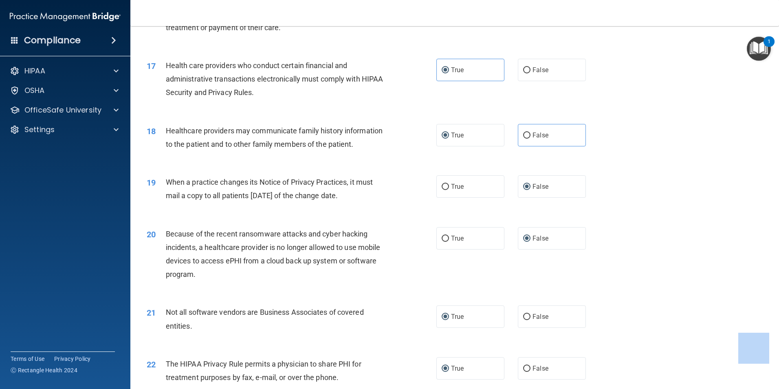
scroll to position [979, 0]
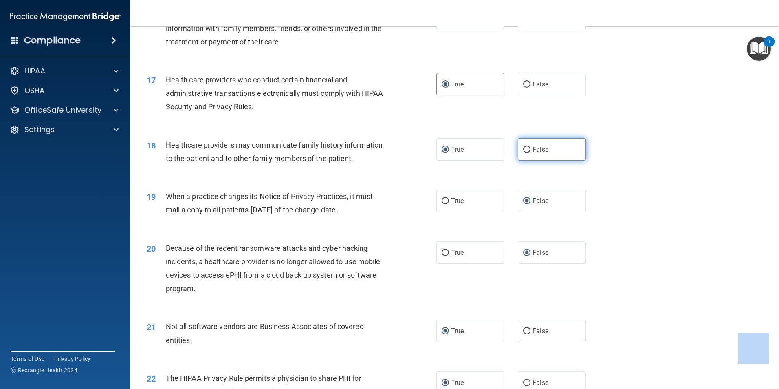
click at [525, 149] on input "False" at bounding box center [526, 150] width 7 height 6
radio input "true"
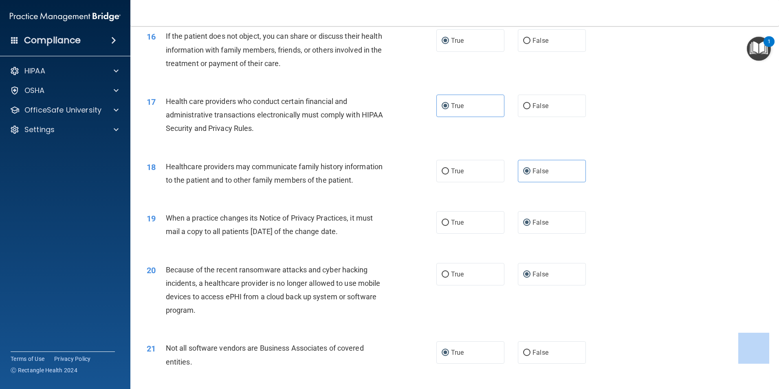
scroll to position [938, 0]
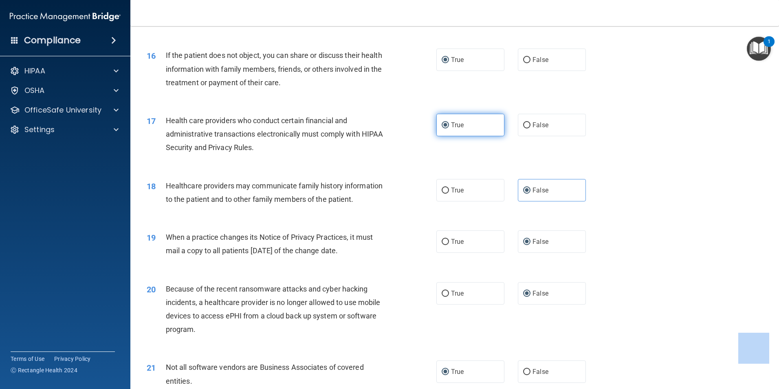
click at [443, 125] on input "True" at bounding box center [445, 125] width 7 height 6
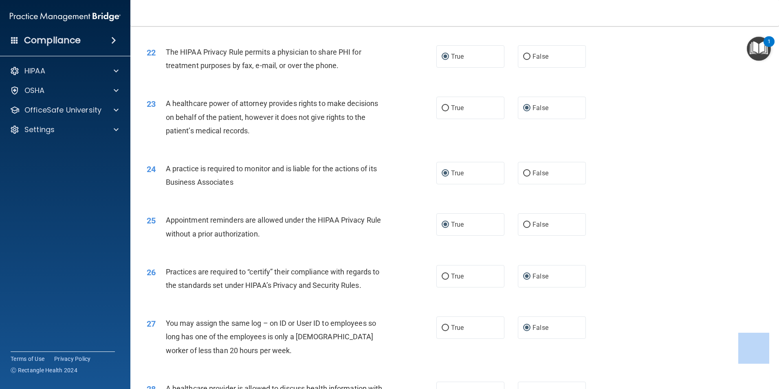
scroll to position [1508, 0]
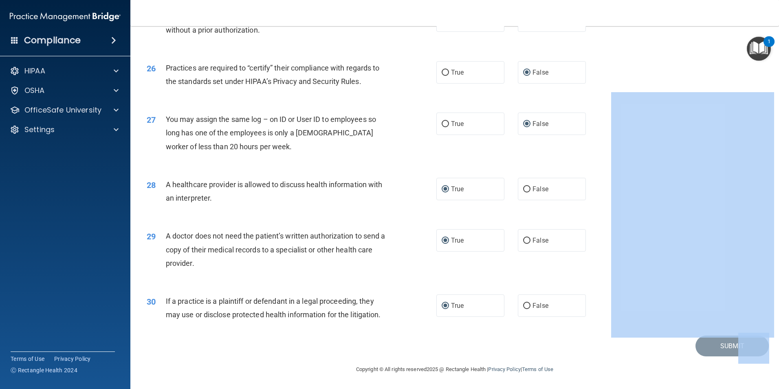
click at [632, 361] on footer "Copyright © All rights reserved 2025 @ Rectangle Health | Privacy Policy | Term…" at bounding box center [455, 368] width 616 height 24
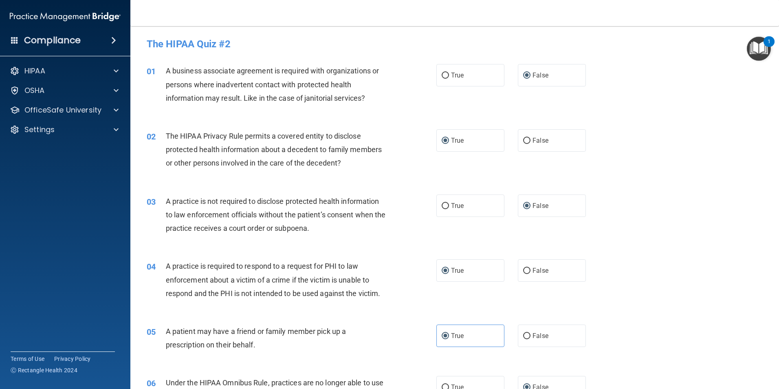
scroll to position [0, 0]
click at [221, 47] on h4 "The HIPAA Quiz #2" at bounding box center [455, 44] width 616 height 11
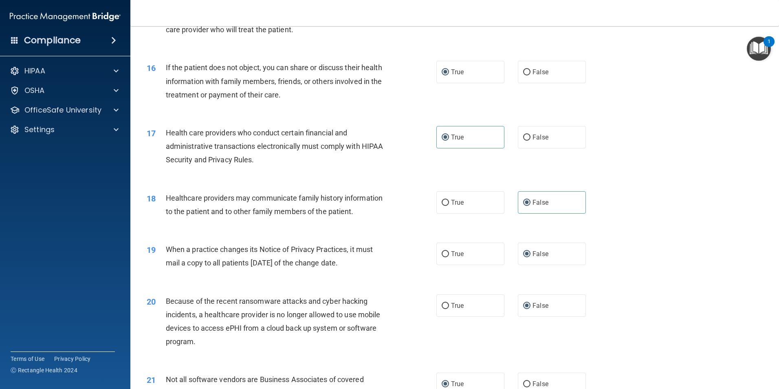
scroll to position [856, 0]
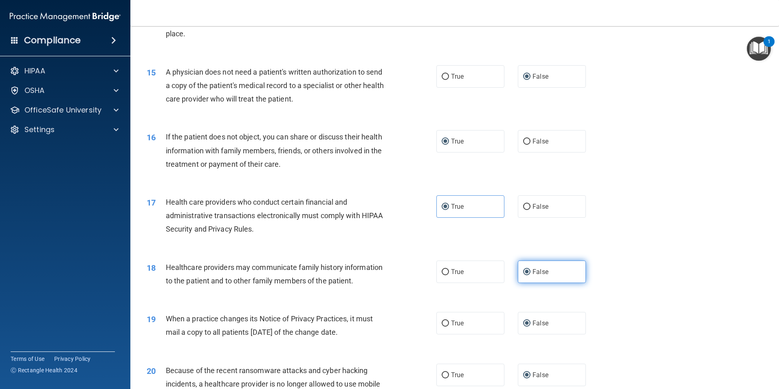
click at [548, 271] on label "False" at bounding box center [552, 271] width 68 height 22
click at [531, 271] on input "False" at bounding box center [526, 272] width 7 height 6
click at [523, 272] on input "False" at bounding box center [526, 272] width 7 height 6
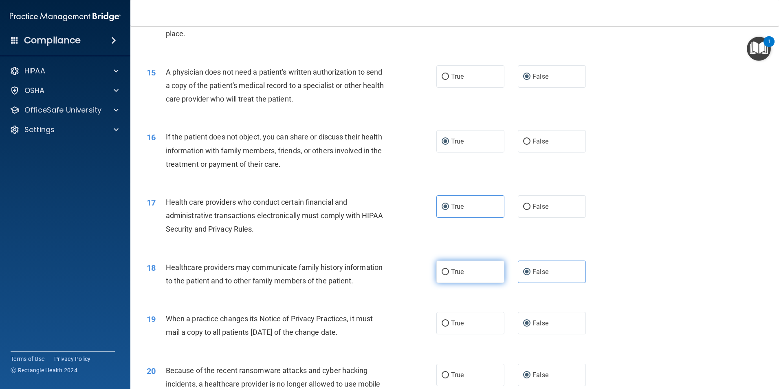
click at [442, 271] on input "True" at bounding box center [445, 272] width 7 height 6
radio input "true"
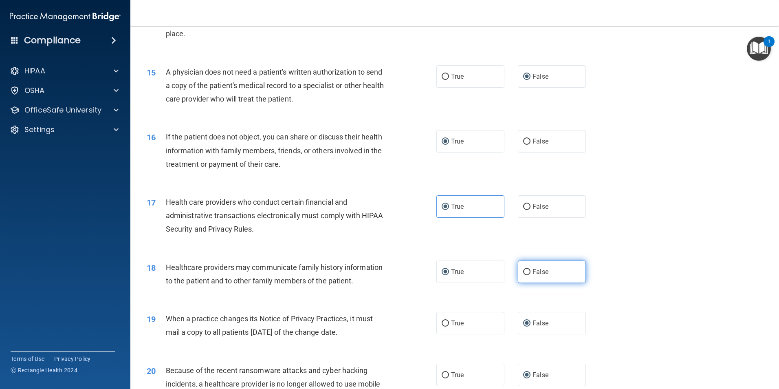
click at [551, 273] on label "False" at bounding box center [552, 271] width 68 height 22
click at [531, 273] on input "False" at bounding box center [526, 272] width 7 height 6
radio input "true"
radio input "false"
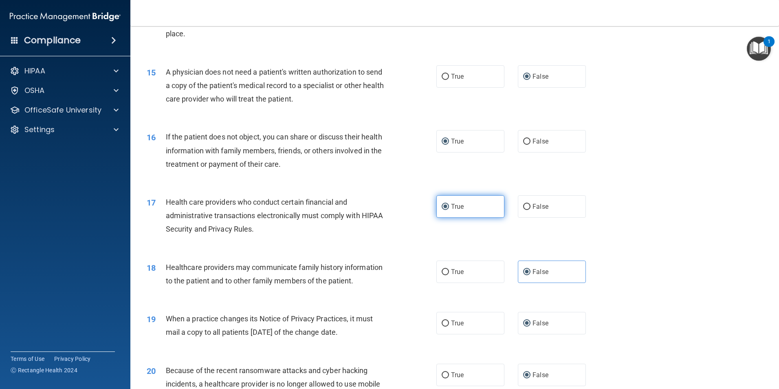
drag, startPoint x: 439, startPoint y: 206, endPoint x: 446, endPoint y: 209, distance: 7.5
click at [442, 206] on input "True" at bounding box center [445, 207] width 7 height 6
drag, startPoint x: 442, startPoint y: 206, endPoint x: 448, endPoint y: 207, distance: 5.9
click at [444, 207] on input "True" at bounding box center [445, 207] width 7 height 6
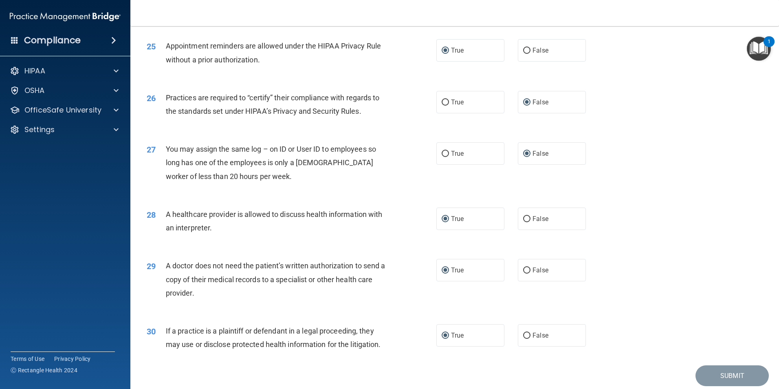
scroll to position [1508, 0]
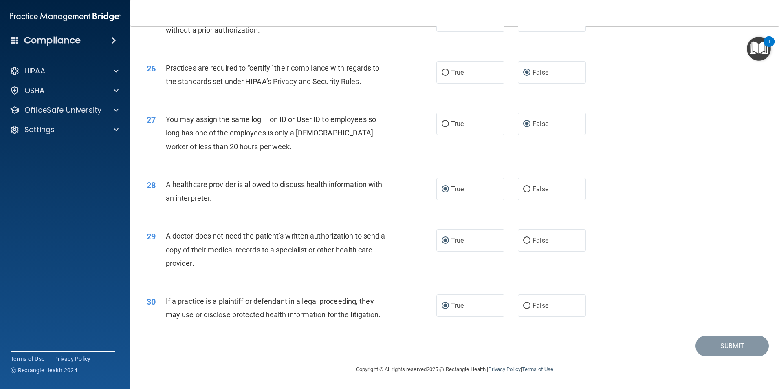
click at [766, 37] on div "1" at bounding box center [769, 41] width 11 height 11
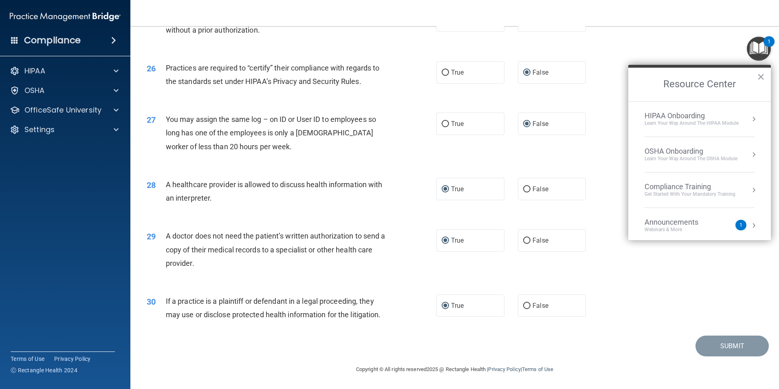
click at [737, 225] on div "1" at bounding box center [741, 225] width 11 height 11
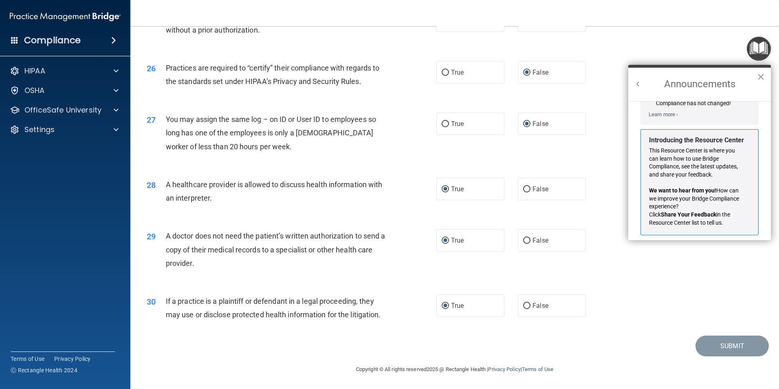
scroll to position [143, 0]
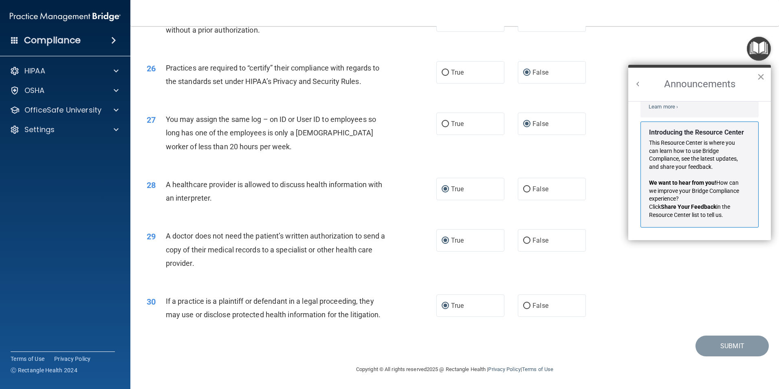
click at [761, 77] on button "×" at bounding box center [761, 76] width 8 height 13
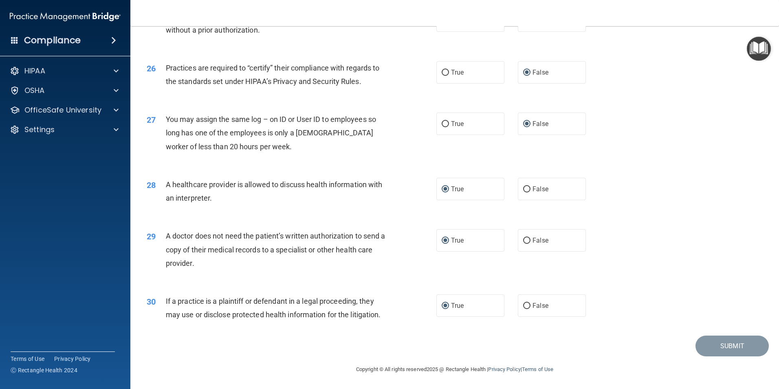
click at [679, 106] on div "27 You may assign the same log – on ID or User ID to employees so long has one …" at bounding box center [455, 134] width 628 height 65
click at [115, 92] on span at bounding box center [116, 91] width 5 height 10
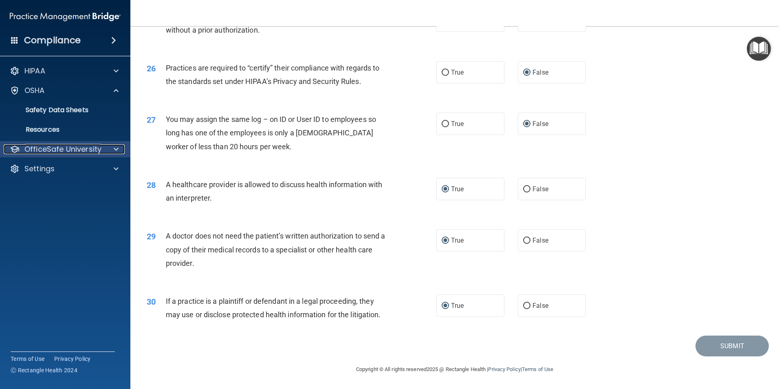
click at [114, 148] on span at bounding box center [116, 149] width 5 height 10
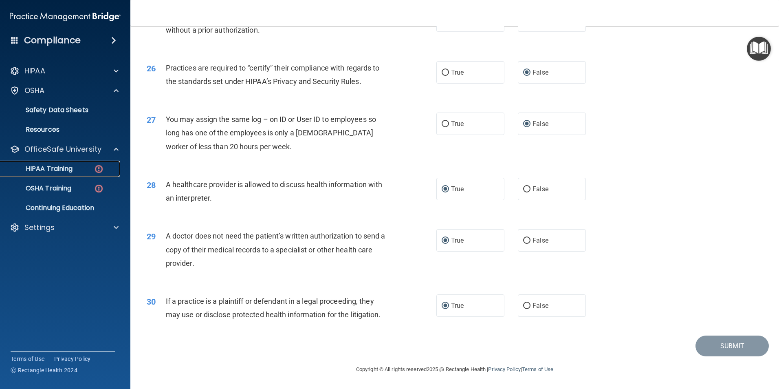
click at [99, 166] on img at bounding box center [99, 169] width 10 height 10
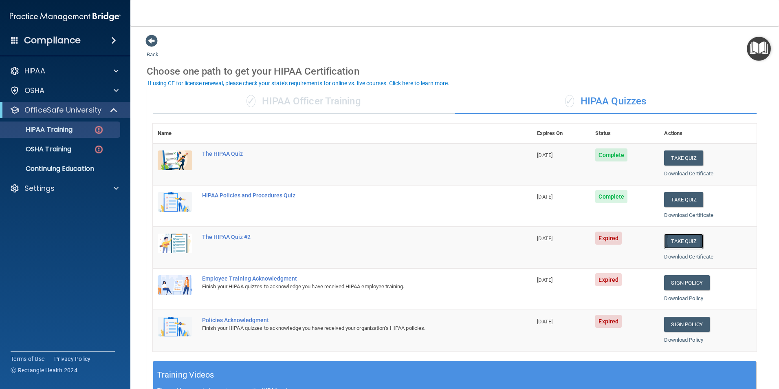
click at [674, 243] on button "Take Quiz" at bounding box center [683, 241] width 39 height 15
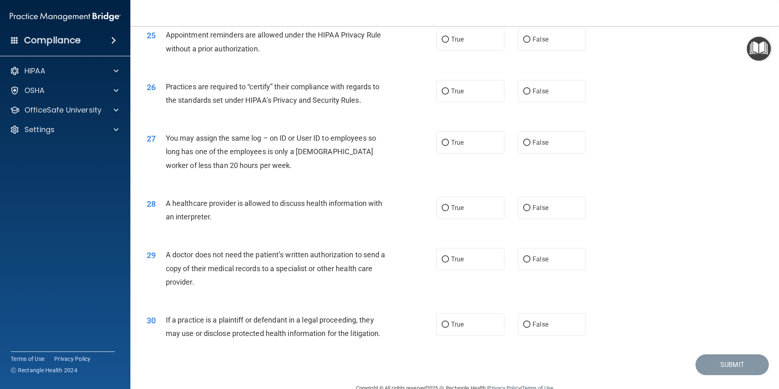
scroll to position [1508, 0]
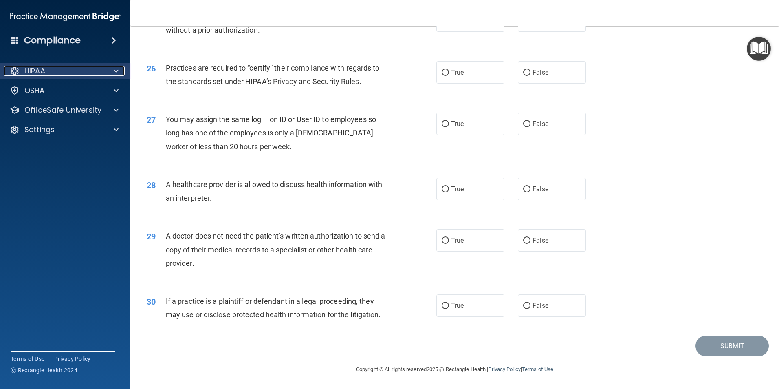
click at [117, 69] on span at bounding box center [116, 71] width 5 height 10
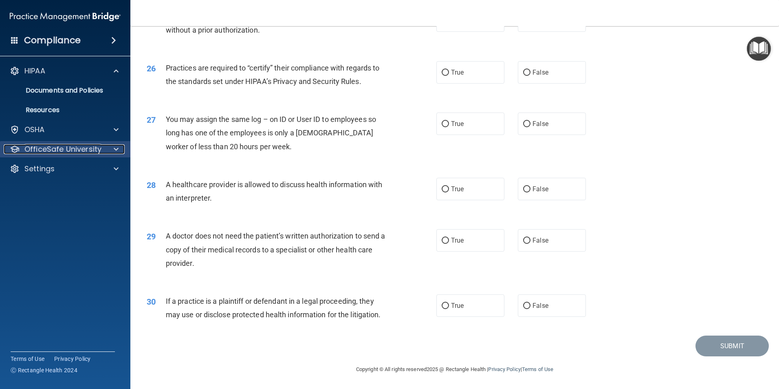
click at [115, 149] on span at bounding box center [116, 149] width 5 height 10
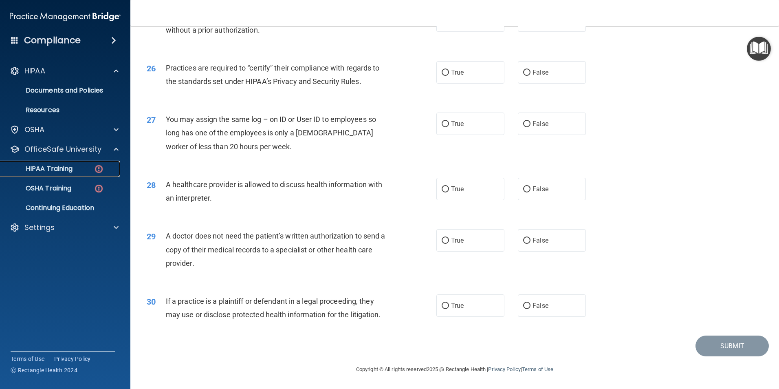
click at [83, 170] on div "HIPAA Training" at bounding box center [60, 169] width 111 height 8
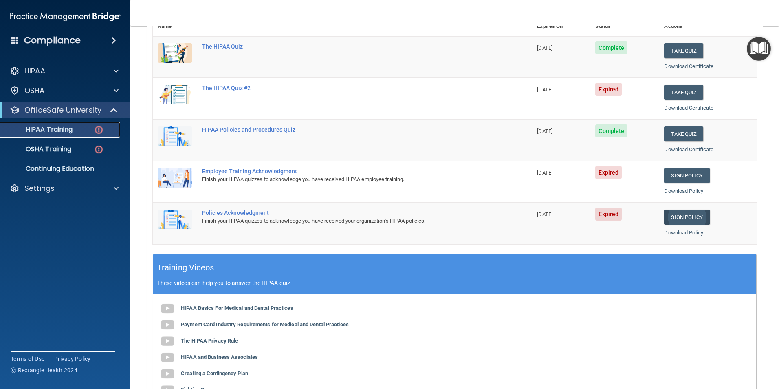
scroll to position [103, 0]
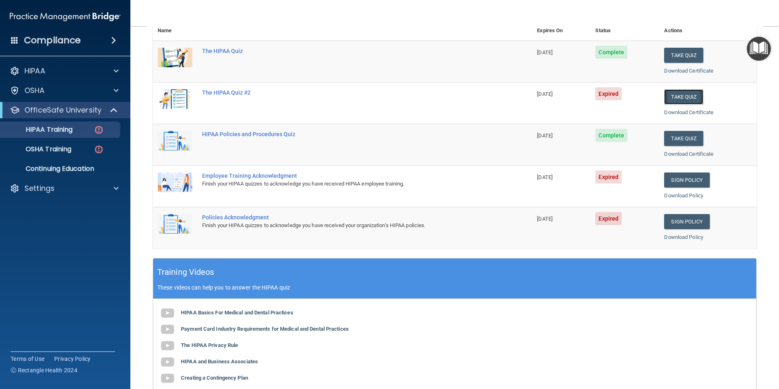
click at [675, 97] on button "Take Quiz" at bounding box center [683, 96] width 39 height 15
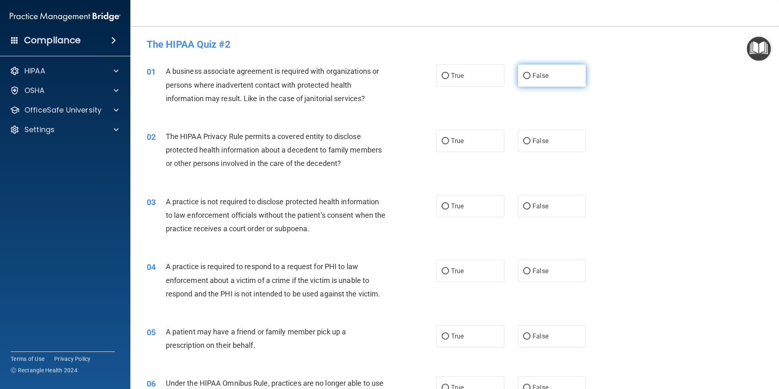
drag, startPoint x: 522, startPoint y: 76, endPoint x: 522, endPoint y: 82, distance: 6.1
click at [523, 79] on input "False" at bounding box center [526, 76] width 7 height 6
radio input "true"
click at [445, 140] on input "True" at bounding box center [445, 141] width 7 height 6
radio input "true"
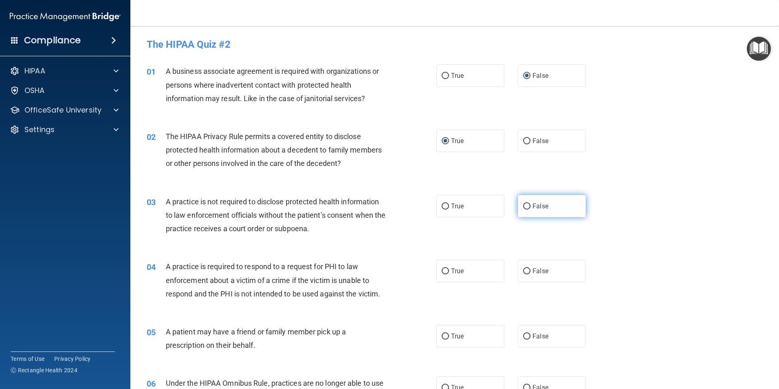
click at [523, 205] on input "False" at bounding box center [526, 206] width 7 height 6
radio input "true"
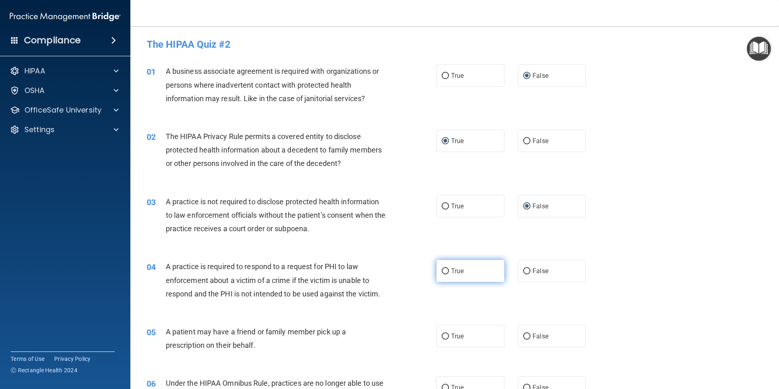
click at [444, 270] on input "True" at bounding box center [445, 271] width 7 height 6
radio input "true"
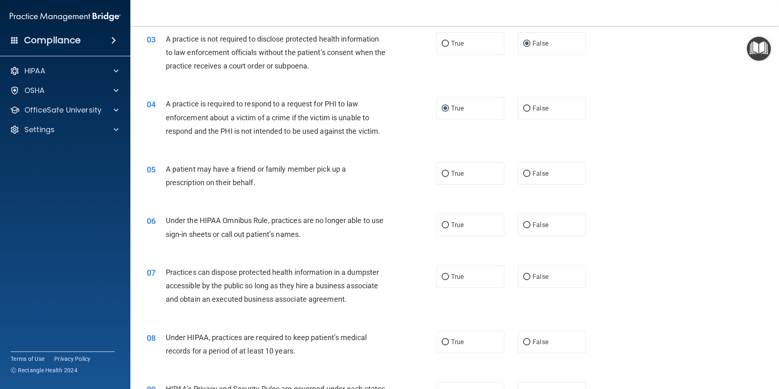
scroll to position [163, 0]
click at [442, 172] on input "True" at bounding box center [445, 173] width 7 height 6
radio input "true"
click at [523, 226] on input "False" at bounding box center [526, 225] width 7 height 6
radio input "true"
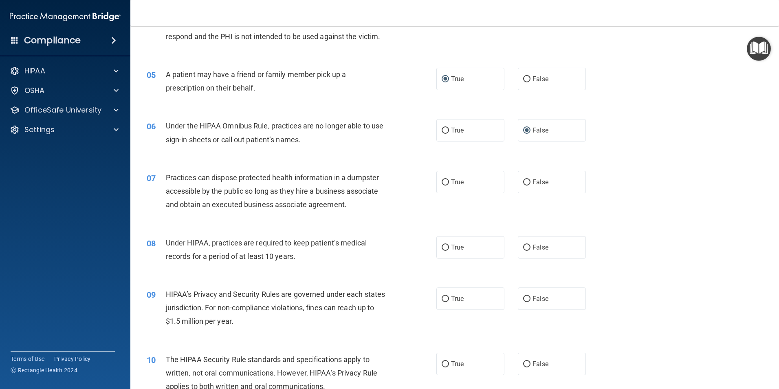
scroll to position [285, 0]
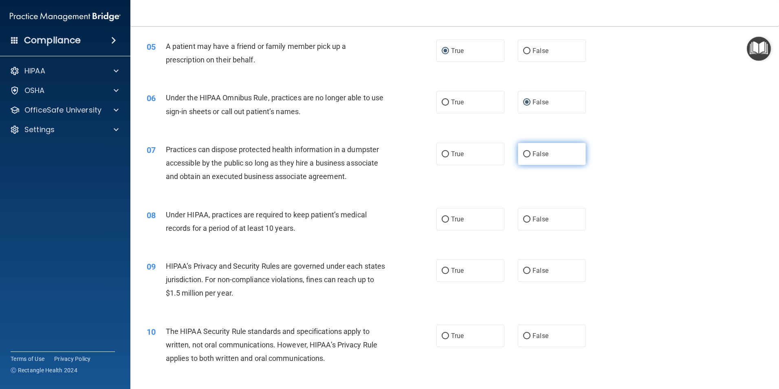
drag, startPoint x: 524, startPoint y: 154, endPoint x: 523, endPoint y: 180, distance: 25.3
click at [524, 155] on input "False" at bounding box center [526, 154] width 7 height 6
radio input "true"
drag, startPoint x: 524, startPoint y: 218, endPoint x: 527, endPoint y: 228, distance: 10.2
click at [525, 219] on input "False" at bounding box center [526, 219] width 7 height 6
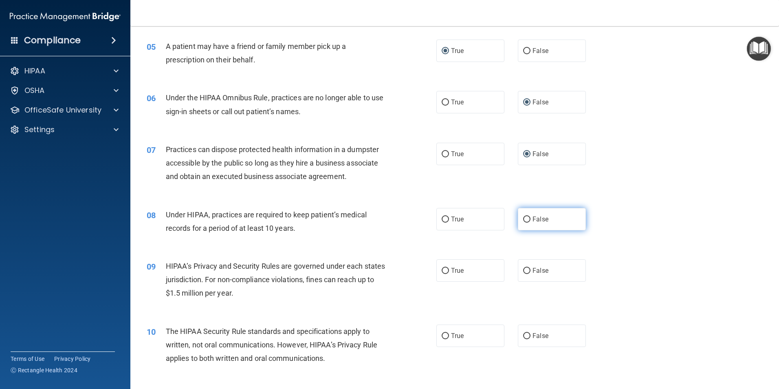
radio input "true"
click at [525, 268] on input "False" at bounding box center [526, 271] width 7 height 6
radio input "true"
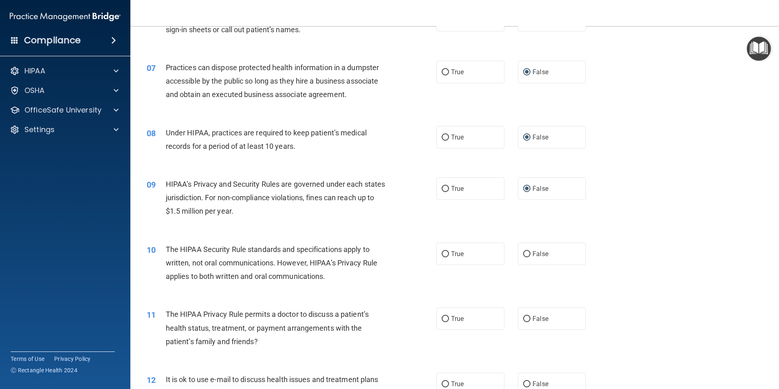
scroll to position [408, 0]
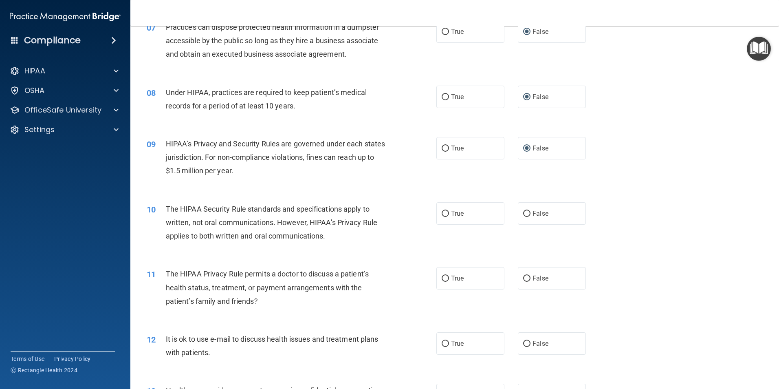
drag, startPoint x: 442, startPoint y: 212, endPoint x: 439, endPoint y: 249, distance: 36.8
click at [442, 213] on input "True" at bounding box center [445, 214] width 7 height 6
radio input "true"
drag, startPoint x: 444, startPoint y: 277, endPoint x: 445, endPoint y: 287, distance: 9.9
click at [444, 277] on input "True" at bounding box center [445, 279] width 7 height 6
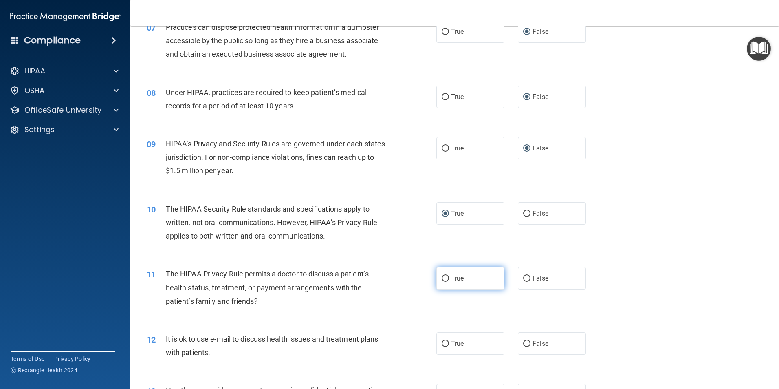
radio input "true"
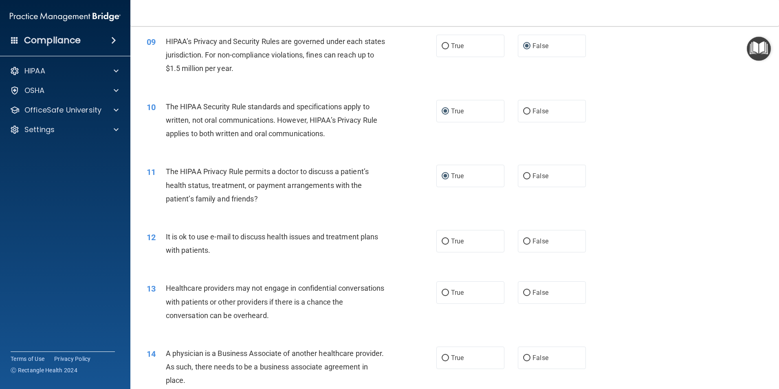
scroll to position [530, 0]
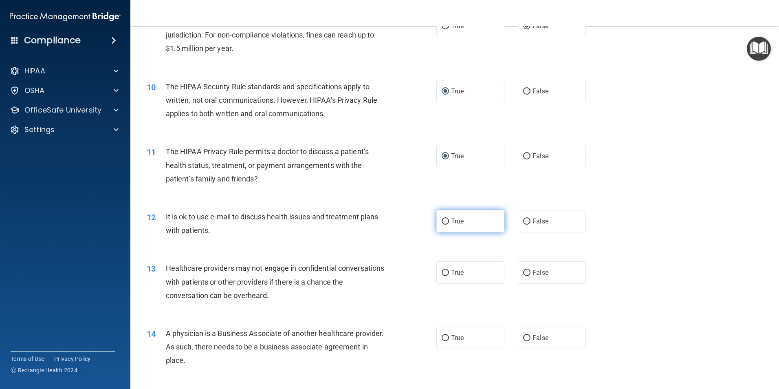
click at [442, 222] on input "True" at bounding box center [445, 221] width 7 height 6
radio input "true"
drag, startPoint x: 523, startPoint y: 271, endPoint x: 512, endPoint y: 279, distance: 13.8
click at [523, 273] on input "False" at bounding box center [526, 273] width 7 height 6
radio input "true"
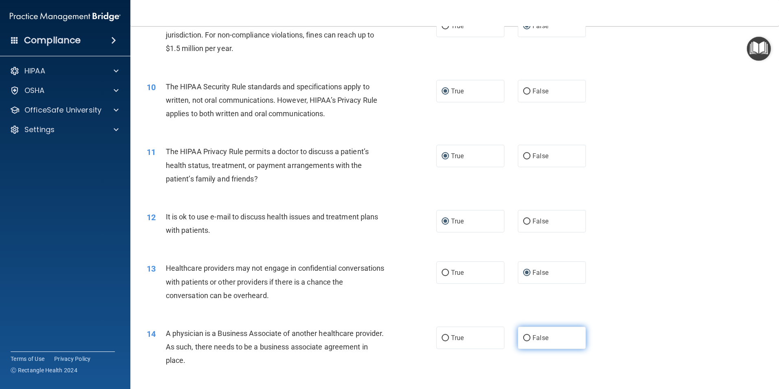
click at [523, 336] on input "False" at bounding box center [526, 338] width 7 height 6
radio input "true"
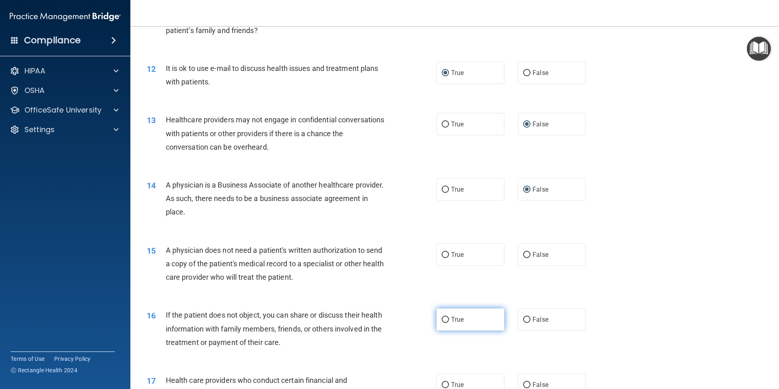
scroll to position [693, 0]
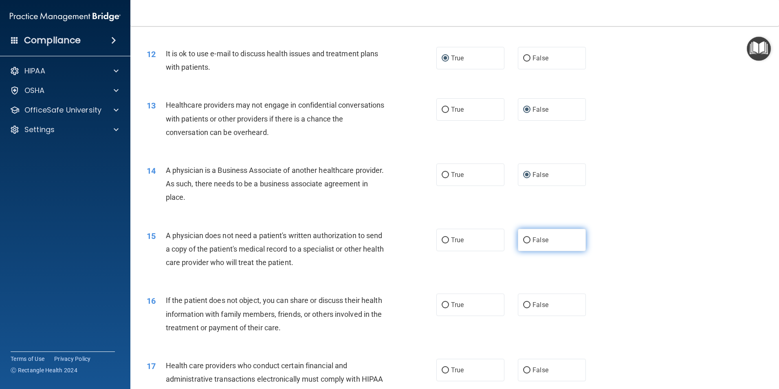
click at [523, 241] on input "False" at bounding box center [526, 240] width 7 height 6
radio input "true"
click at [442, 306] on input "True" at bounding box center [445, 305] width 7 height 6
radio input "true"
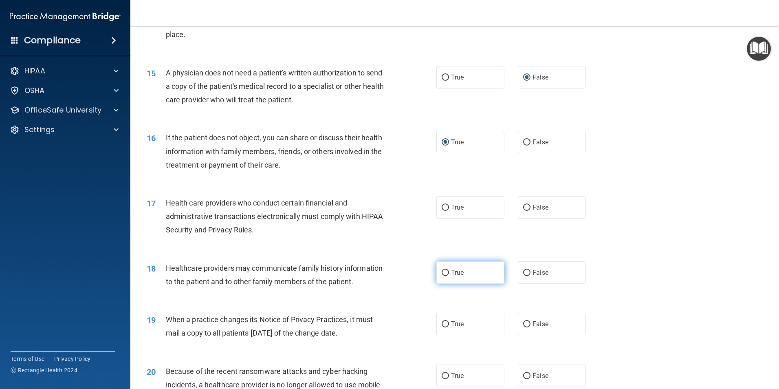
scroll to position [856, 0]
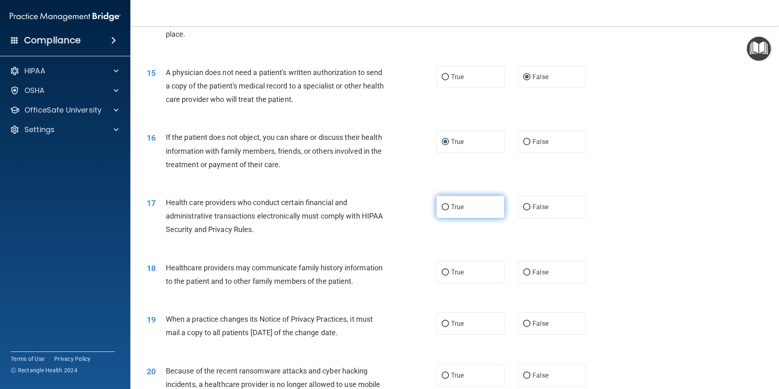
click at [445, 207] on input "True" at bounding box center [445, 207] width 7 height 6
radio input "true"
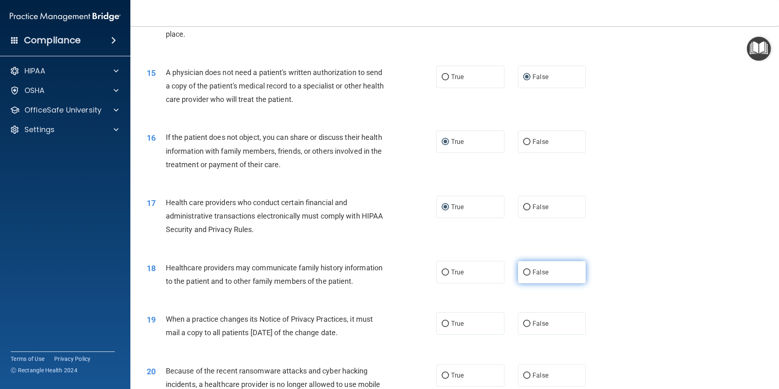
click at [523, 272] on input "False" at bounding box center [526, 272] width 7 height 6
radio input "true"
click at [523, 324] on input "False" at bounding box center [526, 324] width 7 height 6
radio input "true"
click at [523, 375] on input "False" at bounding box center [526, 376] width 7 height 6
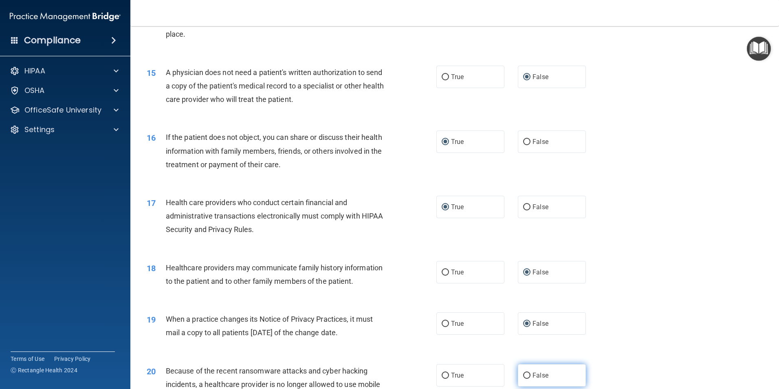
radio input "true"
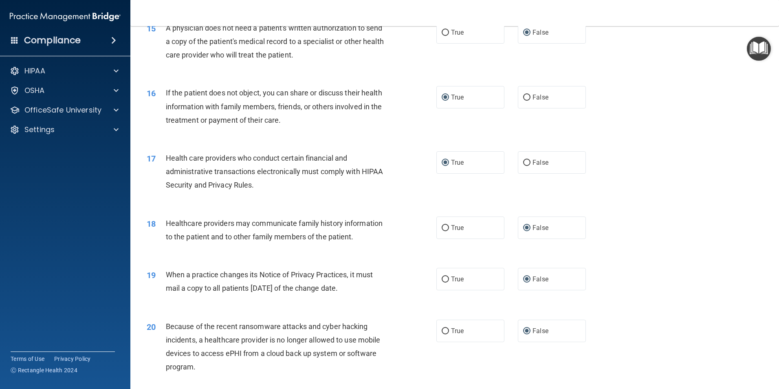
scroll to position [1019, 0]
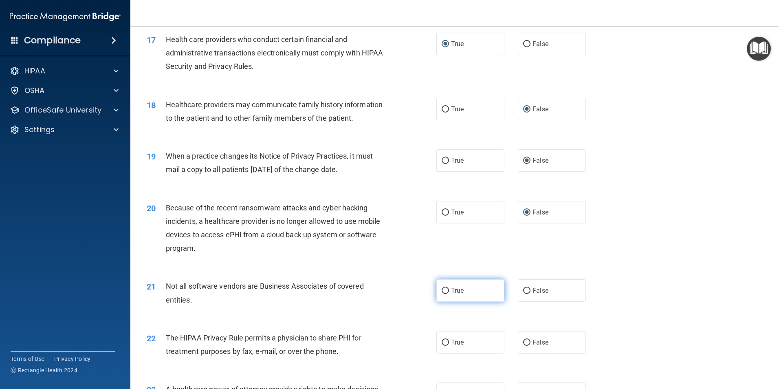
drag, startPoint x: 441, startPoint y: 289, endPoint x: 446, endPoint y: 293, distance: 6.4
click at [445, 291] on input "True" at bounding box center [445, 291] width 7 height 6
radio input "true"
click at [443, 343] on input "True" at bounding box center [445, 343] width 7 height 6
radio input "true"
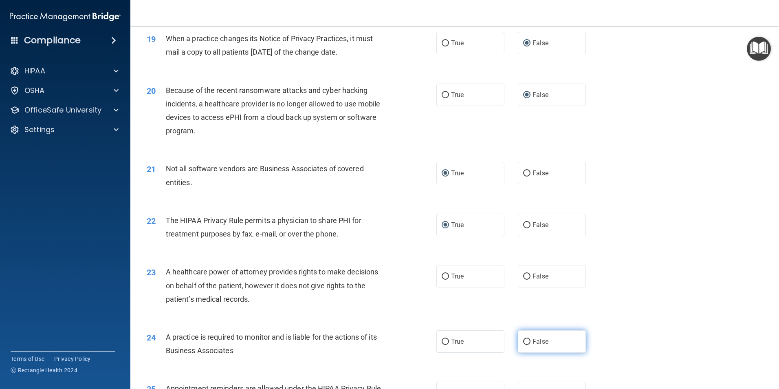
scroll to position [1141, 0]
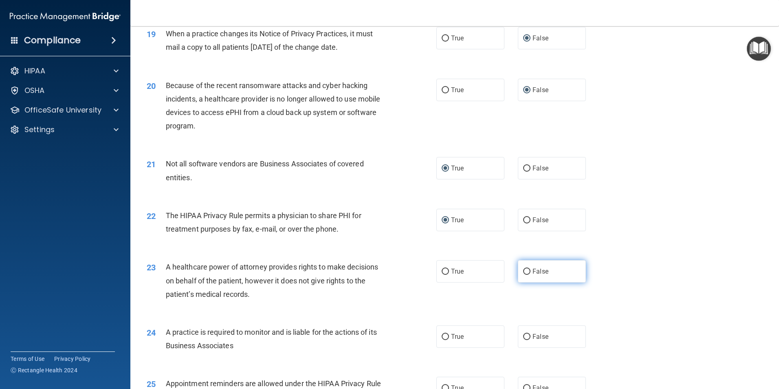
click at [524, 271] on input "False" at bounding box center [526, 272] width 7 height 6
radio input "true"
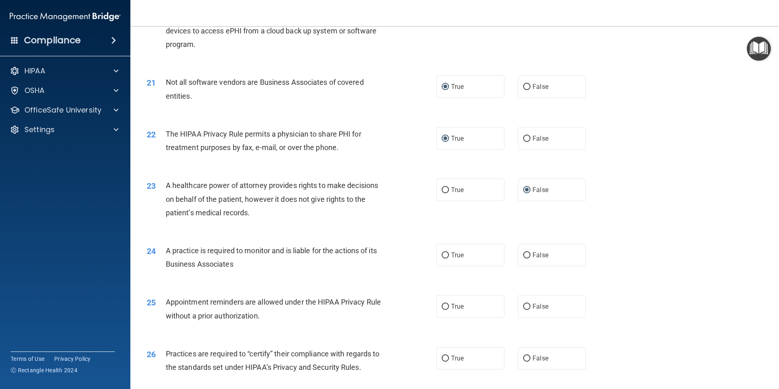
scroll to position [1264, 0]
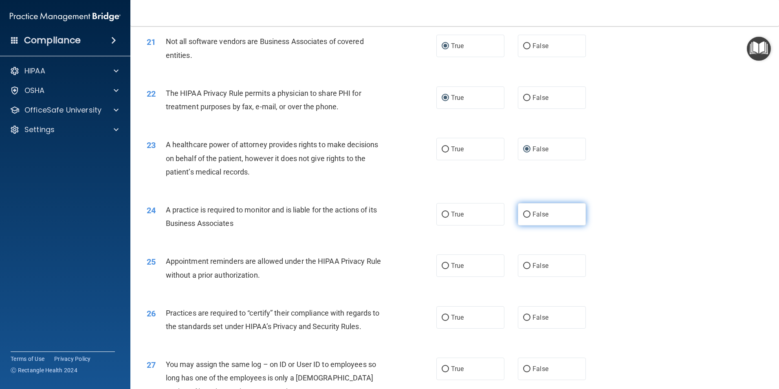
click at [523, 214] on input "False" at bounding box center [526, 215] width 7 height 6
radio input "true"
click at [442, 265] on input "True" at bounding box center [445, 266] width 7 height 6
radio input "true"
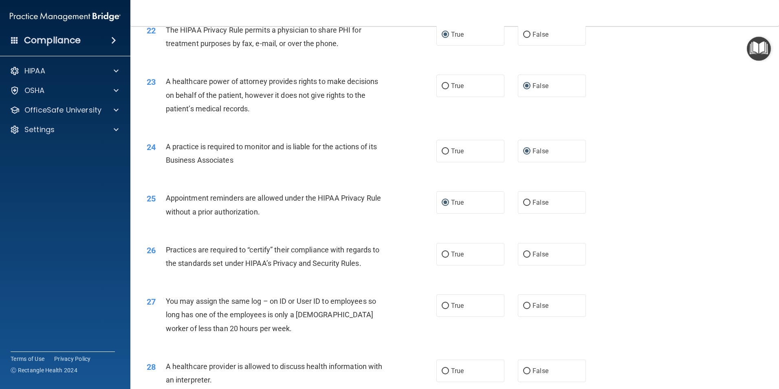
scroll to position [1345, 0]
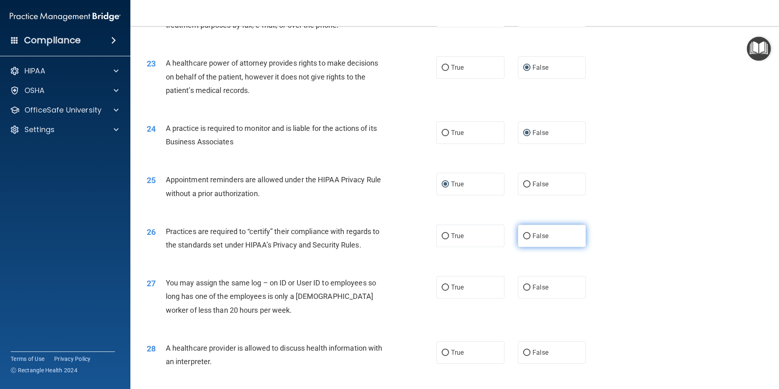
click at [523, 234] on input "False" at bounding box center [526, 236] width 7 height 6
radio input "true"
click at [523, 287] on input "False" at bounding box center [526, 287] width 7 height 6
radio input "true"
click at [442, 350] on input "True" at bounding box center [445, 353] width 7 height 6
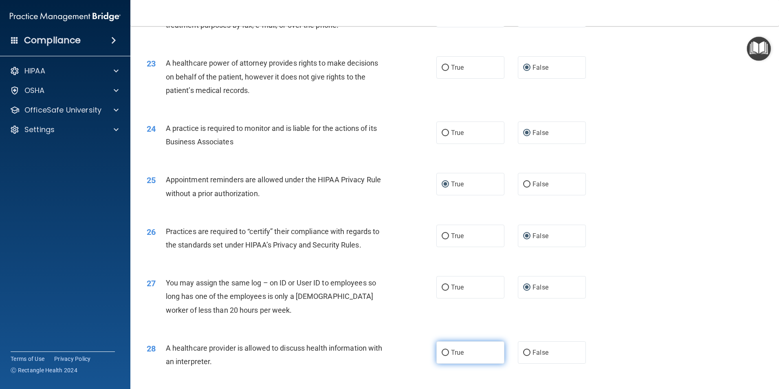
radio input "true"
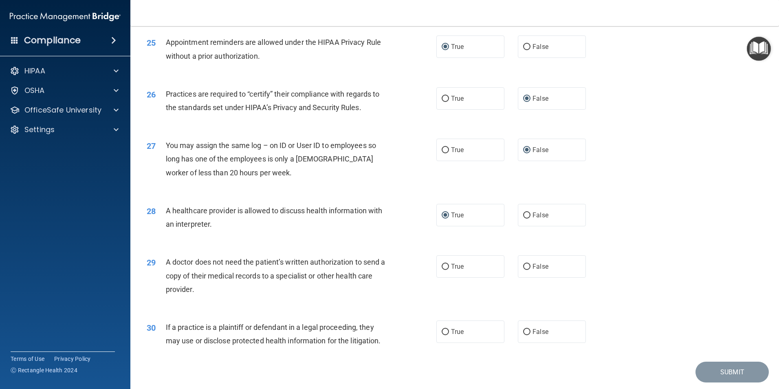
scroll to position [1508, 0]
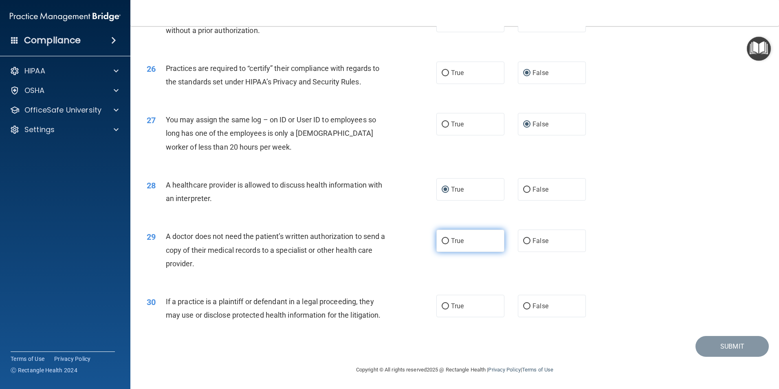
click at [444, 240] on input "True" at bounding box center [445, 241] width 7 height 6
radio input "true"
click at [442, 305] on input "True" at bounding box center [445, 306] width 7 height 6
radio input "true"
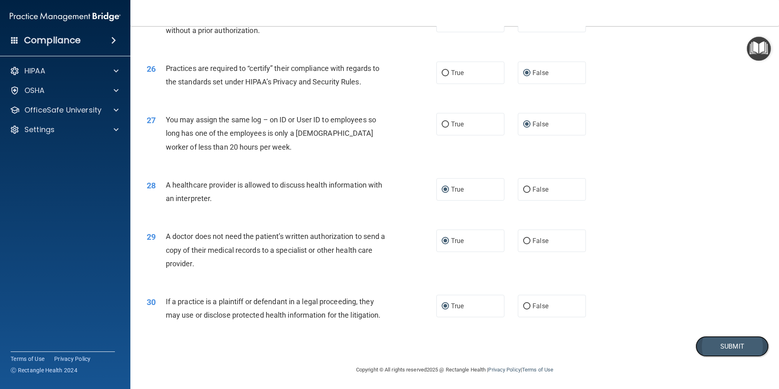
click at [713, 345] on button "Submit" at bounding box center [732, 346] width 73 height 21
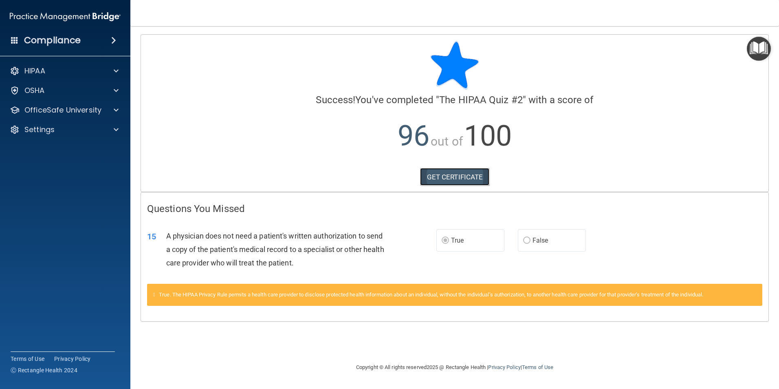
click at [451, 176] on link "GET CERTIFICATE" at bounding box center [455, 177] width 70 height 18
click at [116, 110] on span at bounding box center [116, 110] width 5 height 10
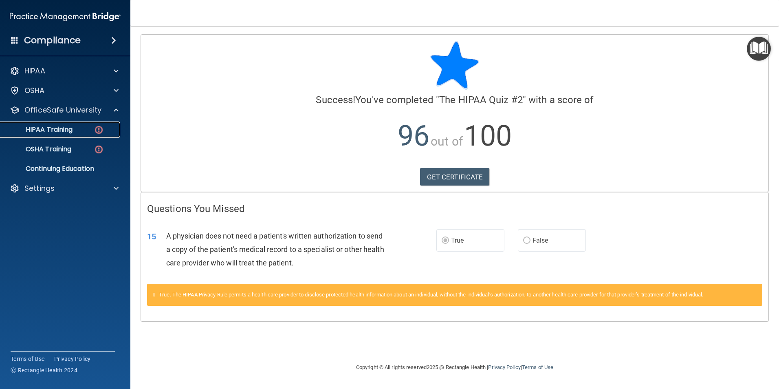
click at [82, 128] on div "HIPAA Training" at bounding box center [60, 130] width 111 height 8
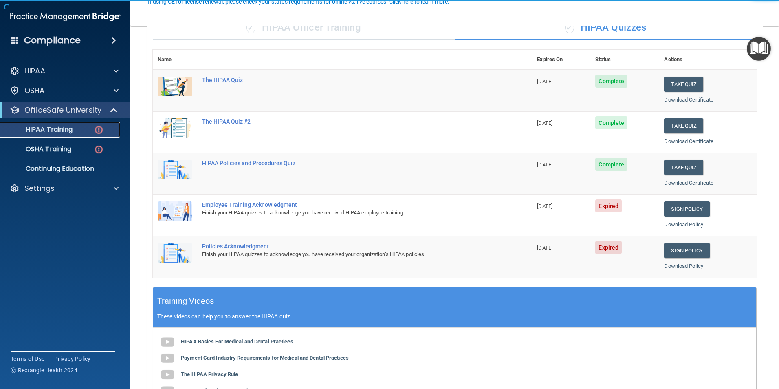
scroll to position [82, 0]
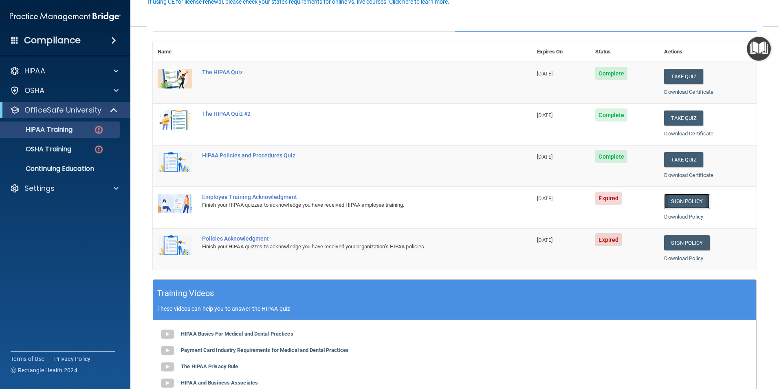
click at [676, 199] on link "Sign Policy" at bounding box center [686, 201] width 45 height 15
click at [81, 132] on div "HIPAA Training" at bounding box center [60, 130] width 111 height 8
click at [682, 204] on link "Sign Policy" at bounding box center [686, 201] width 45 height 15
click at [677, 240] on link "Sign Policy" at bounding box center [686, 242] width 45 height 15
click at [608, 198] on span "Expired" at bounding box center [608, 198] width 26 height 13
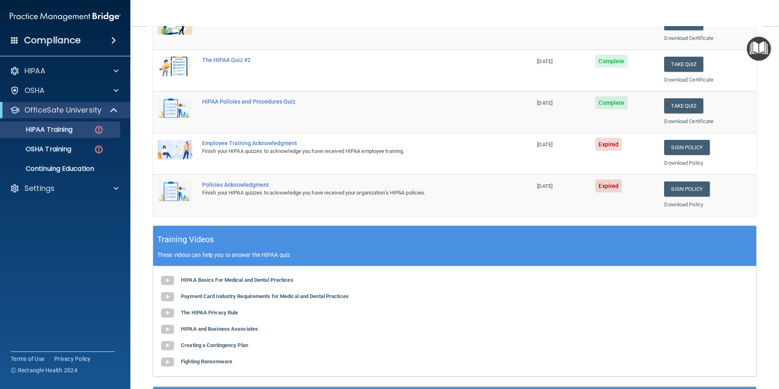
scroll to position [122, 0]
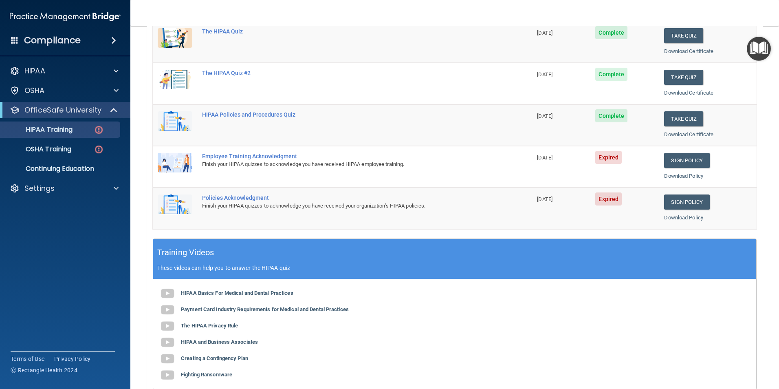
click at [609, 161] on span "Expired" at bounding box center [608, 157] width 26 height 13
click at [674, 177] on link "Download Policy" at bounding box center [683, 176] width 39 height 6
click at [680, 216] on link "Download Policy" at bounding box center [683, 217] width 39 height 6
drag, startPoint x: 245, startPoint y: 156, endPoint x: 246, endPoint y: 150, distance: 5.7
click at [245, 152] on td "Employee Training Acknowledgment Finish your HIPAA quizzes to acknowledge you h…" at bounding box center [364, 167] width 335 height 42
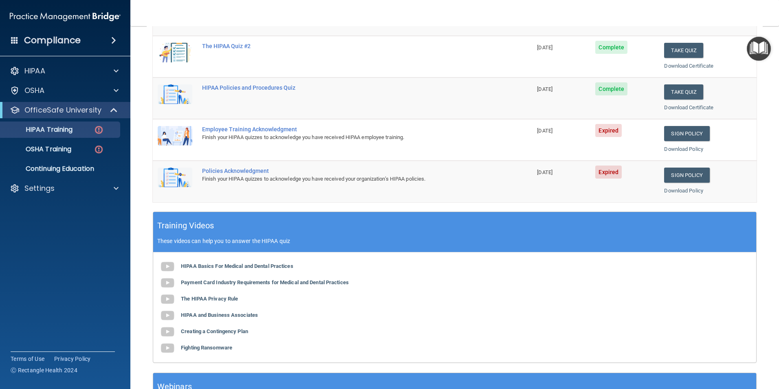
scroll to position [163, 0]
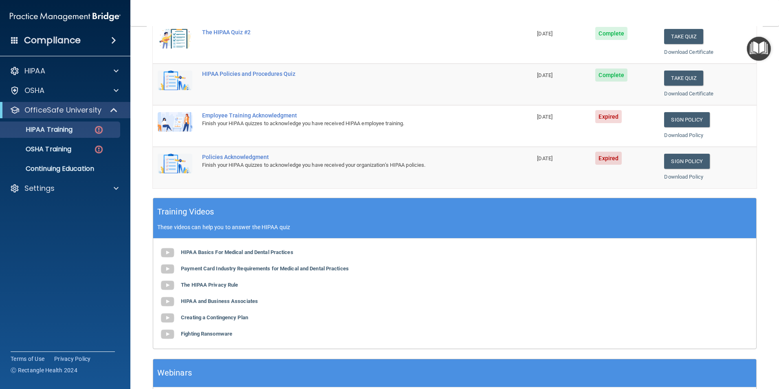
click at [545, 114] on span "07/19/2025" at bounding box center [544, 117] width 15 height 6
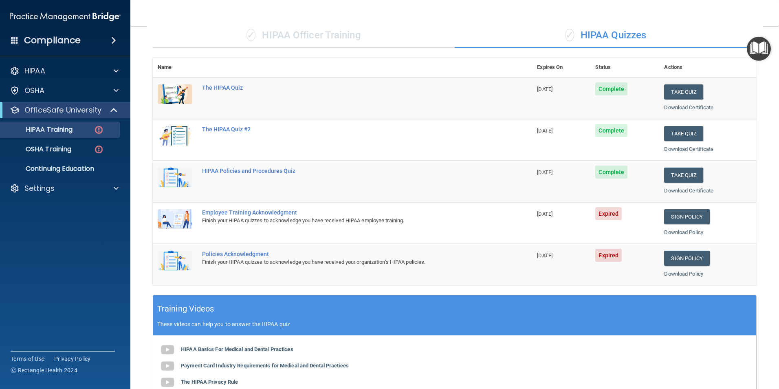
scroll to position [58, 0]
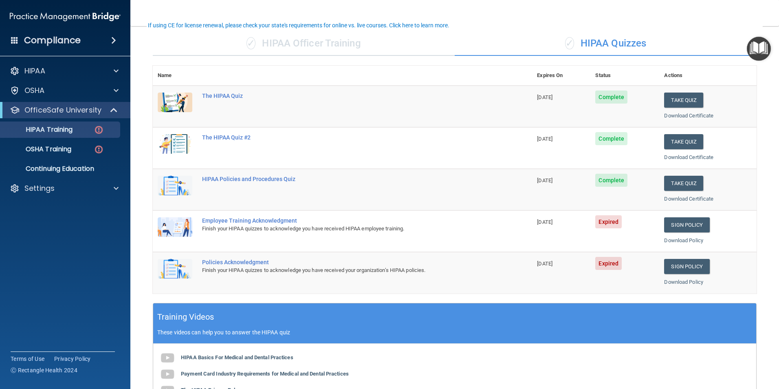
click at [607, 223] on span "Expired" at bounding box center [608, 221] width 26 height 13
click at [601, 226] on span "Expired" at bounding box center [608, 221] width 26 height 13
click at [599, 262] on span "Expired" at bounding box center [608, 263] width 26 height 13
click at [75, 129] on div "HIPAA Training" at bounding box center [60, 130] width 111 height 8
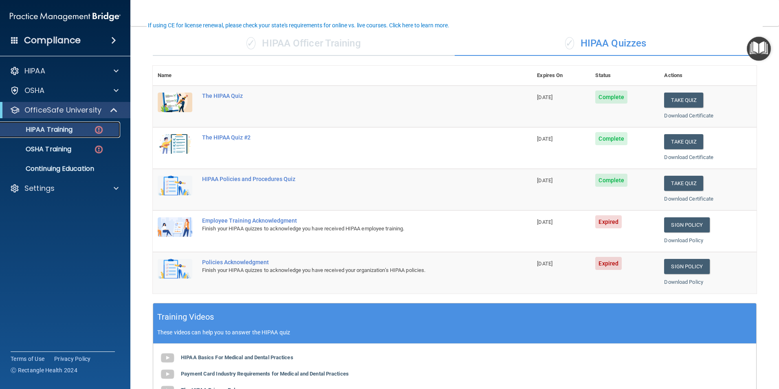
click at [93, 130] on div "HIPAA Training" at bounding box center [60, 130] width 111 height 8
click at [673, 227] on link "Sign Policy" at bounding box center [686, 224] width 45 height 15
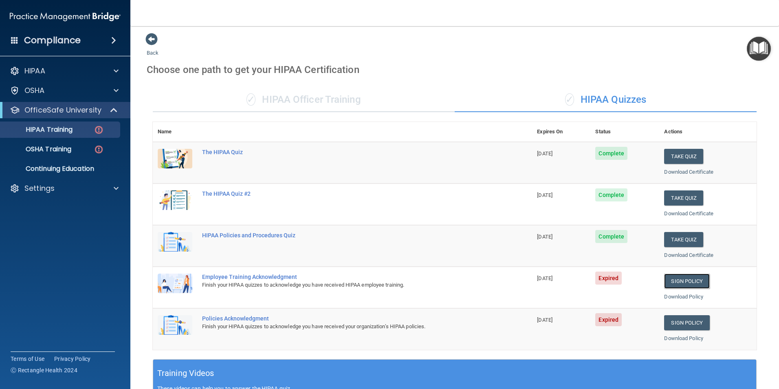
scroll to position [0, 0]
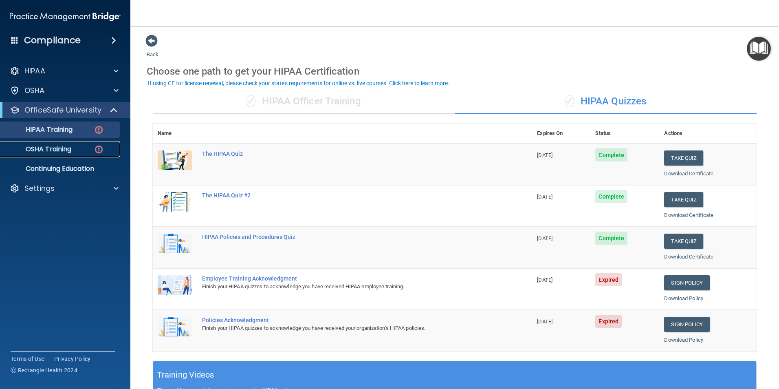
click at [85, 144] on link "OSHA Training" at bounding box center [56, 149] width 128 height 16
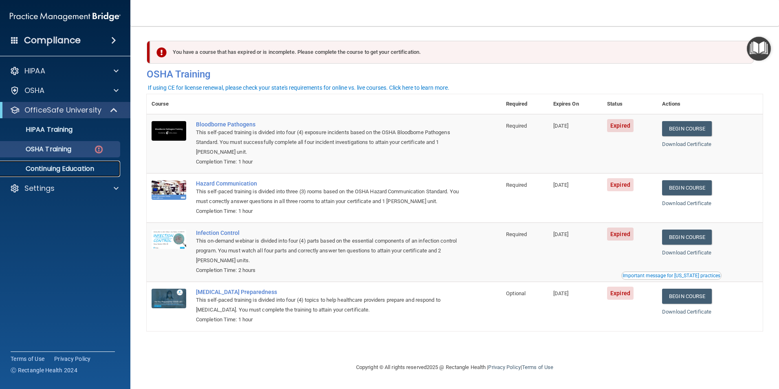
click at [90, 169] on p "Continuing Education" at bounding box center [60, 169] width 111 height 8
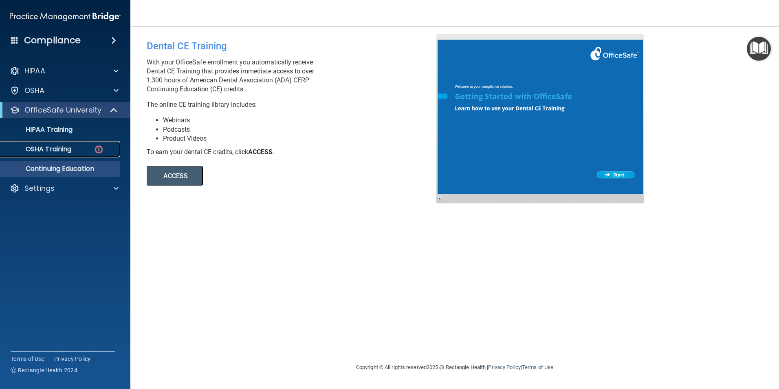
click at [71, 153] on p "OSHA Training" at bounding box center [38, 149] width 66 height 8
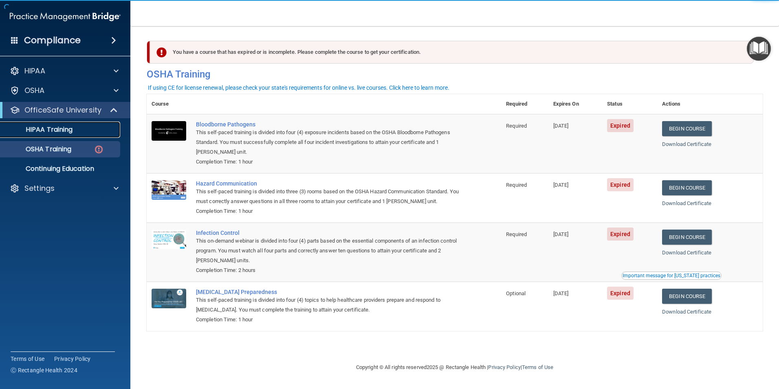
click at [71, 135] on link "HIPAA Training" at bounding box center [56, 129] width 128 height 16
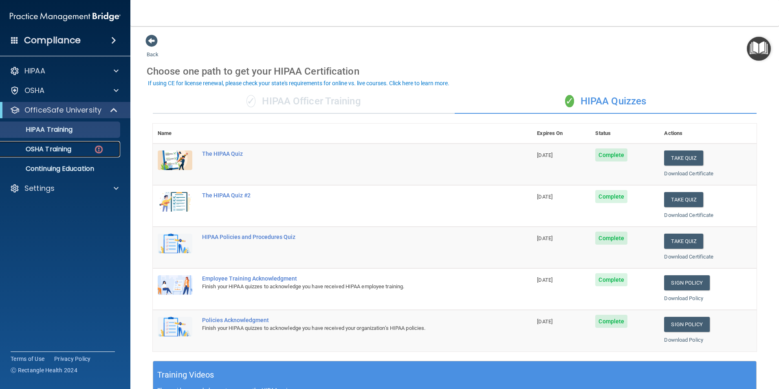
click at [66, 150] on p "OSHA Training" at bounding box center [38, 149] width 66 height 8
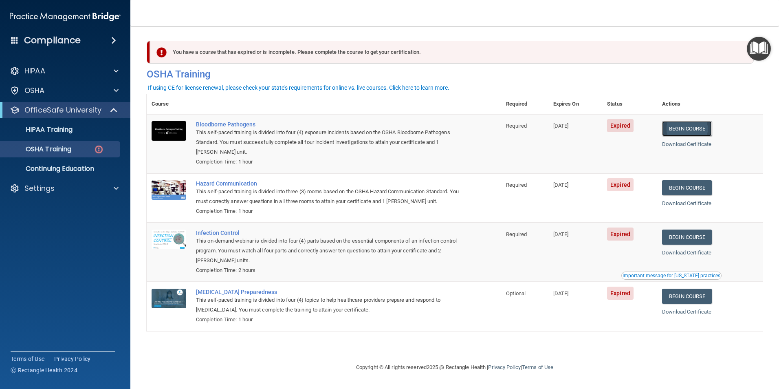
click at [694, 128] on link "Begin Course" at bounding box center [687, 128] width 50 height 15
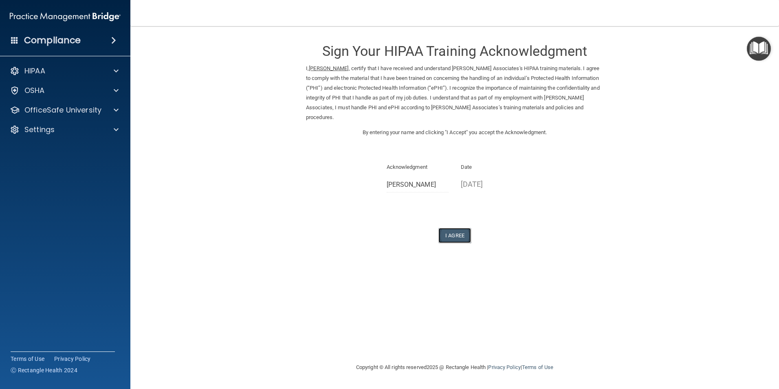
click at [452, 234] on button "I Agree" at bounding box center [455, 235] width 33 height 15
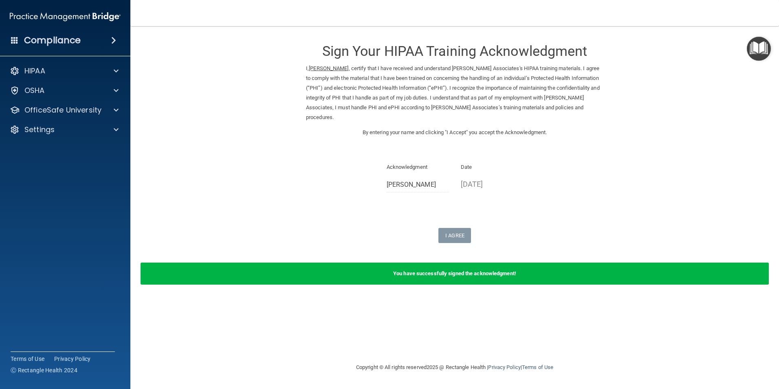
click at [463, 274] on b "You have successfully signed the acknowledgment!" at bounding box center [454, 273] width 123 height 6
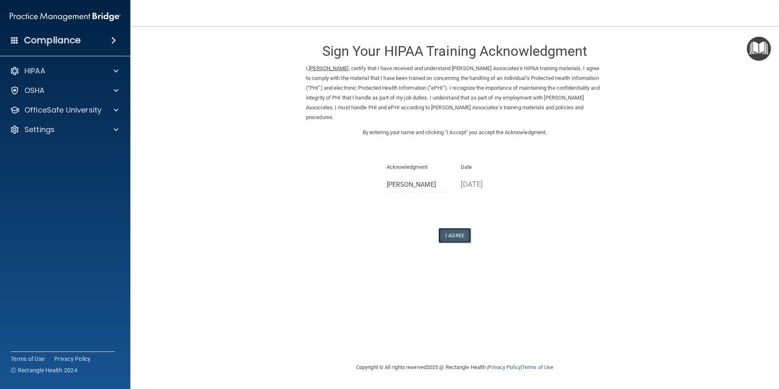
click at [447, 233] on button "I Agree" at bounding box center [455, 235] width 33 height 15
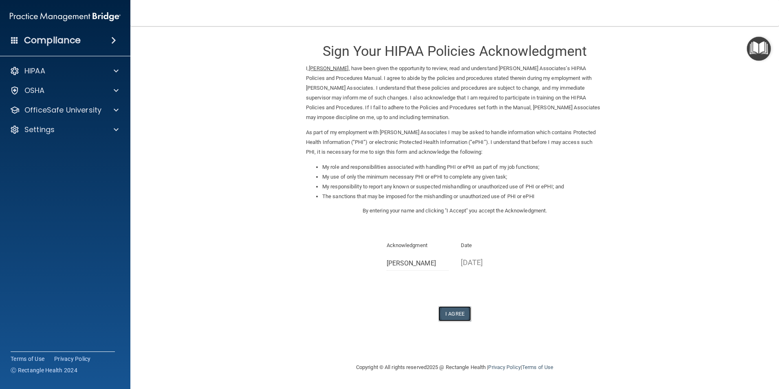
click at [454, 309] on button "I Agree" at bounding box center [455, 313] width 33 height 15
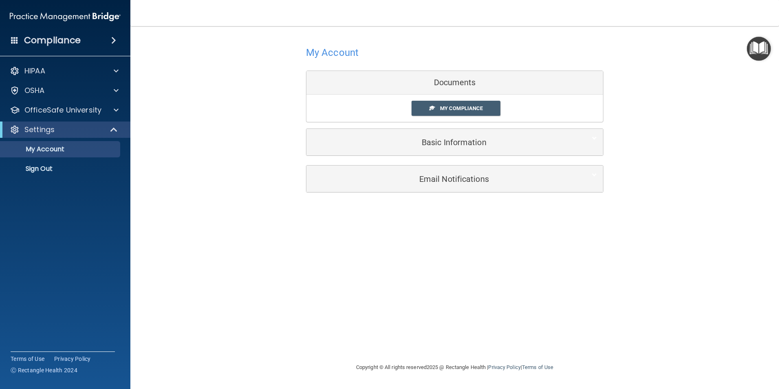
click at [505, 88] on div "Documents" at bounding box center [455, 83] width 297 height 24
click at [478, 108] on span "My Compliance" at bounding box center [461, 108] width 43 height 6
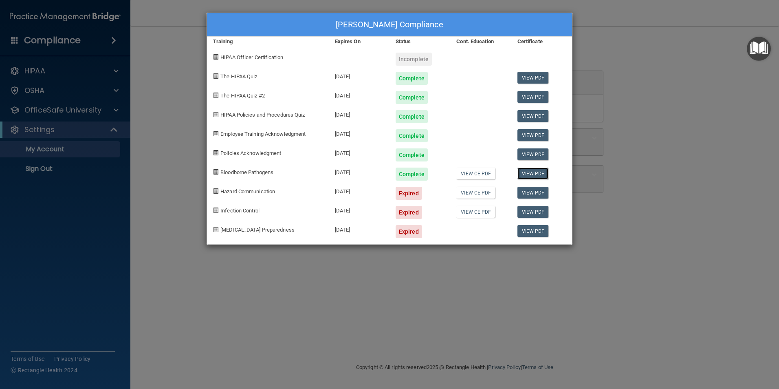
click at [530, 174] on link "View PDF" at bounding box center [533, 174] width 31 height 12
click at [476, 173] on link "View CE PDF" at bounding box center [475, 174] width 39 height 12
click at [269, 194] on span "Hazard Communication" at bounding box center [248, 191] width 55 height 6
click at [176, 82] on div "Elvia Santos's Compliance Training Expires On Status Cont. Education Certificat…" at bounding box center [389, 194] width 779 height 389
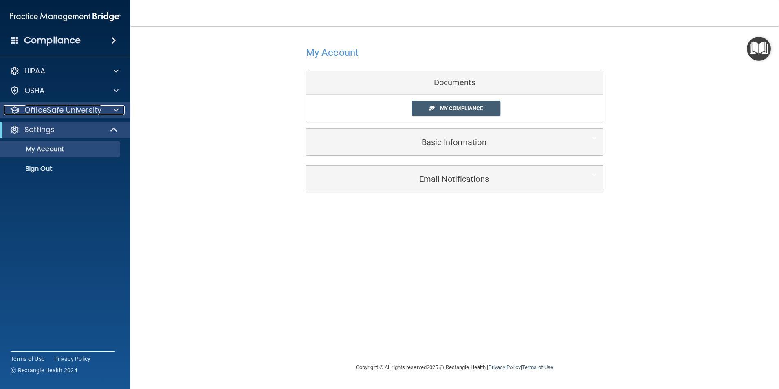
click at [116, 110] on span at bounding box center [116, 110] width 5 height 10
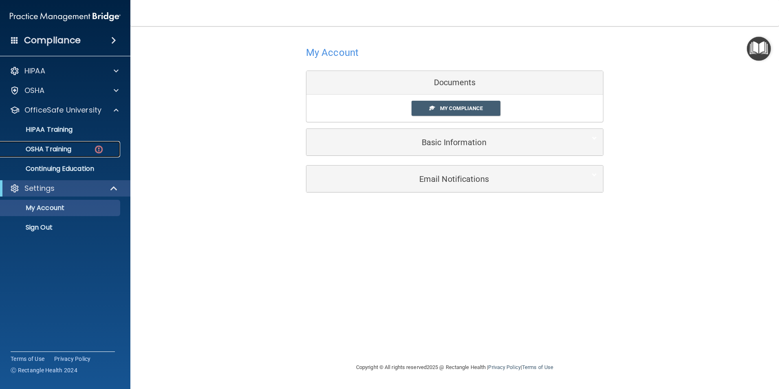
click at [74, 153] on div "OSHA Training" at bounding box center [60, 149] width 111 height 8
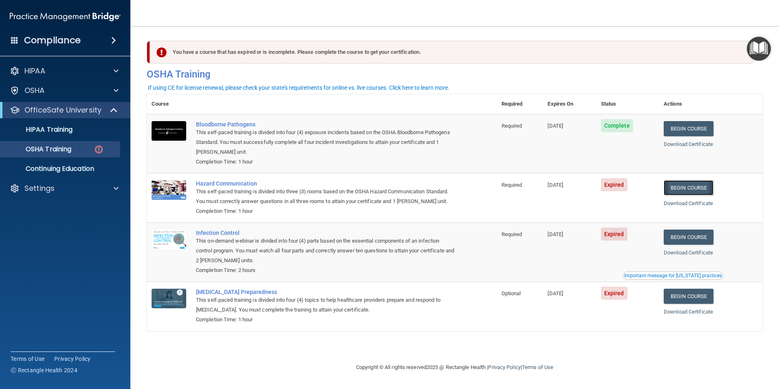
click at [686, 190] on link "Begin Course" at bounding box center [689, 187] width 50 height 15
click at [697, 295] on link "Begin Course" at bounding box center [689, 296] width 50 height 15
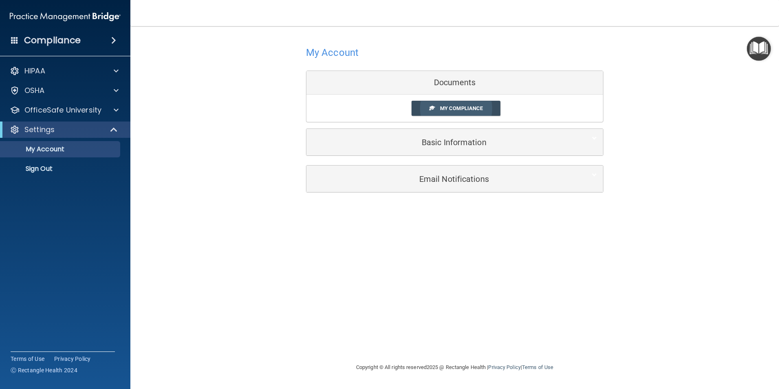
click at [460, 108] on span "My Compliance" at bounding box center [461, 108] width 43 height 6
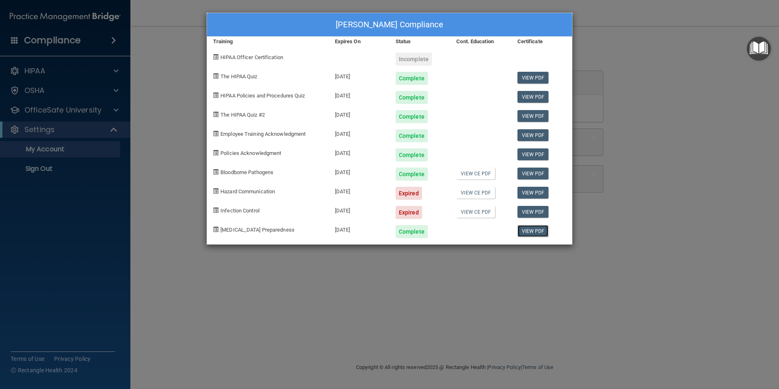
click at [530, 232] on link "View PDF" at bounding box center [533, 231] width 31 height 12
